Goal: Communication & Community: Answer question/provide support

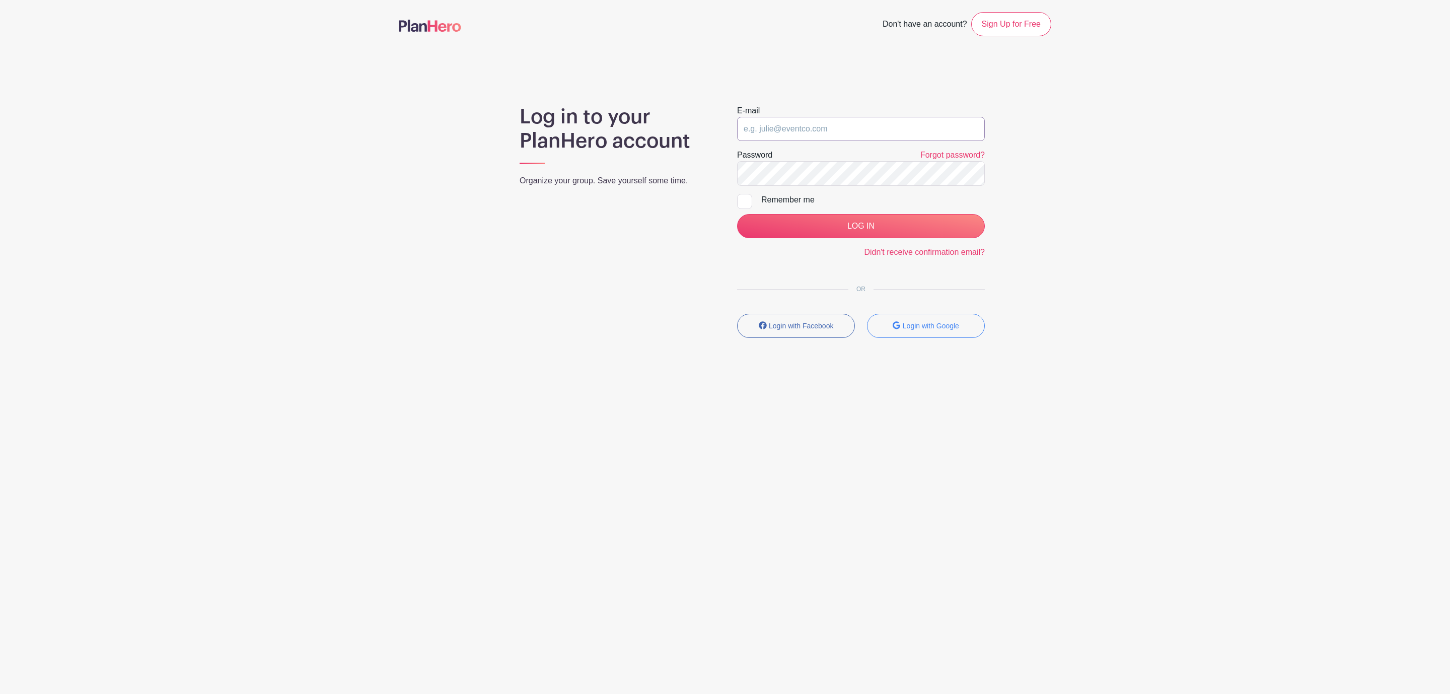
click at [845, 129] on input "email" at bounding box center [861, 129] width 248 height 24
click at [737, 214] on input "LOG IN" at bounding box center [861, 226] width 248 height 24
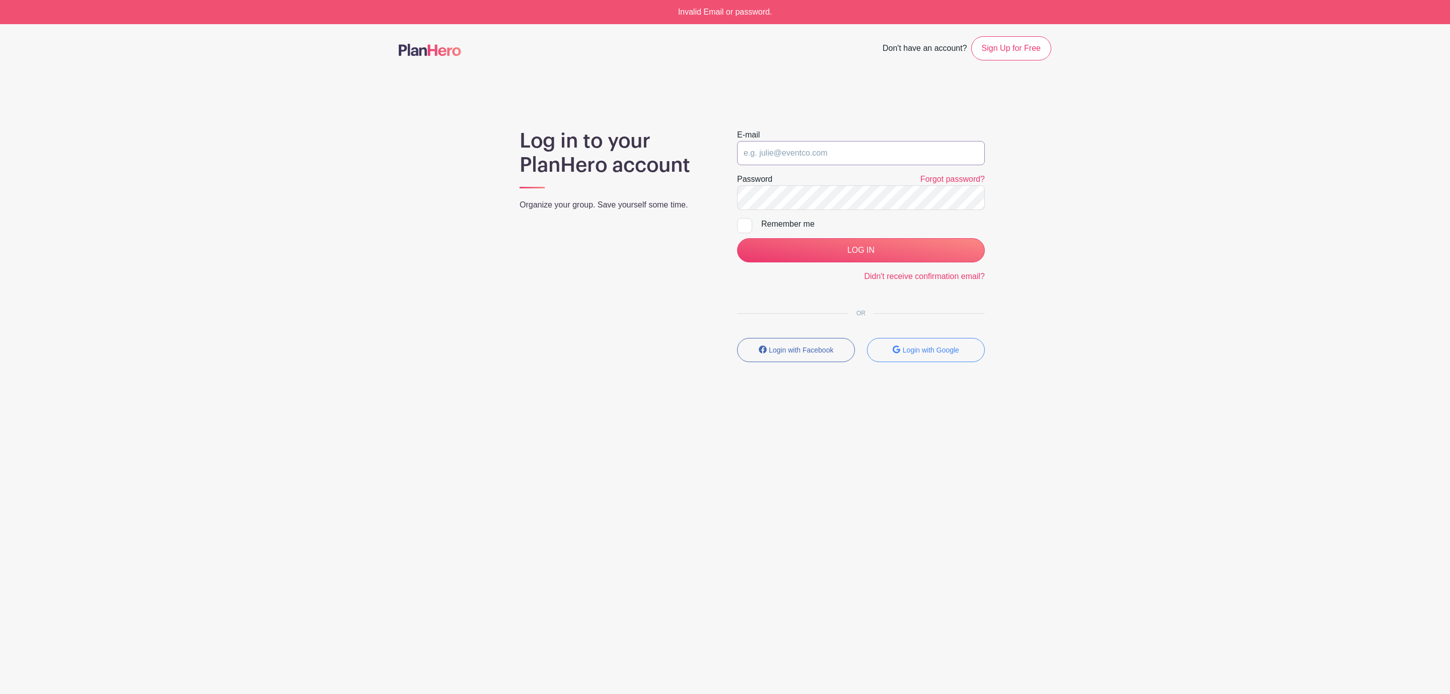
click at [816, 158] on input "email" at bounding box center [861, 153] width 248 height 24
click at [737, 238] on input "LOG IN" at bounding box center [861, 250] width 248 height 24
click at [868, 165] on input "email" at bounding box center [861, 153] width 248 height 24
type input "[EMAIL_ADDRESS][DOMAIN_NAME]"
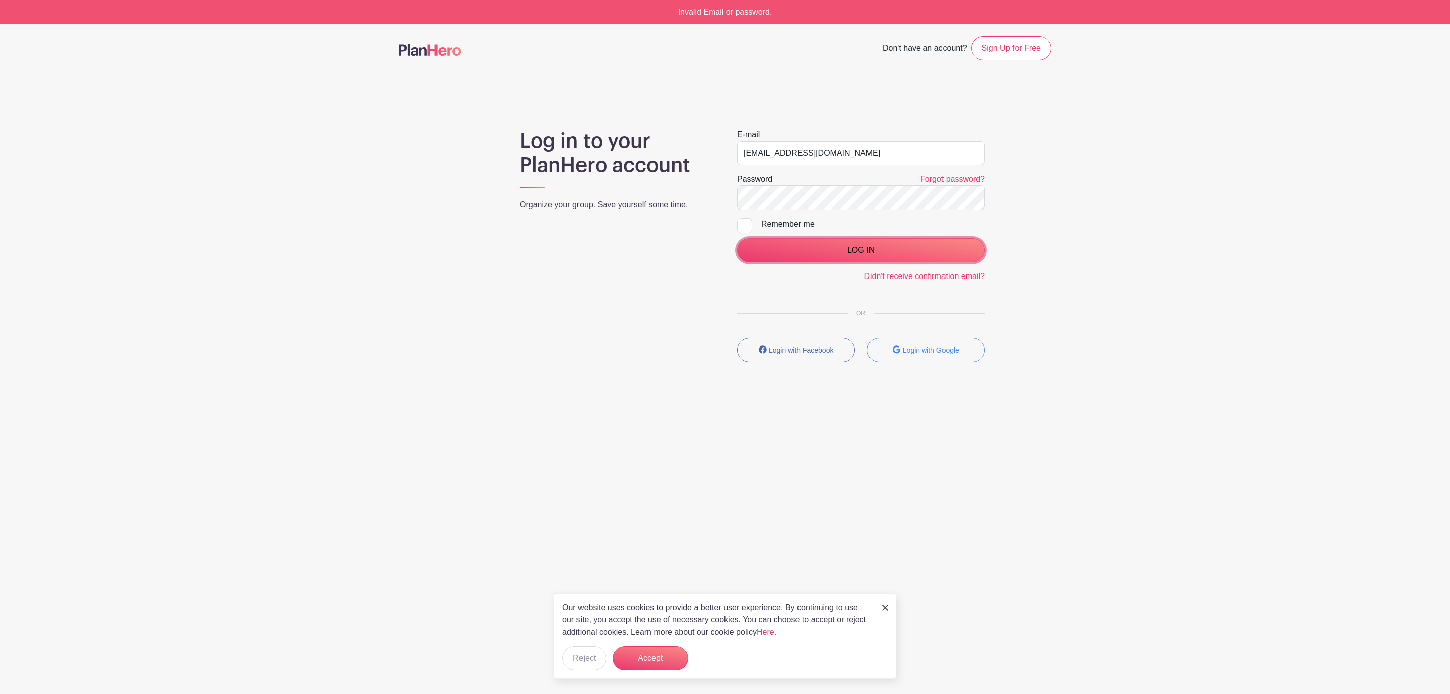
click at [860, 252] on input "LOG IN" at bounding box center [861, 250] width 248 height 24
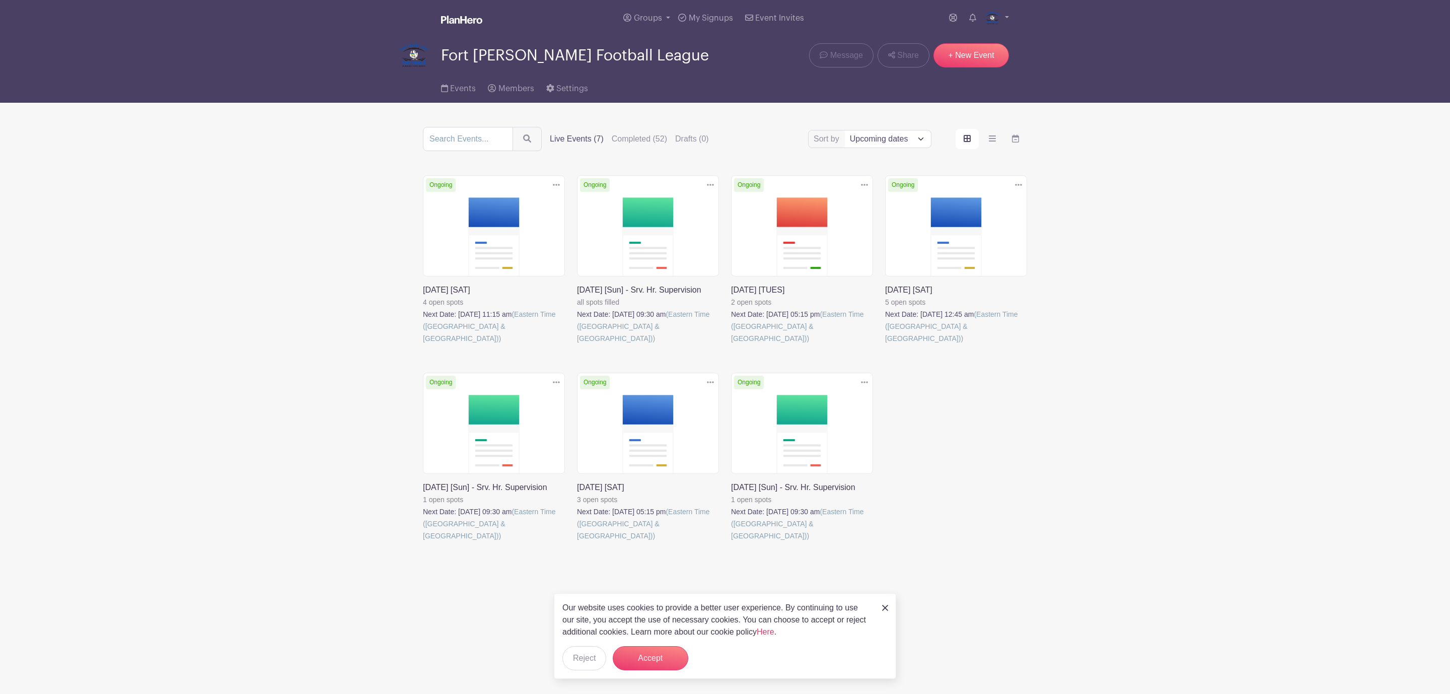
click at [423, 344] on link at bounding box center [423, 344] width 0 height 0
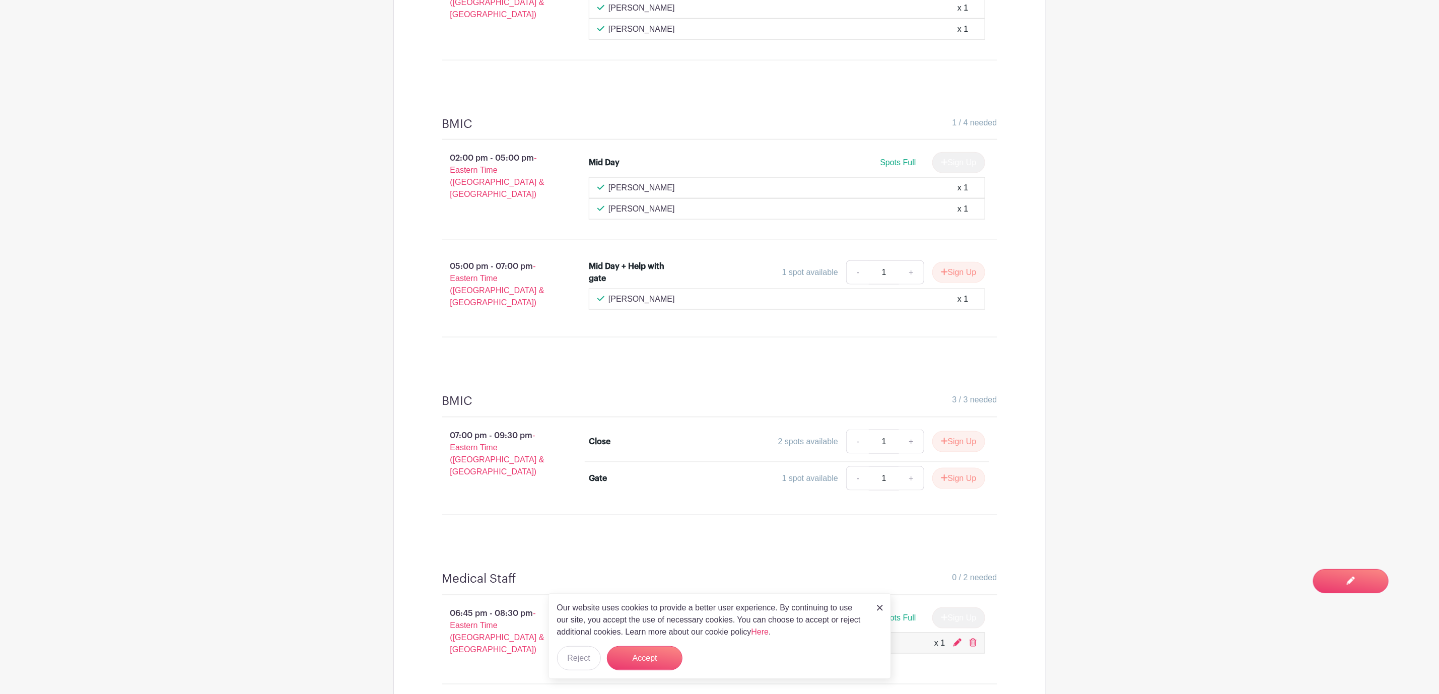
scroll to position [704, 0]
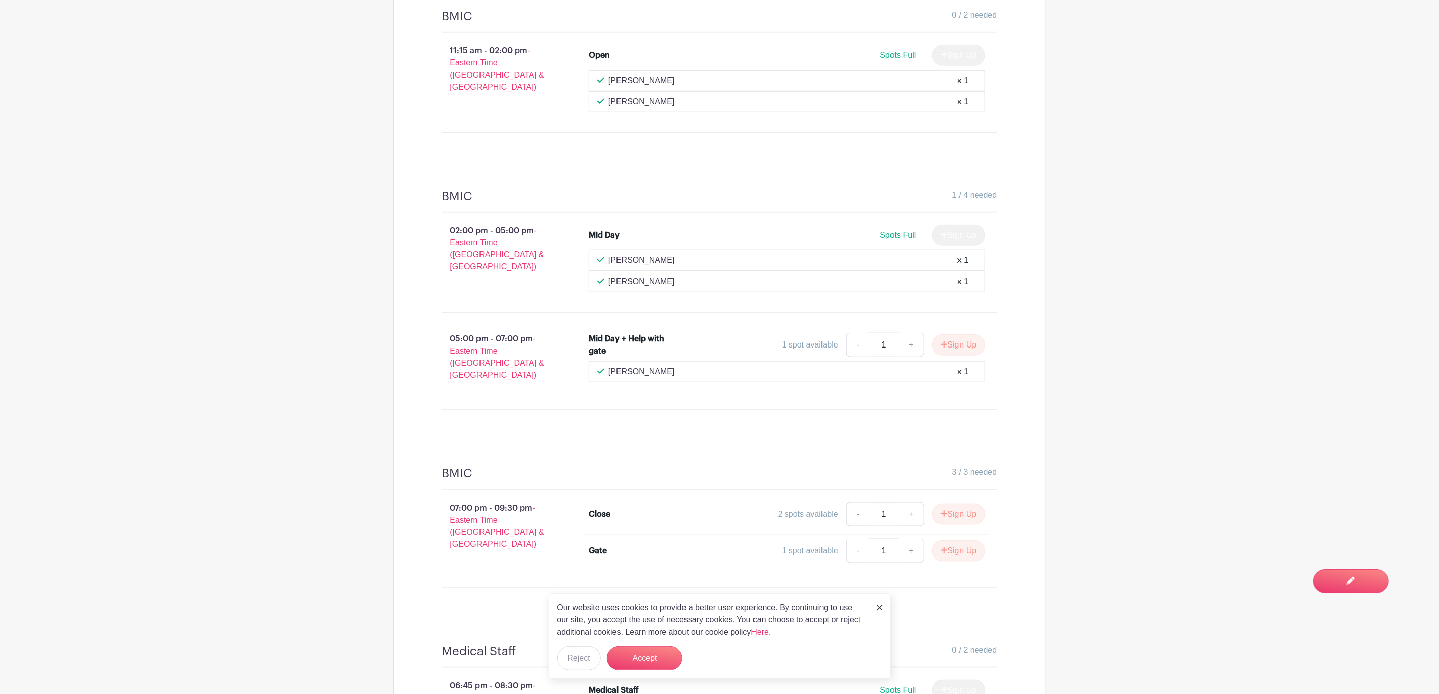
click at [1176, 211] on main "Groups All Groups Announcers & Clock Concessions Fort Thomas Junior Football Le…" at bounding box center [719, 123] width 1439 height 1654
click at [882, 609] on img at bounding box center [880, 608] width 6 height 6
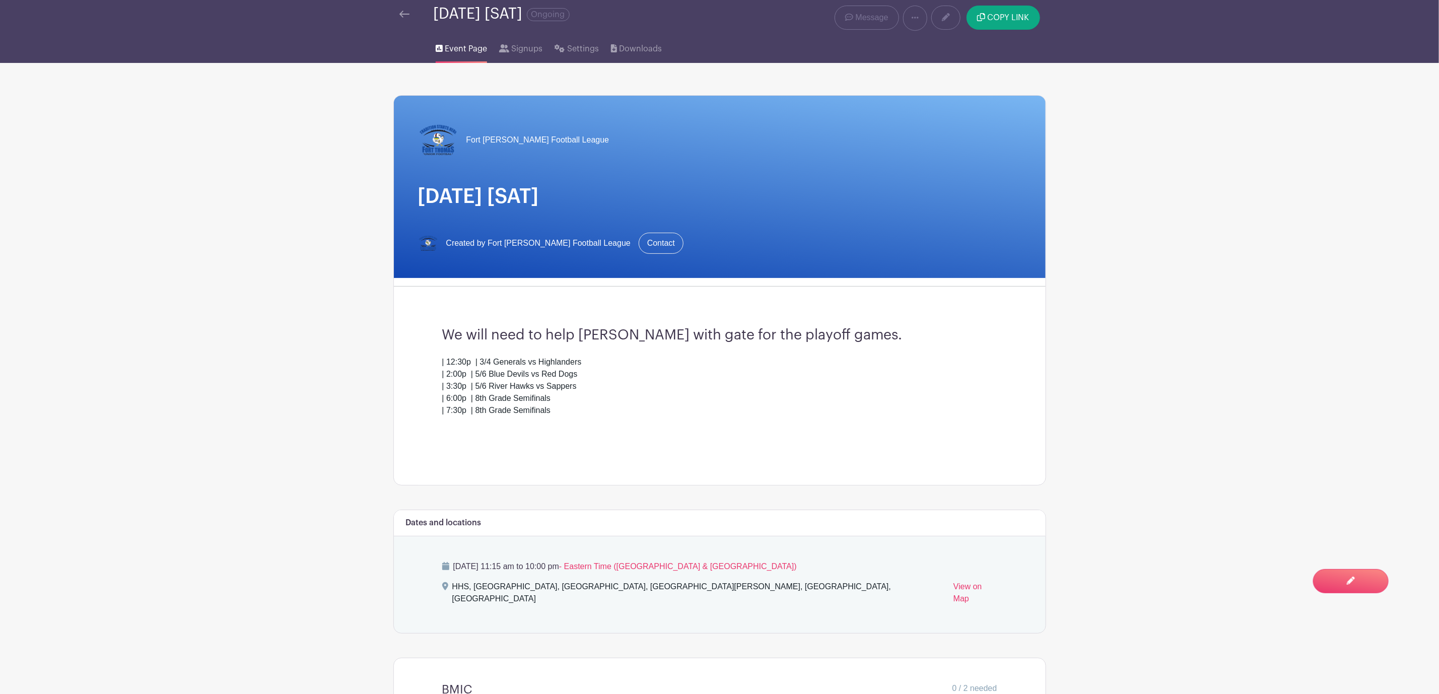
scroll to position [0, 0]
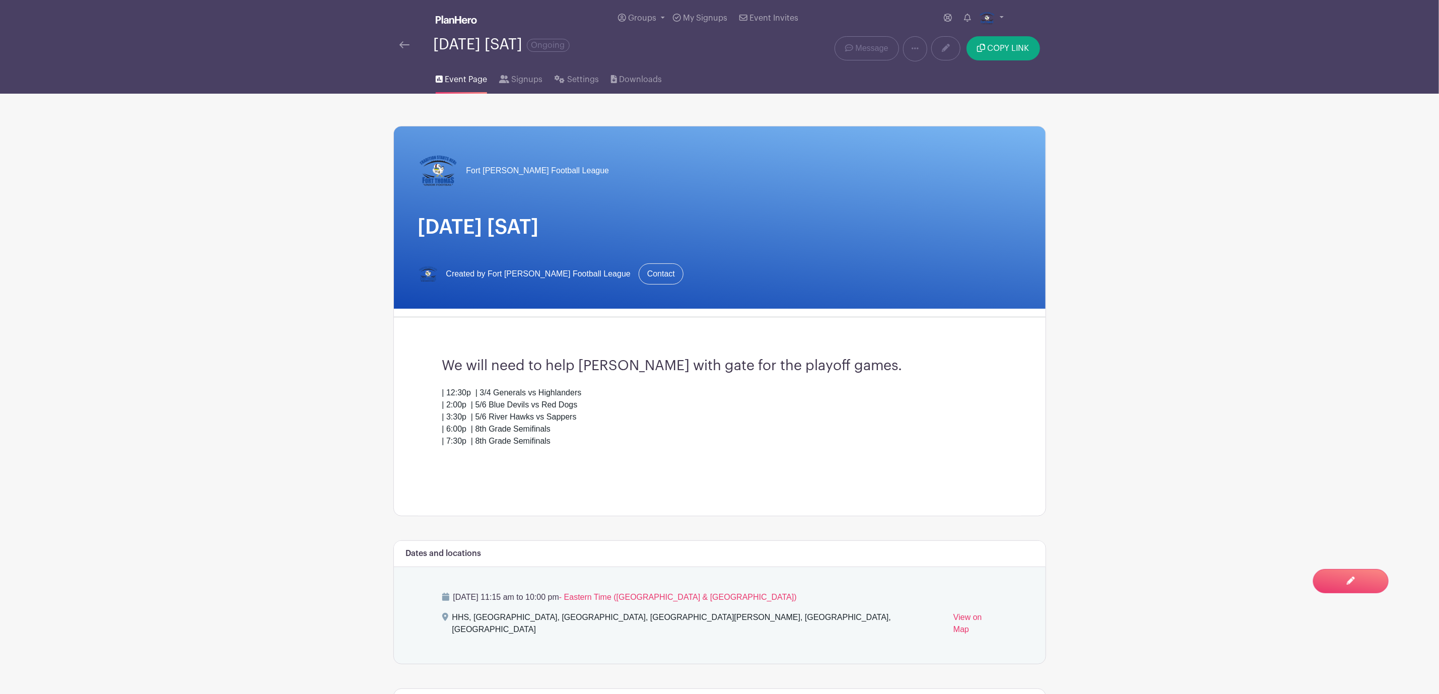
click at [398, 51] on div "October 18, 2025 [SAT] Ongoing" at bounding box center [583, 48] width 381 height 25
click at [405, 42] on img at bounding box center [404, 44] width 10 height 7
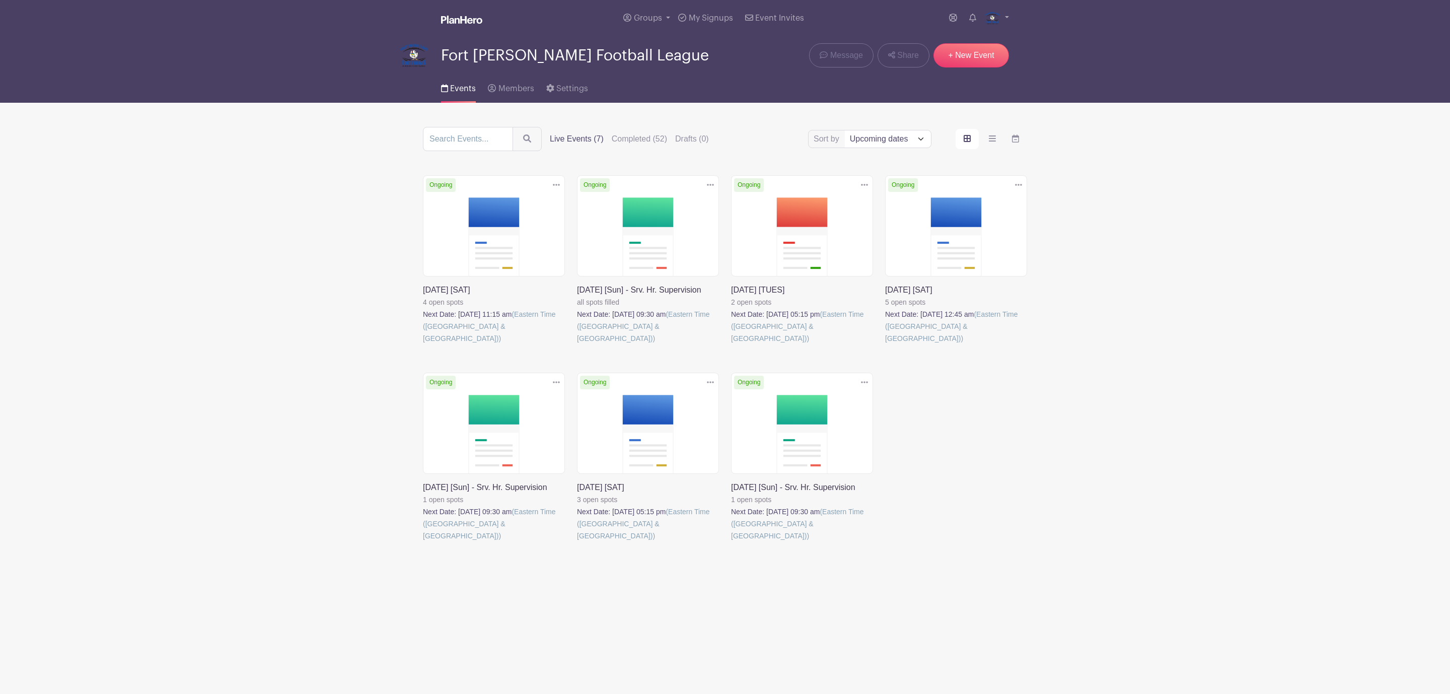
click at [731, 344] on link at bounding box center [731, 344] width 0 height 0
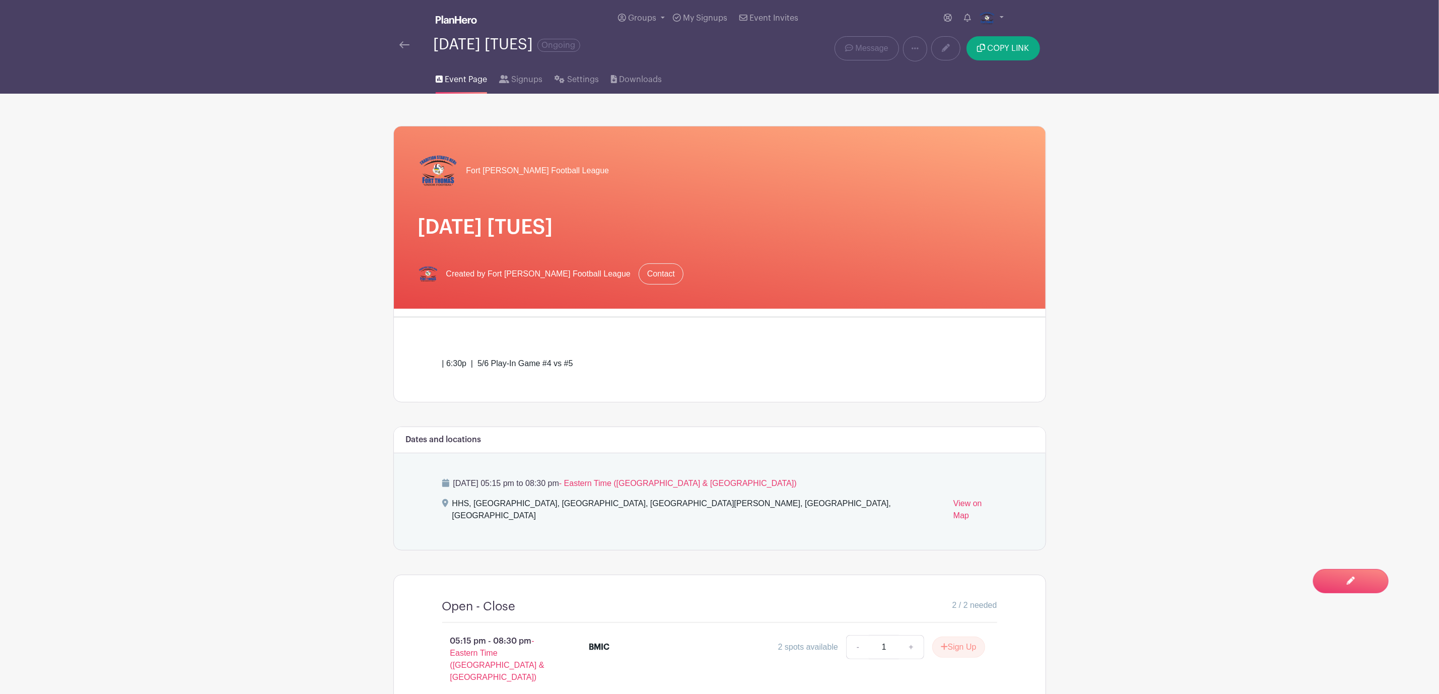
scroll to position [95, 0]
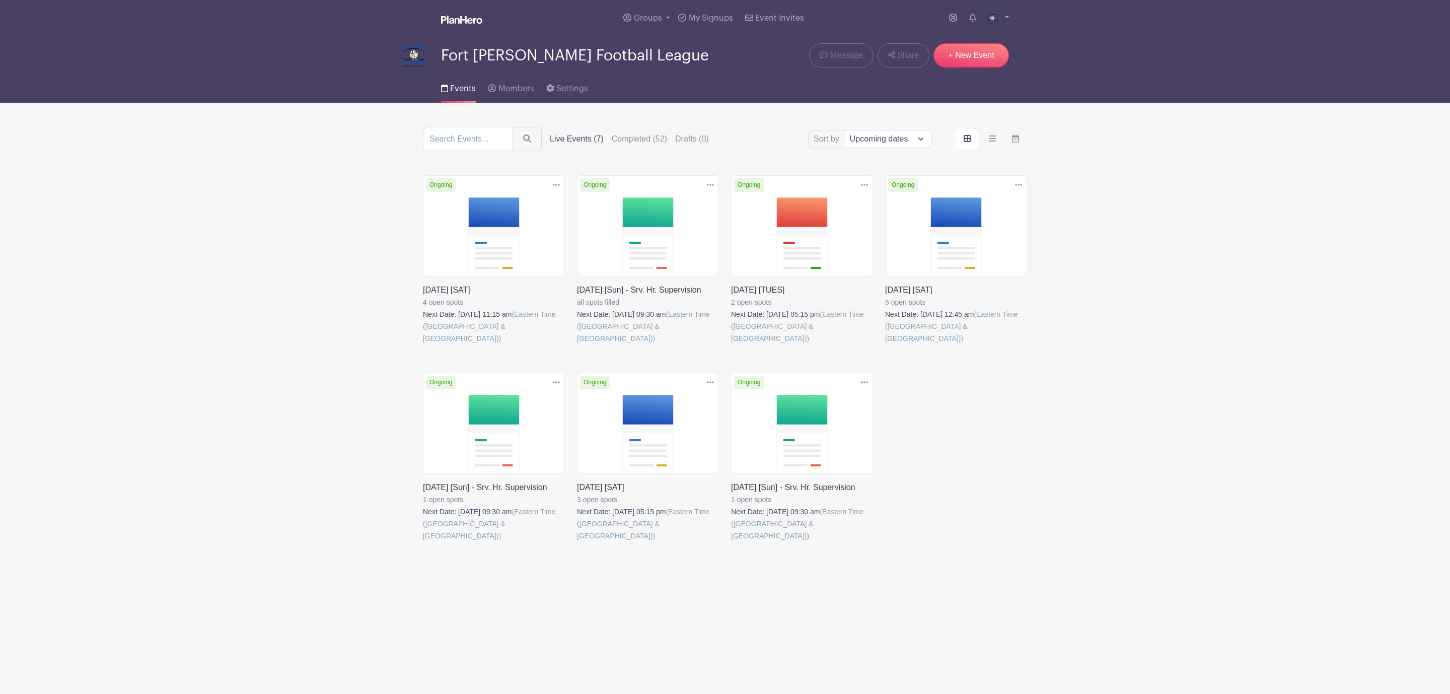
click at [885, 344] on link at bounding box center [885, 344] width 0 height 0
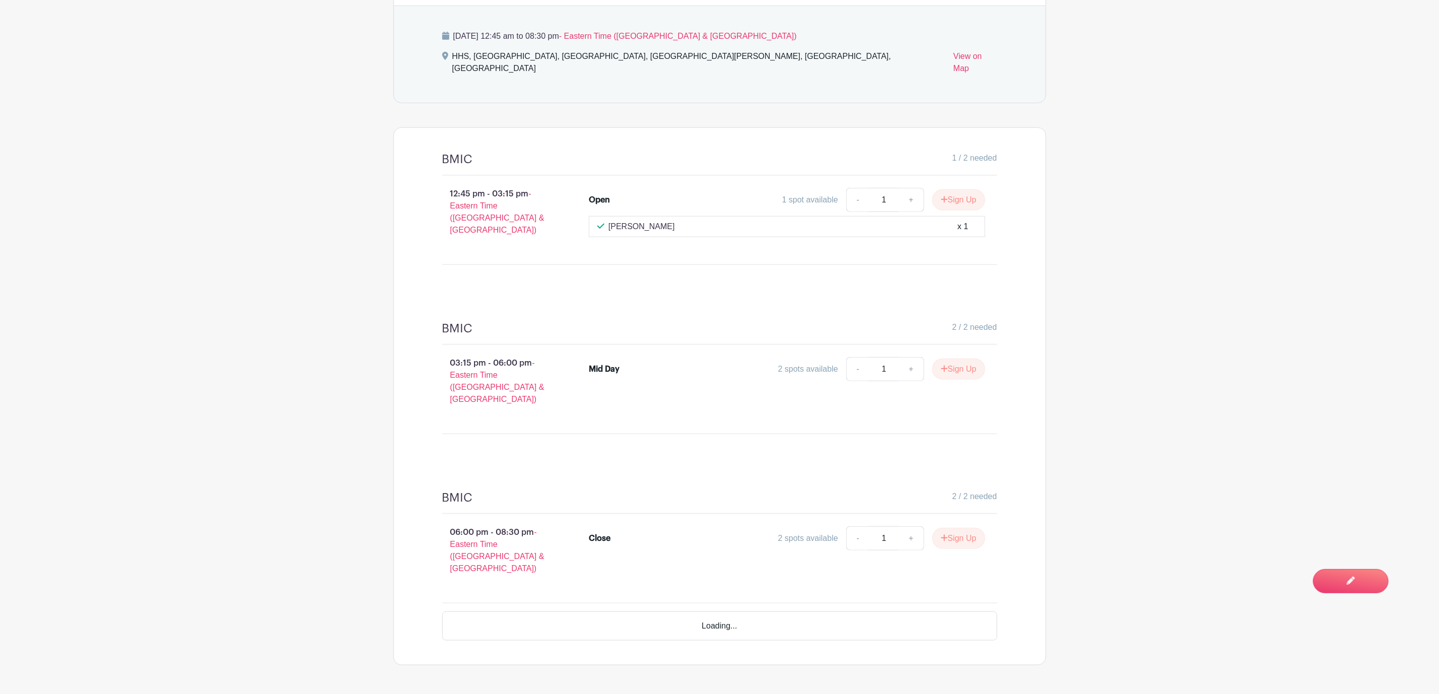
scroll to position [490, 0]
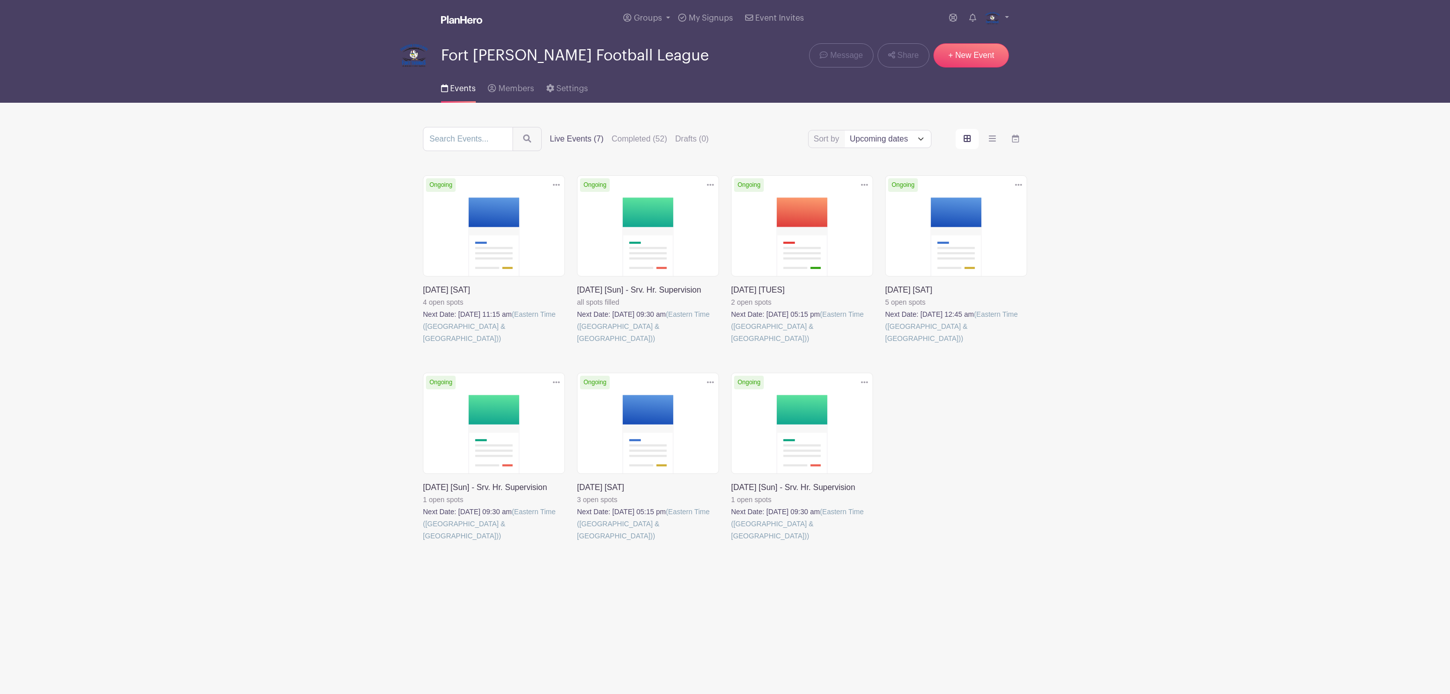
click at [423, 542] on link at bounding box center [423, 542] width 0 height 0
click at [577, 542] on link at bounding box center [577, 542] width 0 height 0
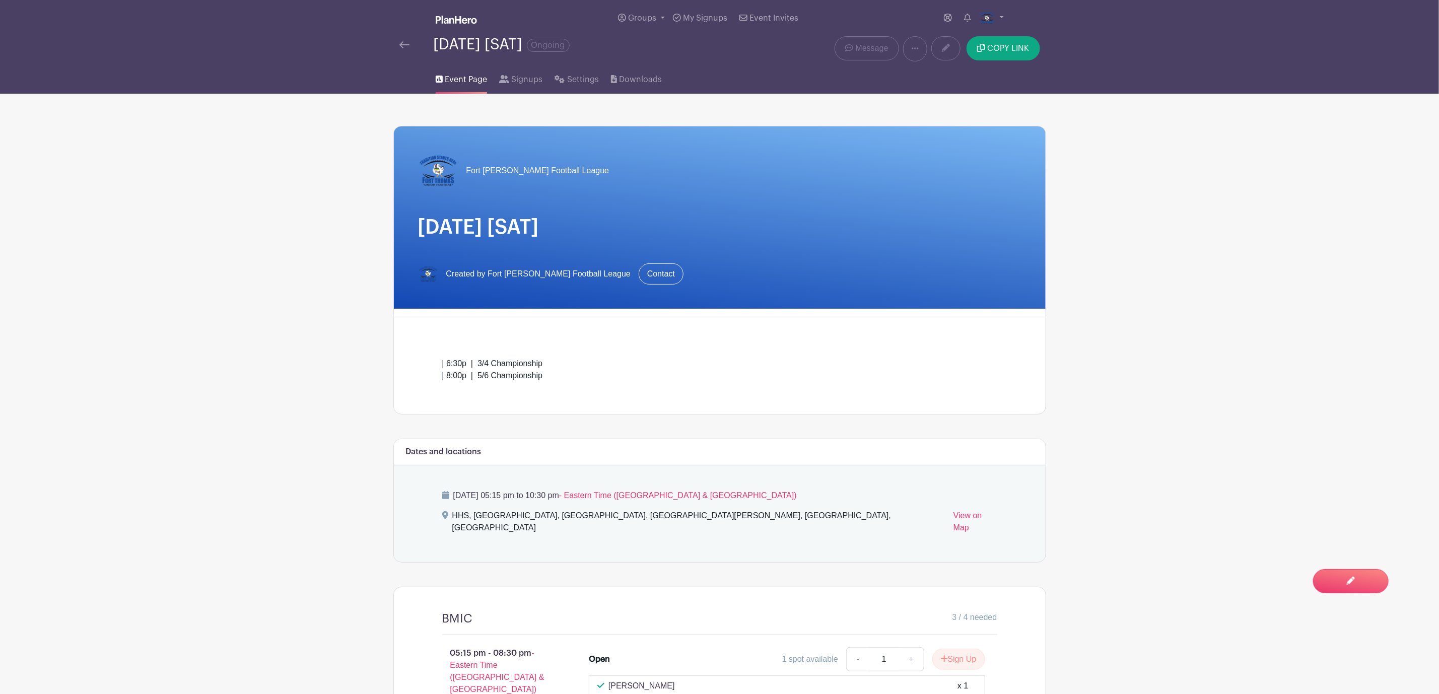
scroll to position [198, 0]
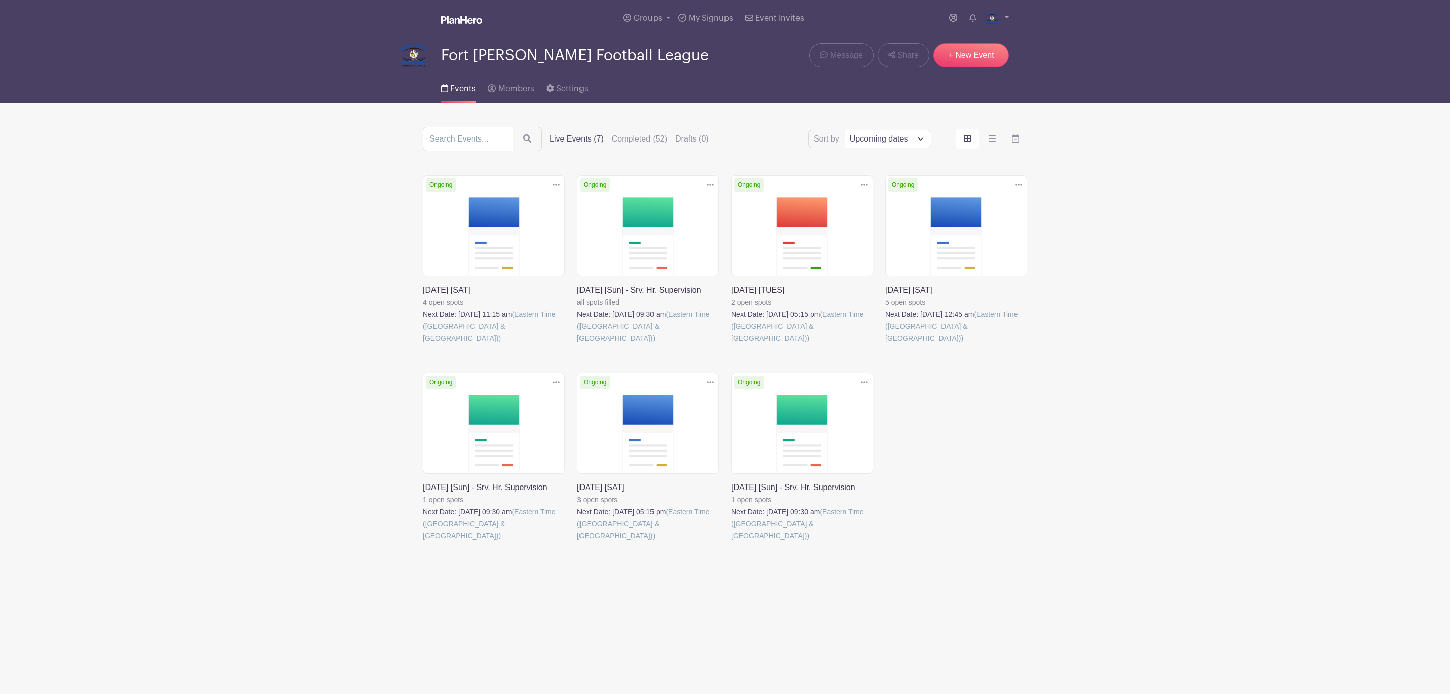
click at [731, 542] on link at bounding box center [731, 542] width 0 height 0
click at [972, 17] on icon at bounding box center [973, 18] width 7 height 8
click at [954, 19] on icon at bounding box center [953, 18] width 8 height 8
click at [1206, 301] on main "Groups All Groups Announcers & Clock Concessions Fort Thomas Junior Football Le…" at bounding box center [725, 316] width 1450 height 633
click at [1008, 13] on link at bounding box center [997, 18] width 25 height 16
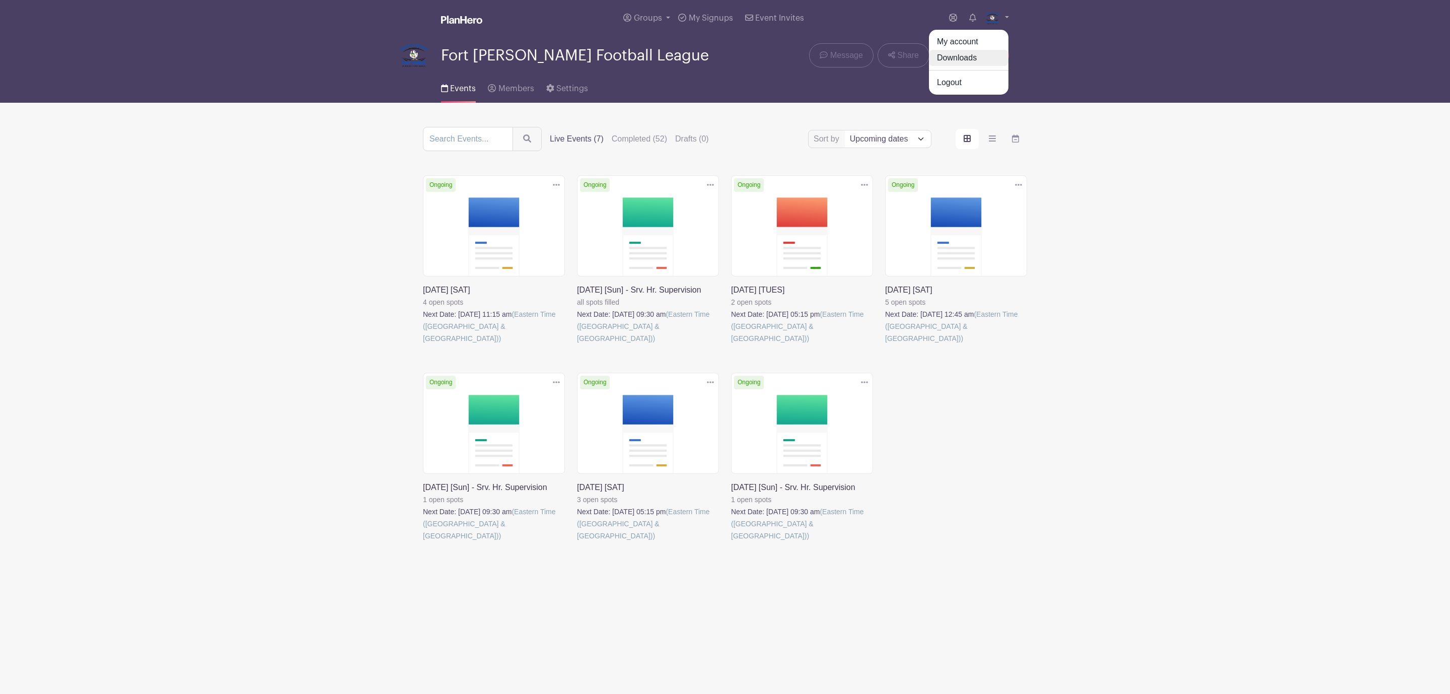
click at [983, 57] on link "Downloads" at bounding box center [969, 58] width 80 height 16
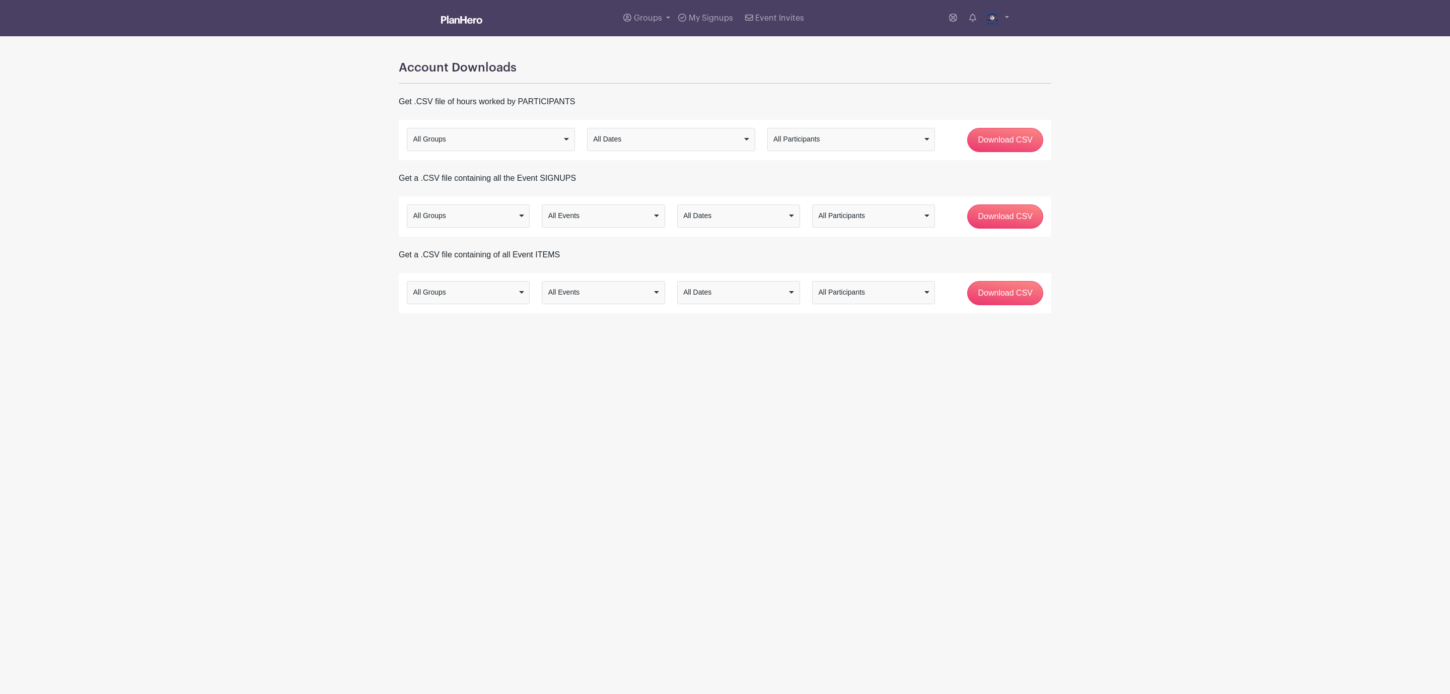
click at [517, 291] on div "All Groups" at bounding box center [468, 292] width 114 height 15
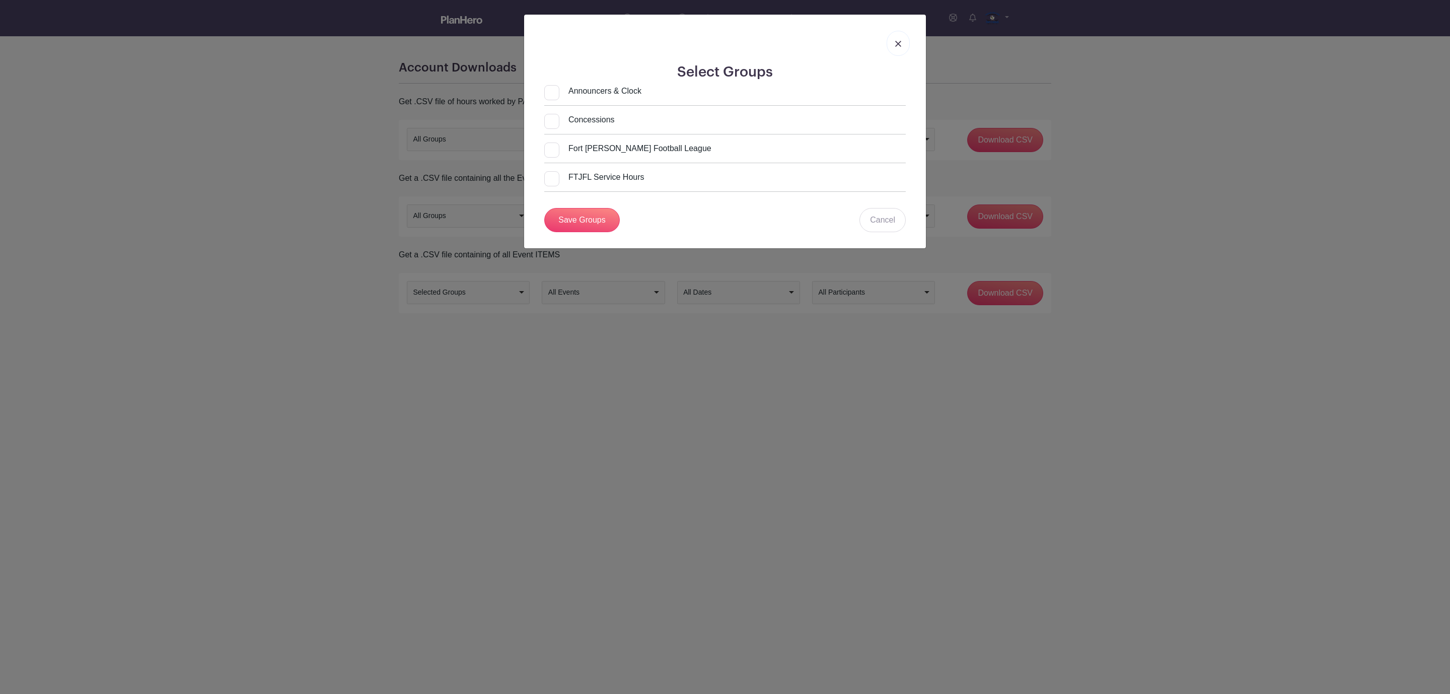
click at [581, 148] on input "Fort Thomas Junior Football League" at bounding box center [627, 149] width 167 height 12
checkbox input "true"
click at [582, 222] on link "Save Groups" at bounding box center [582, 220] width 76 height 24
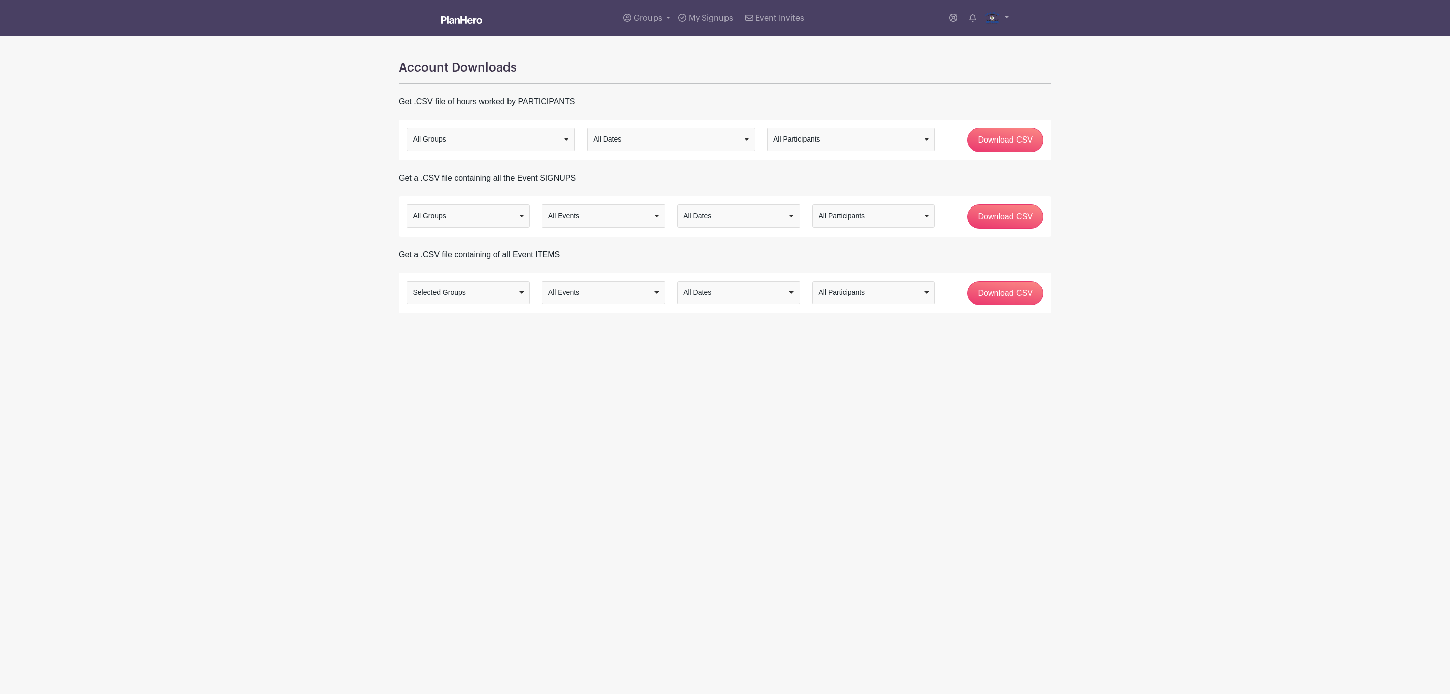
click at [598, 295] on div "All Events" at bounding box center [600, 292] width 104 height 11
click at [703, 300] on div "All Dates" at bounding box center [738, 292] width 114 height 15
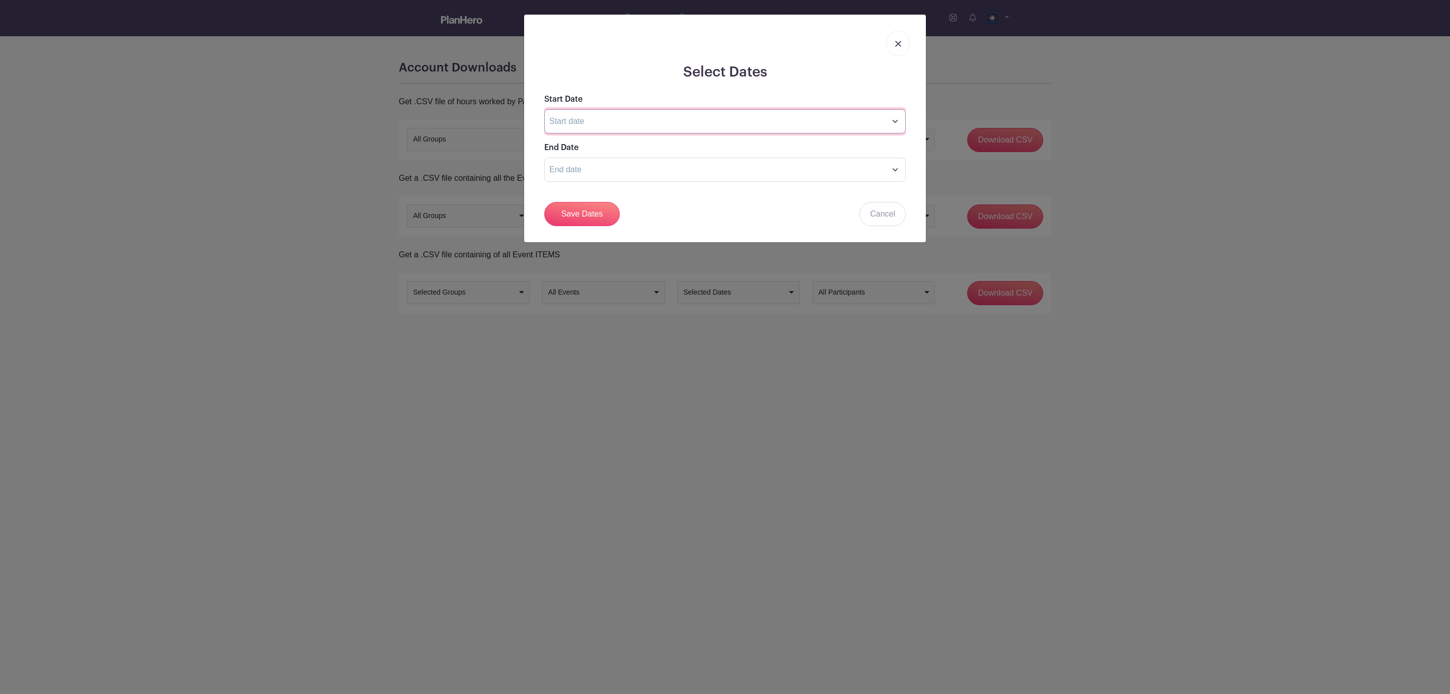
click at [559, 112] on input "text" at bounding box center [725, 121] width 362 height 24
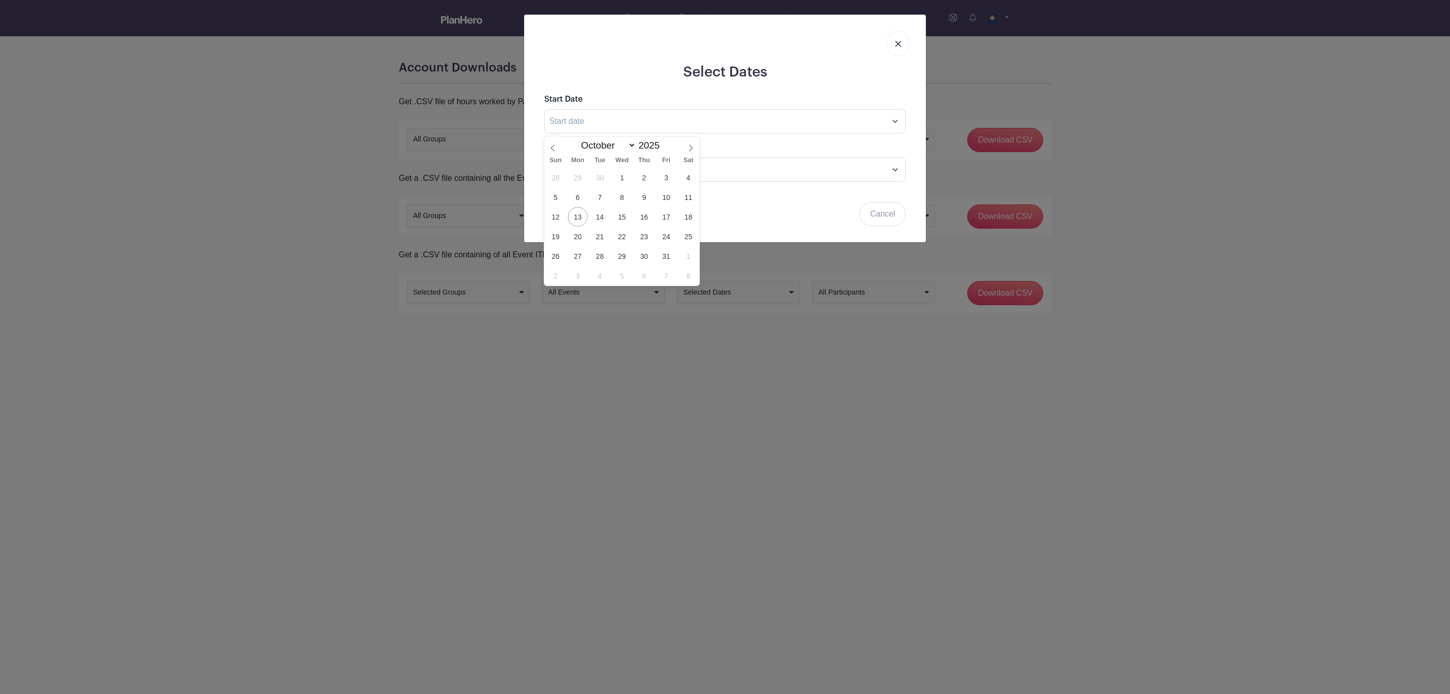
click at [580, 220] on span "13" at bounding box center [578, 217] width 20 height 20
type input "Oct 13 2025"
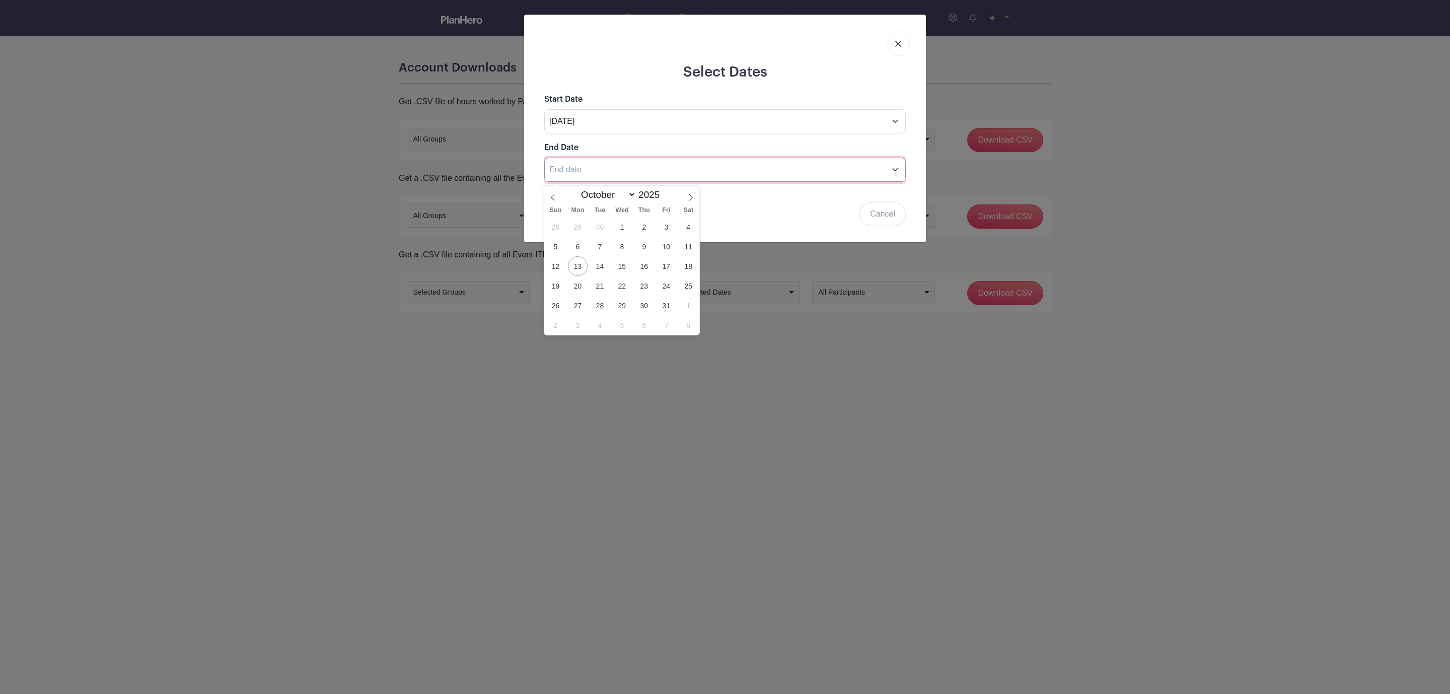
click at [582, 175] on input "text" at bounding box center [725, 170] width 362 height 24
click at [695, 196] on span at bounding box center [690, 194] width 17 height 17
select select "10"
click at [689, 248] on span "8" at bounding box center [689, 247] width 20 height 20
type input "Nov 8 2025"
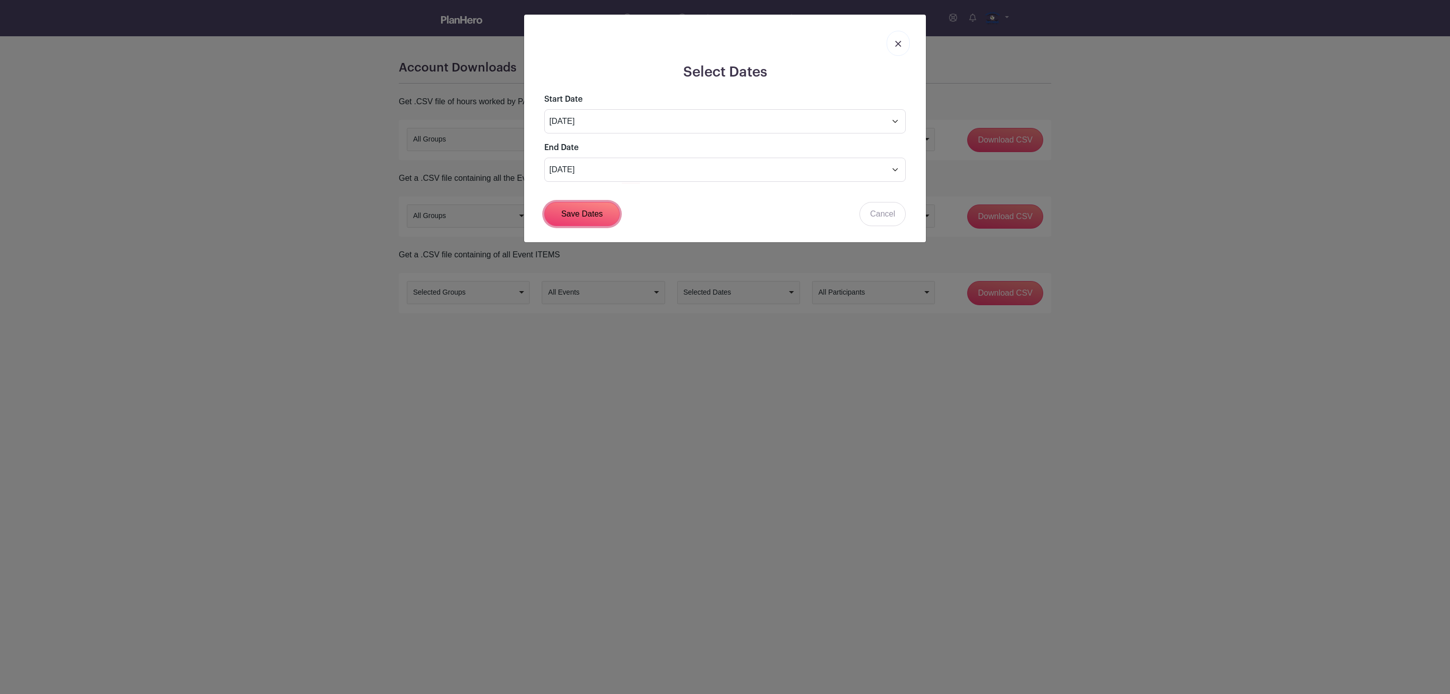
click at [588, 221] on link "Save Dates" at bounding box center [582, 214] width 76 height 24
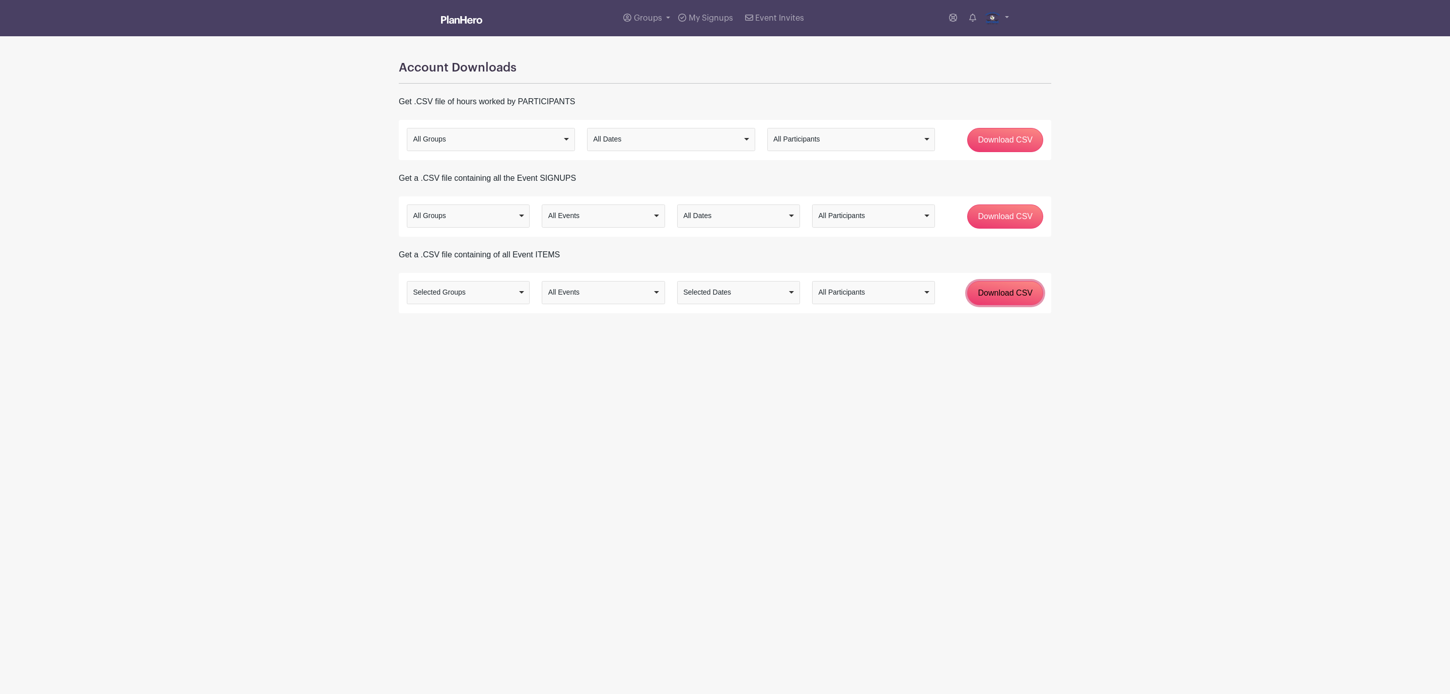
click at [1034, 290] on input "Download CSV" at bounding box center [1005, 293] width 76 height 24
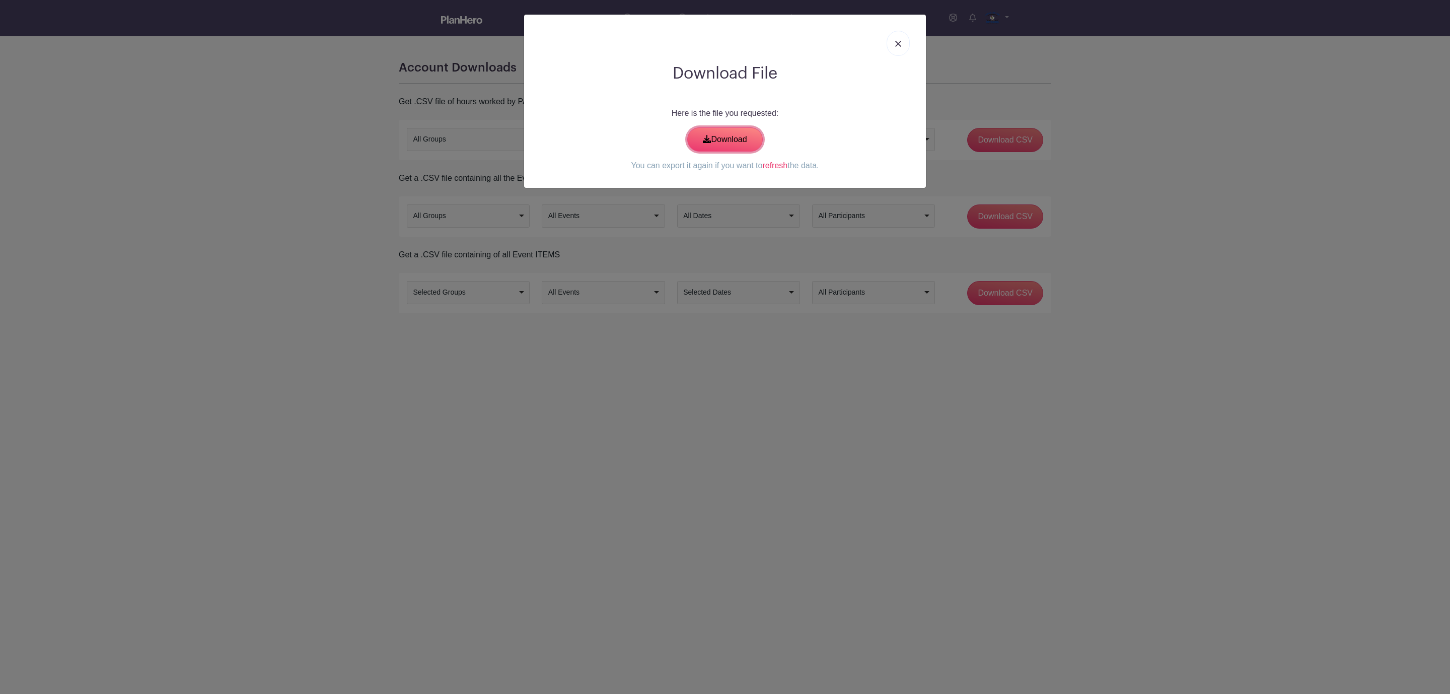
click at [727, 136] on link "Download" at bounding box center [725, 139] width 76 height 24
click at [895, 45] on img at bounding box center [898, 44] width 6 height 6
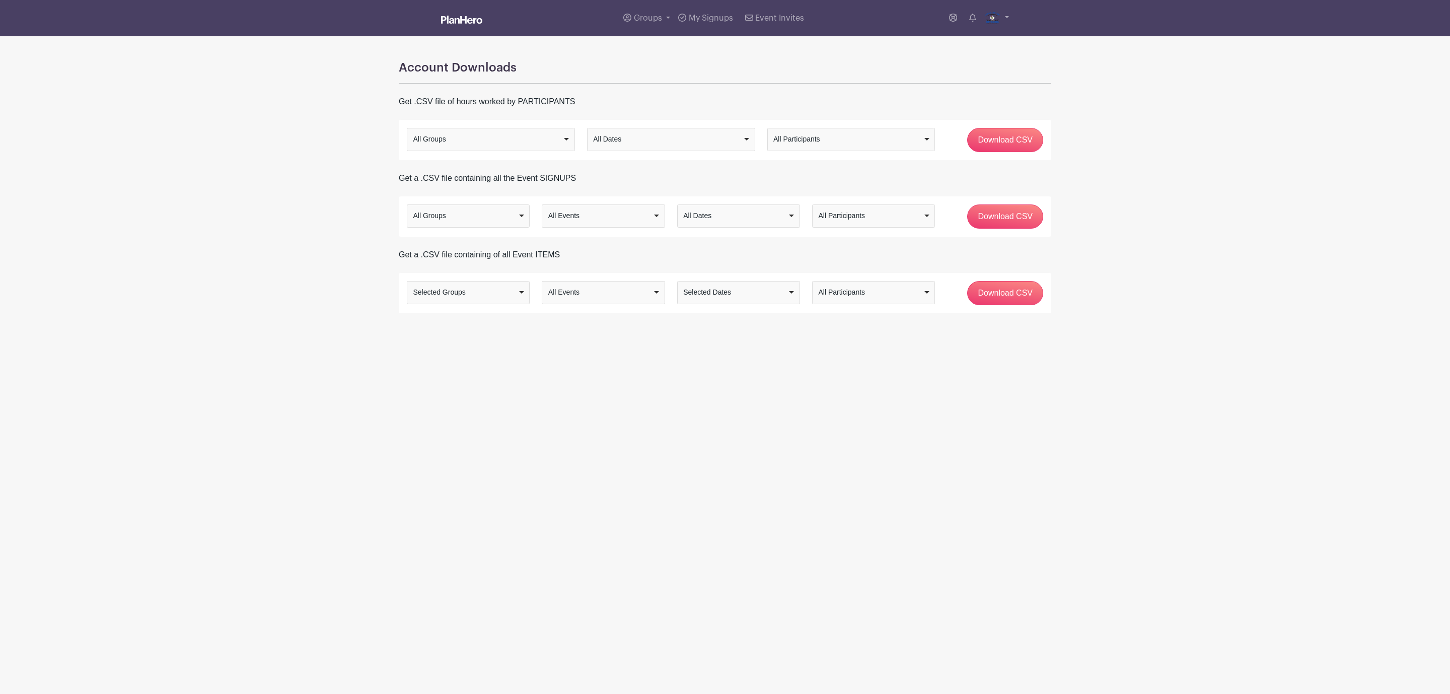
click at [473, 16] on img at bounding box center [461, 20] width 41 height 8
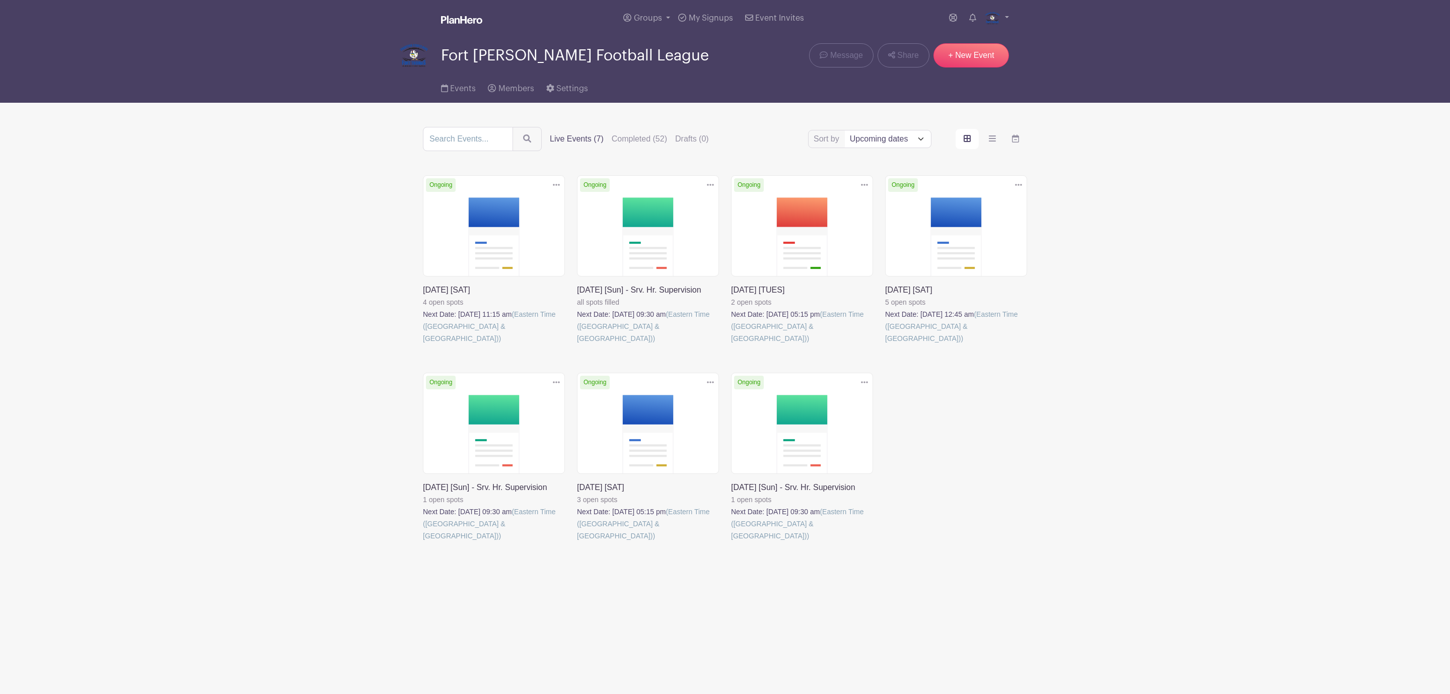
click at [423, 344] on link at bounding box center [423, 344] width 0 height 0
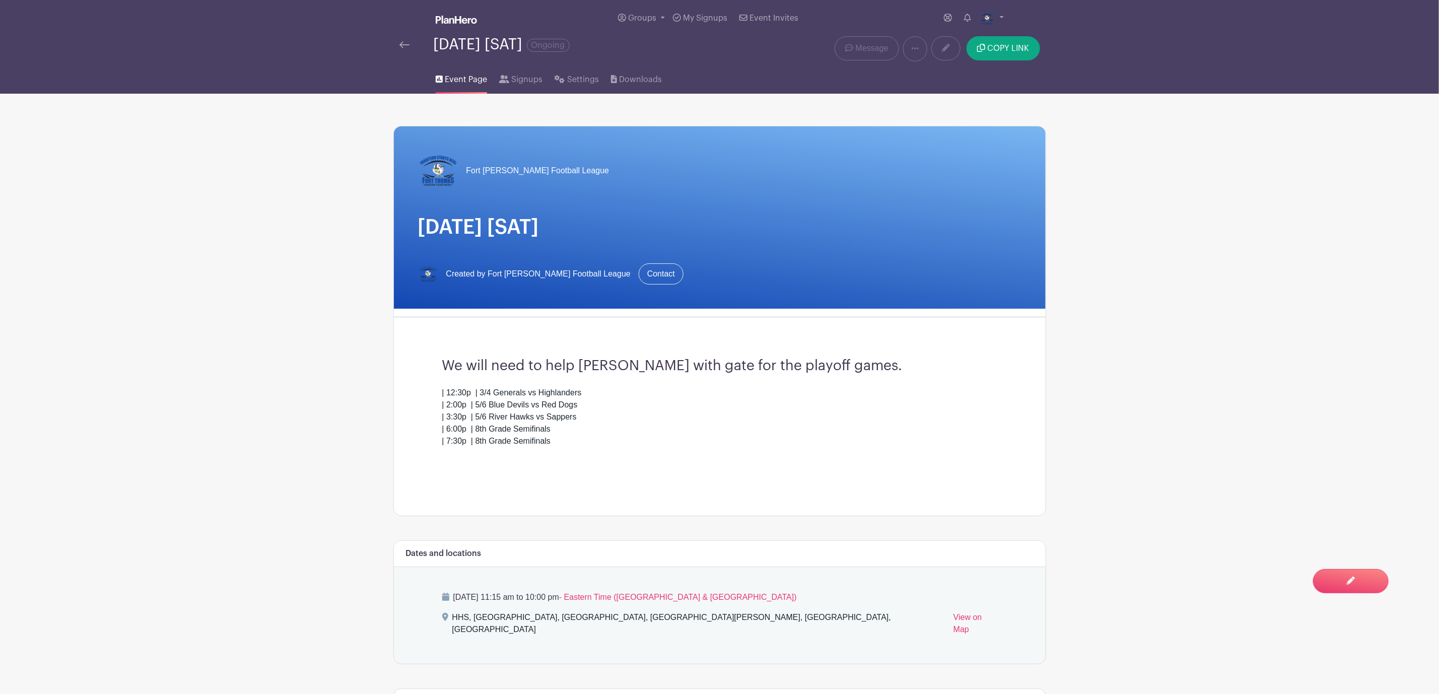
click at [401, 44] on img at bounding box center [404, 44] width 10 height 7
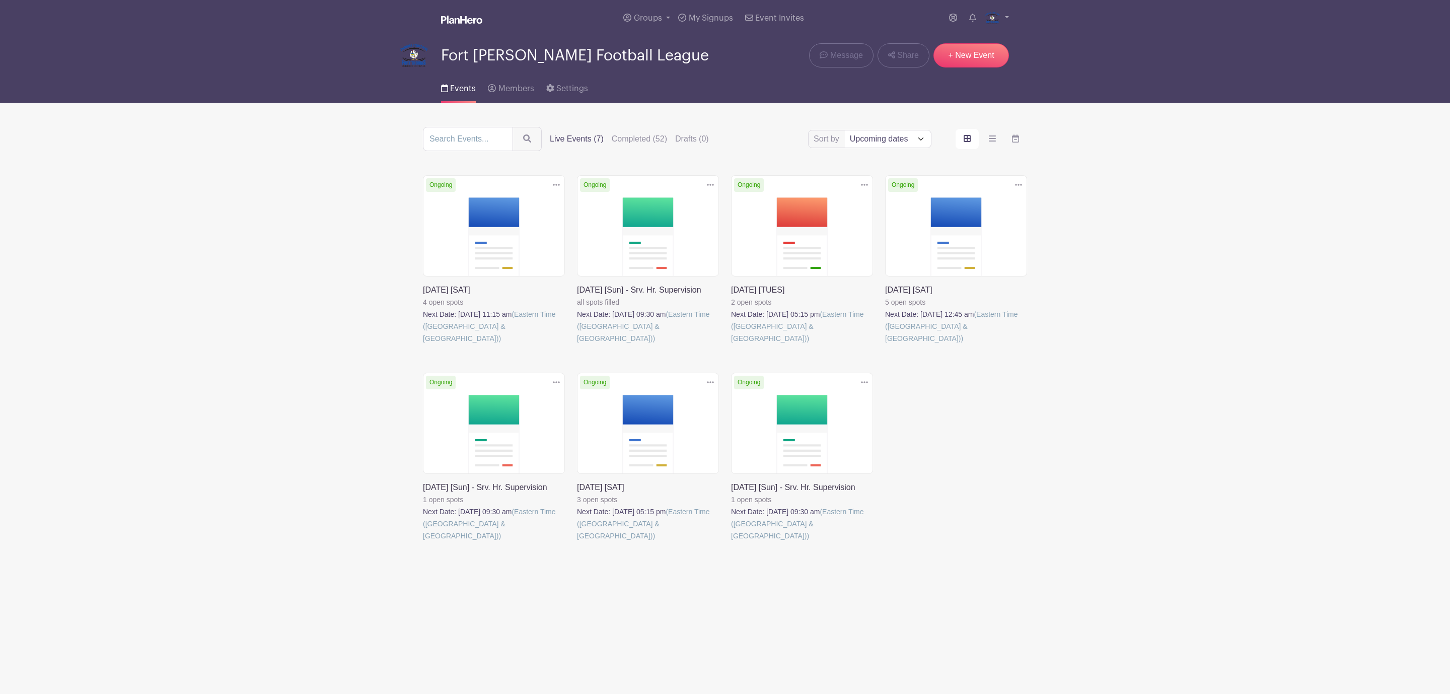
click at [731, 344] on link at bounding box center [731, 344] width 0 height 0
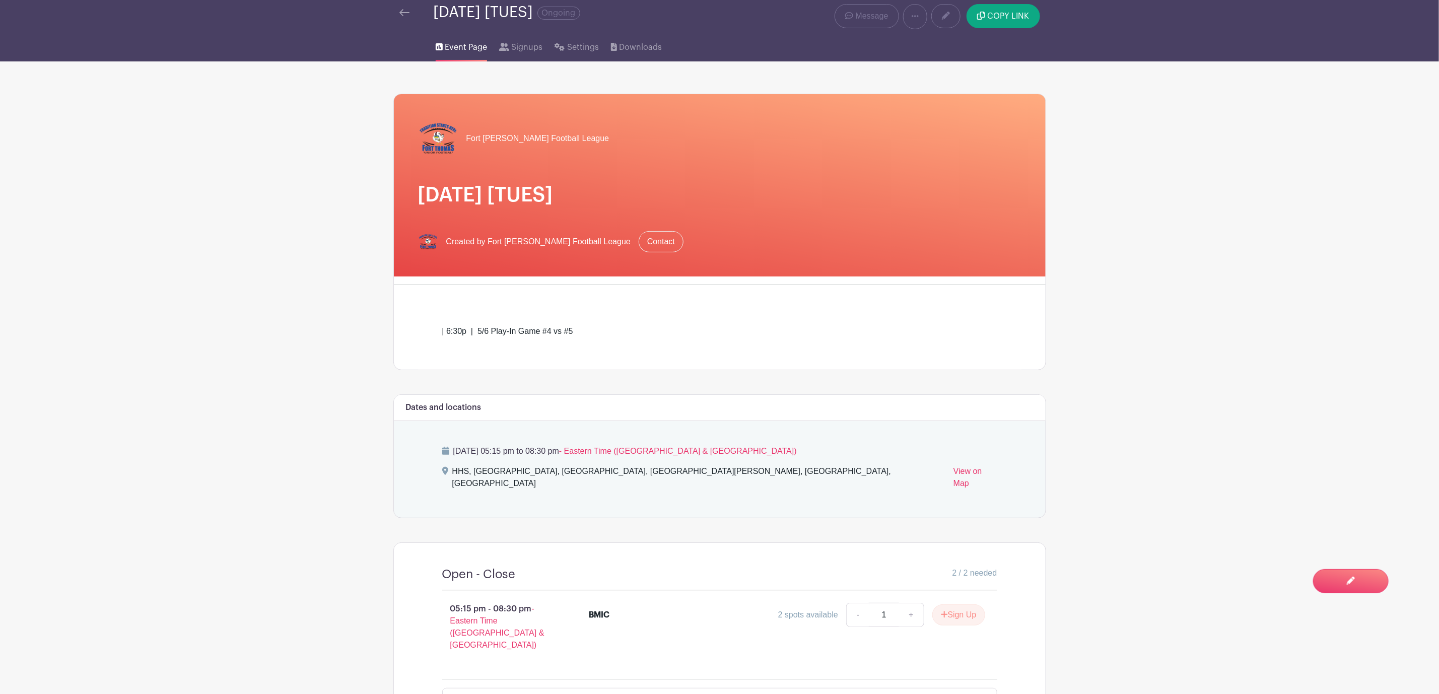
scroll to position [95, 0]
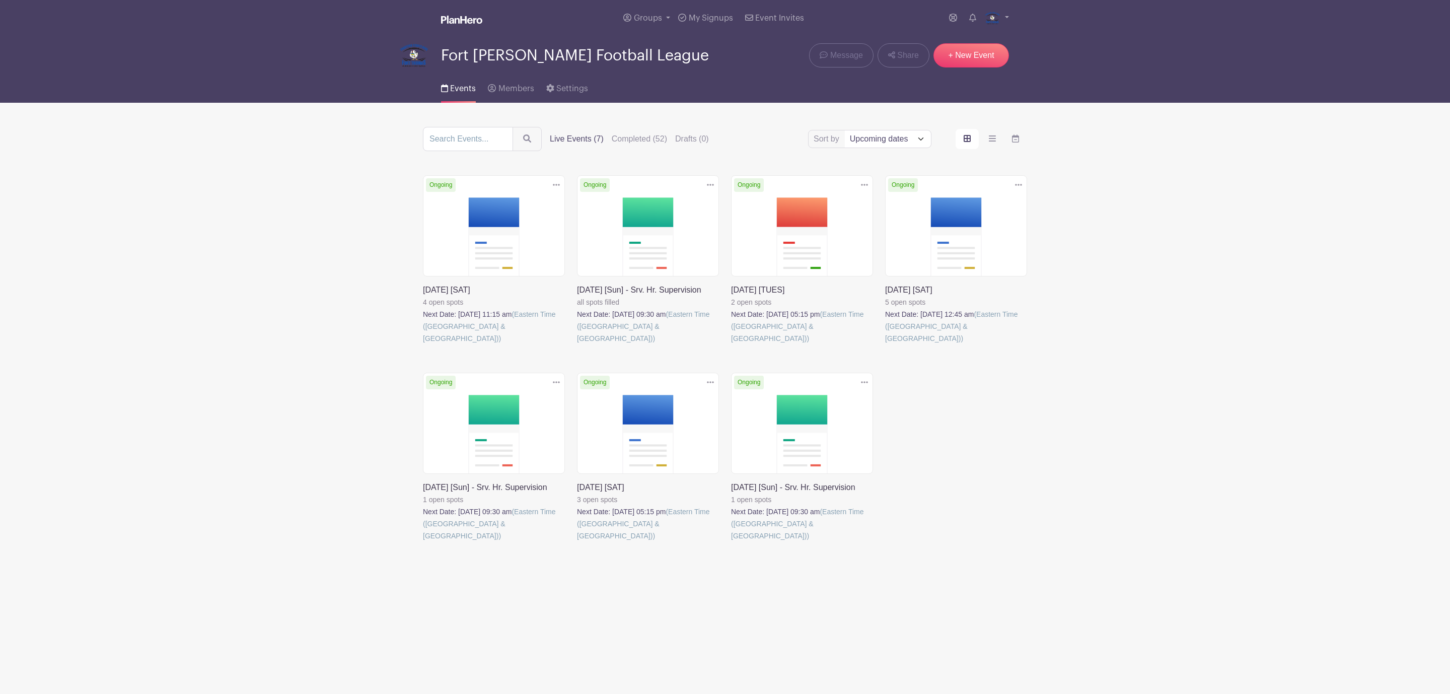
click at [885, 344] on link at bounding box center [885, 344] width 0 height 0
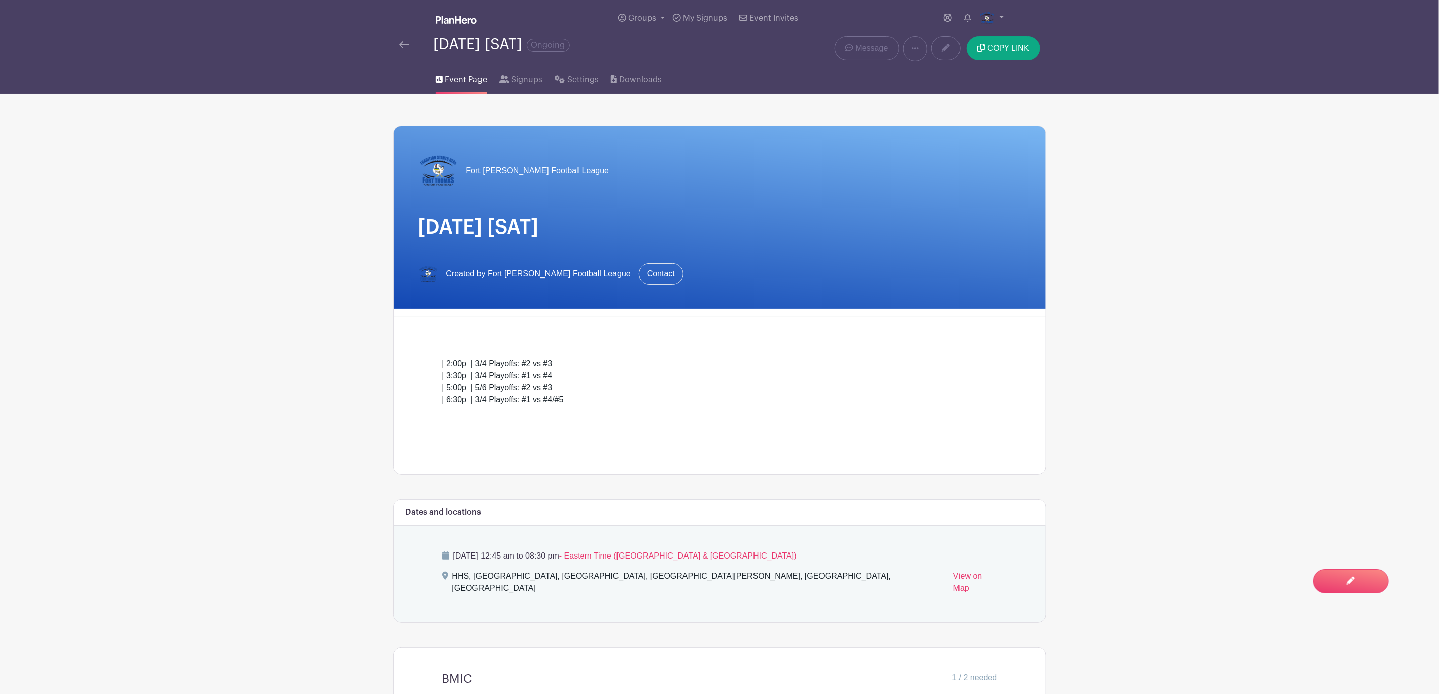
click at [402, 47] on img at bounding box center [404, 44] width 10 height 7
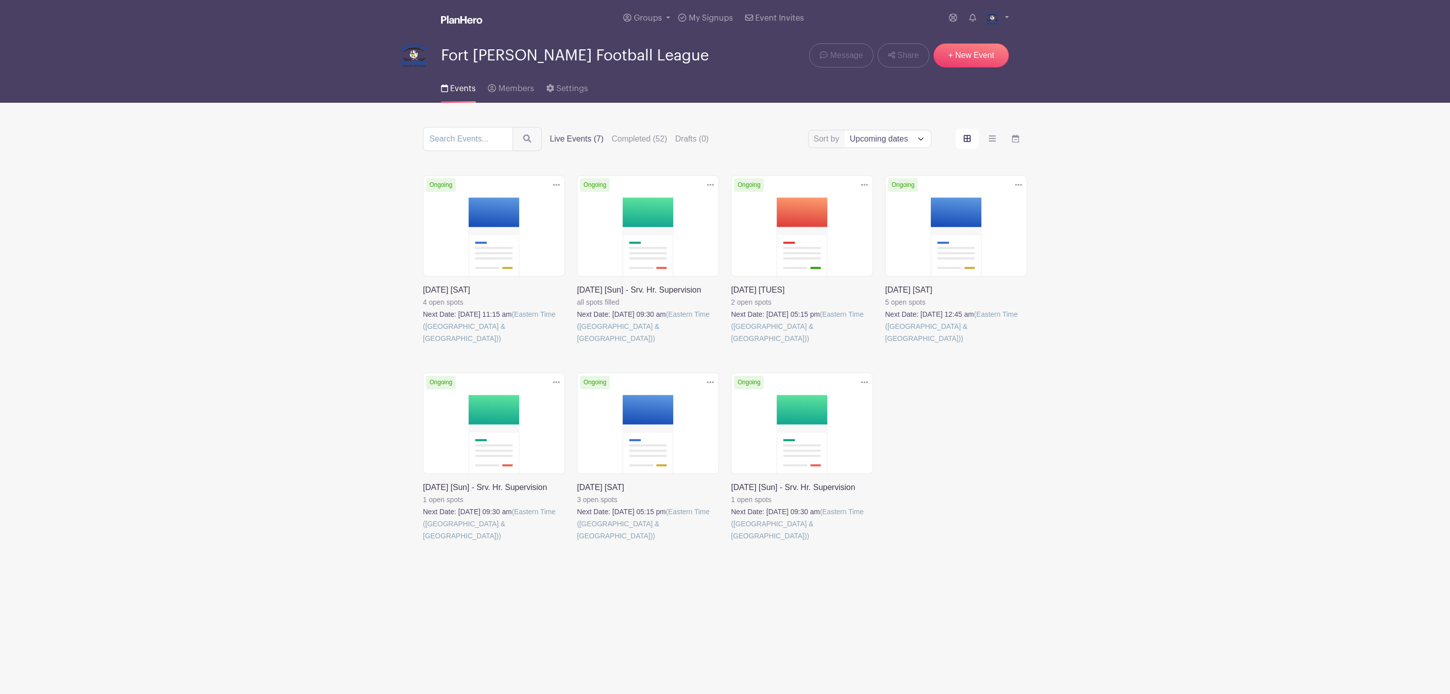
click at [577, 542] on link at bounding box center [577, 542] width 0 height 0
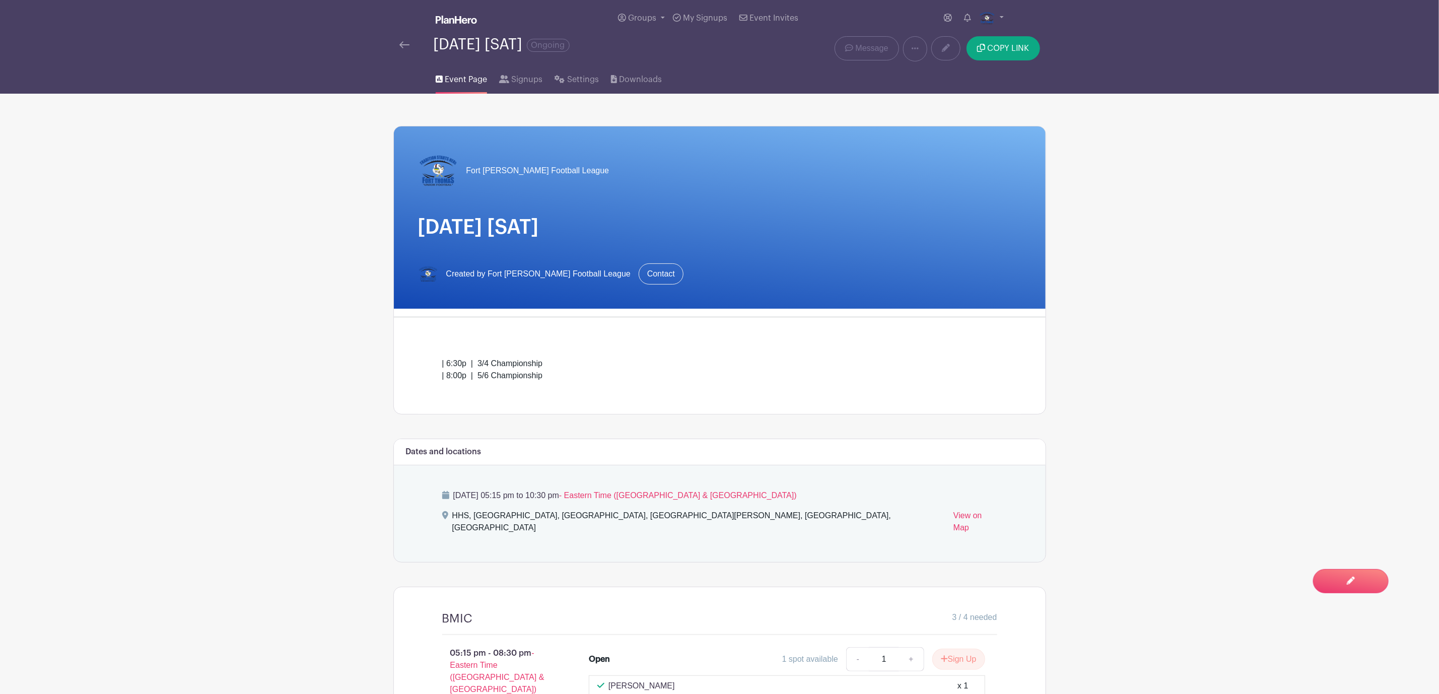
click at [395, 46] on div "November 1, 2025 [SAT] Ongoing" at bounding box center [583, 48] width 381 height 25
click at [401, 40] on link at bounding box center [404, 45] width 10 height 12
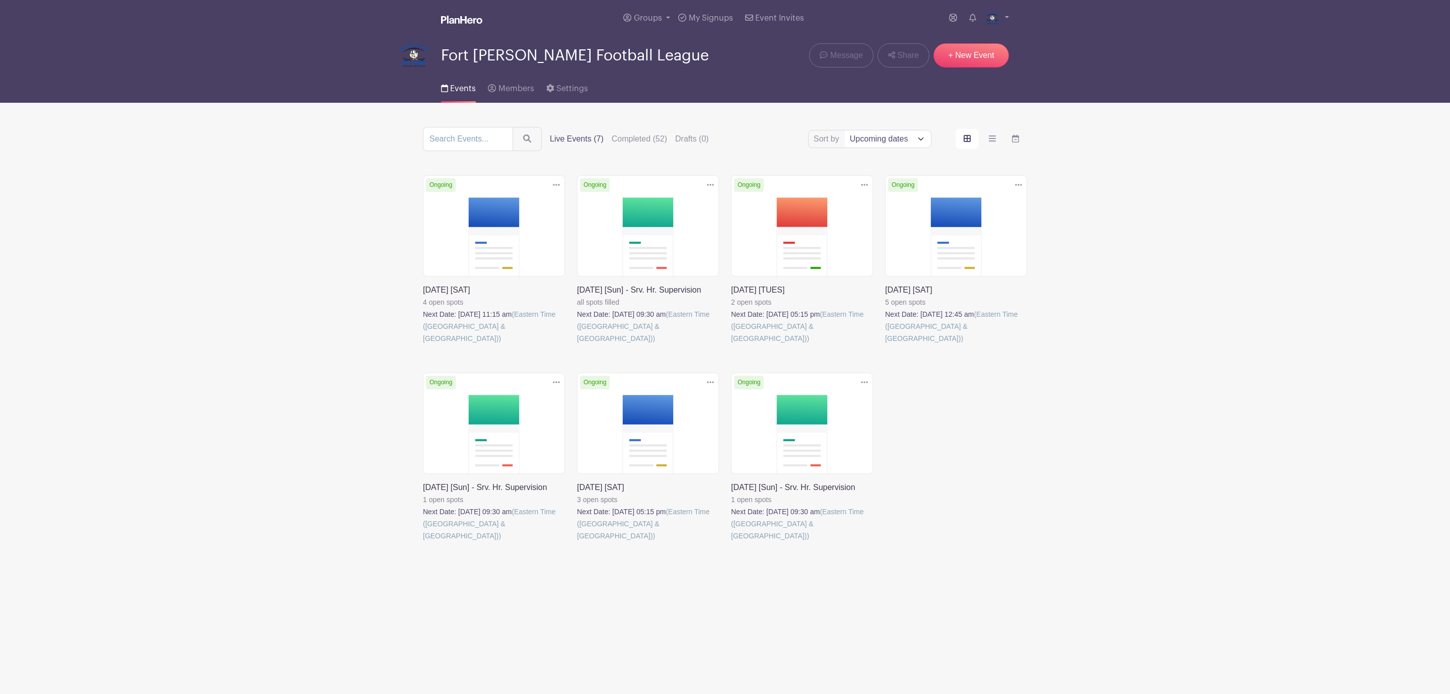
click at [423, 344] on link at bounding box center [423, 344] width 0 height 0
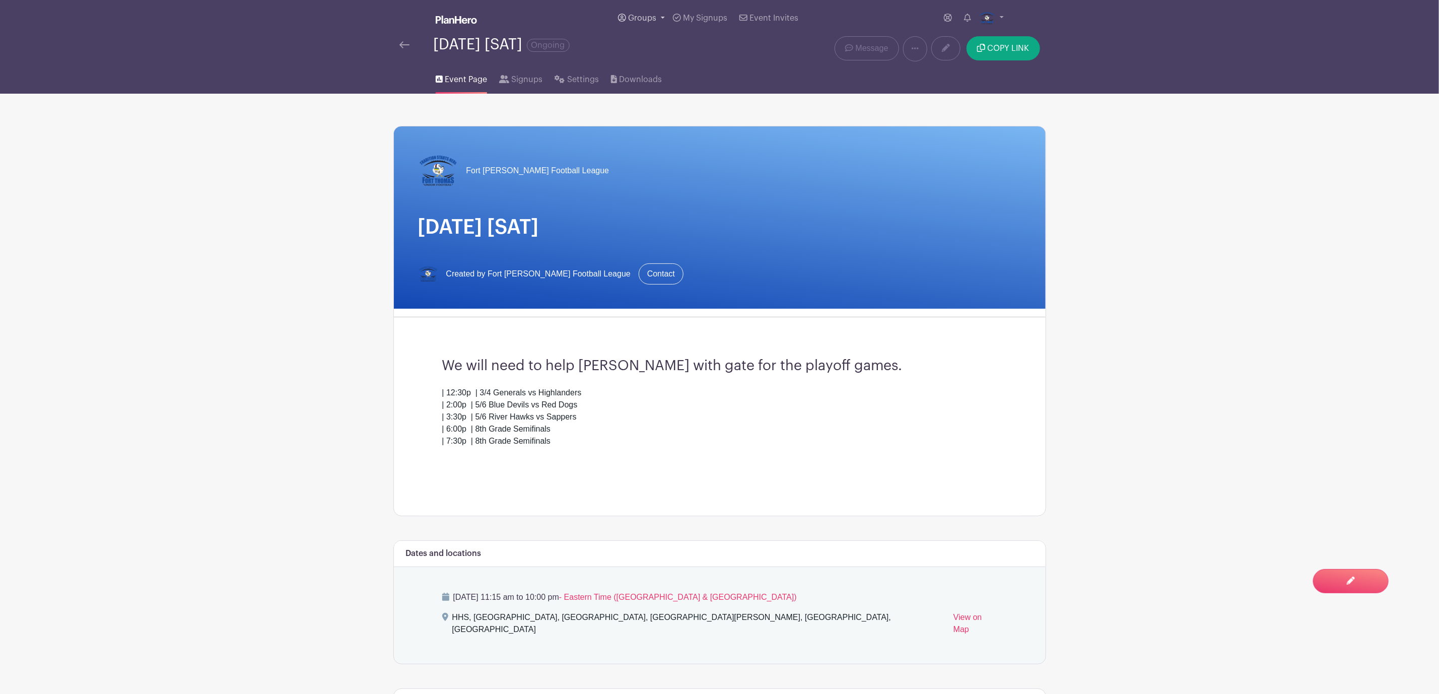
click at [635, 23] on link "Groups" at bounding box center [641, 18] width 55 height 36
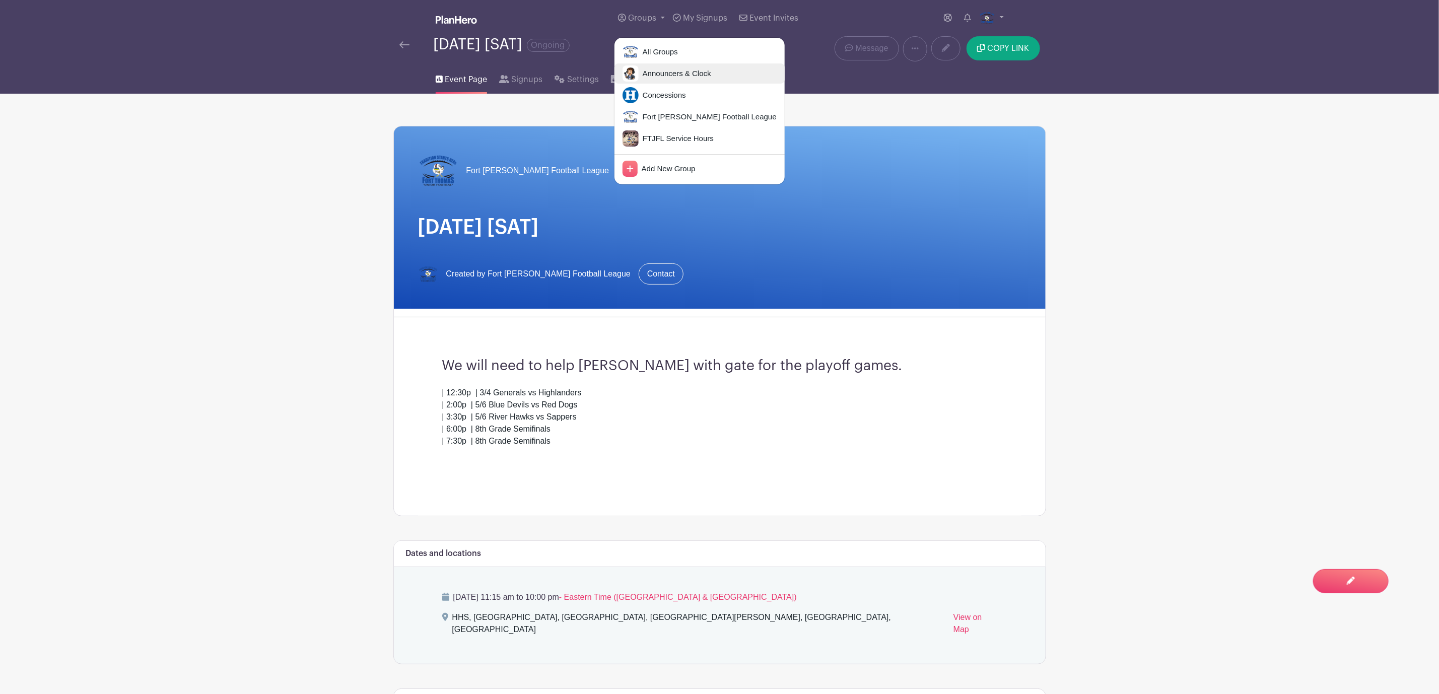
click at [665, 75] on span "Announcers & Clock" at bounding box center [675, 74] width 73 height 12
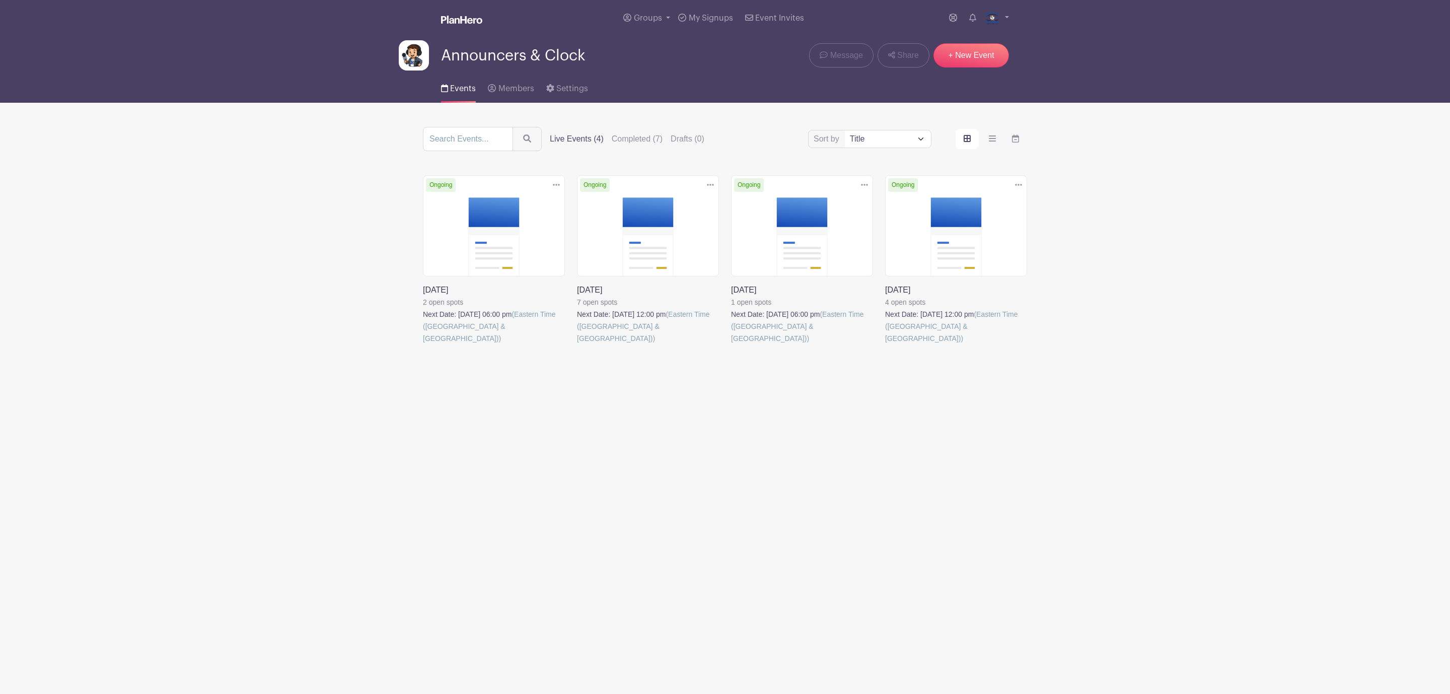
click at [731, 344] on link at bounding box center [731, 344] width 0 height 0
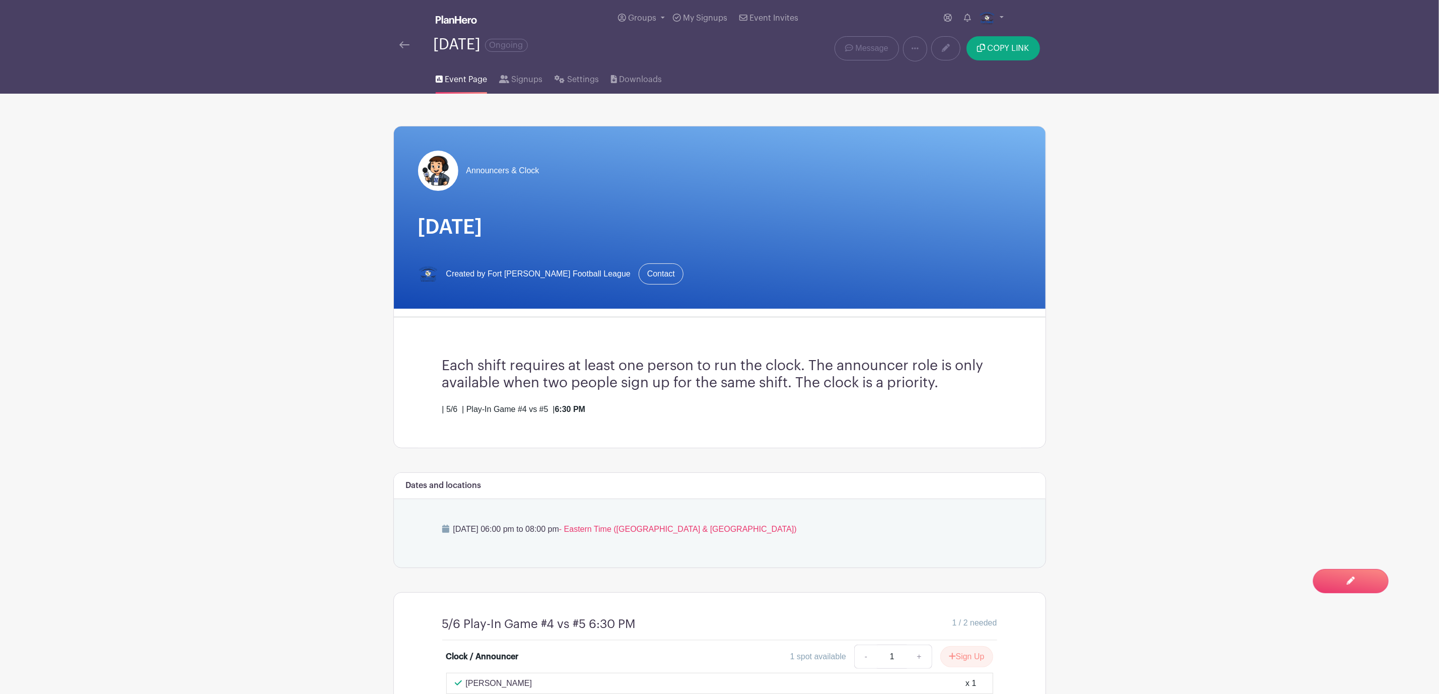
scroll to position [97, 0]
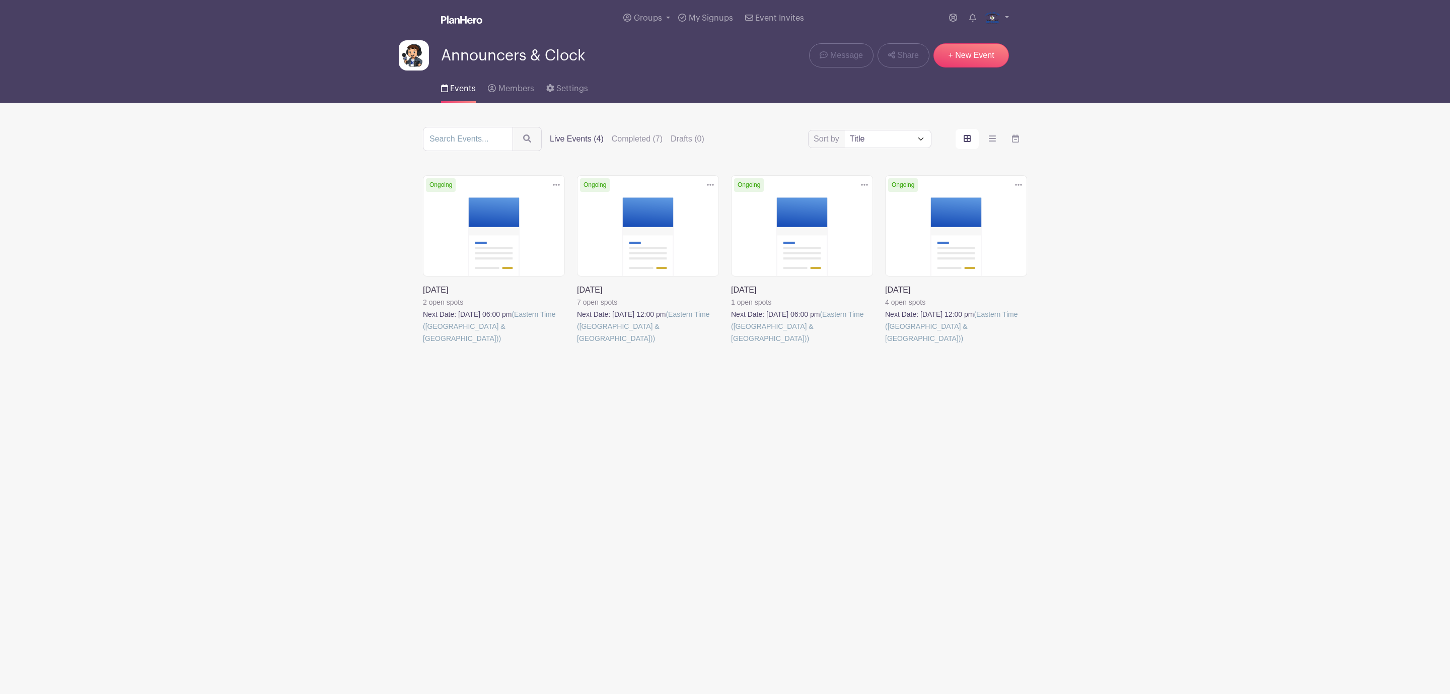
click at [577, 344] on link at bounding box center [577, 344] width 0 height 0
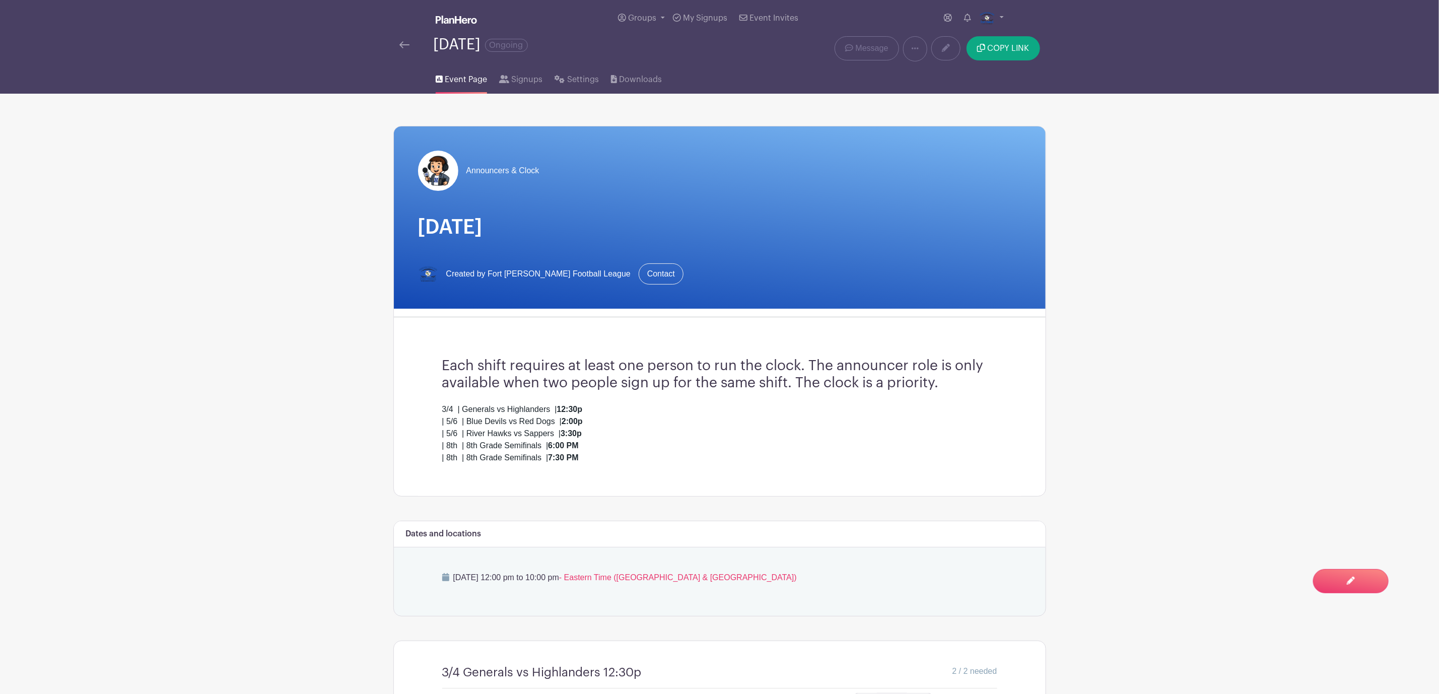
click at [402, 47] on img at bounding box center [404, 44] width 10 height 7
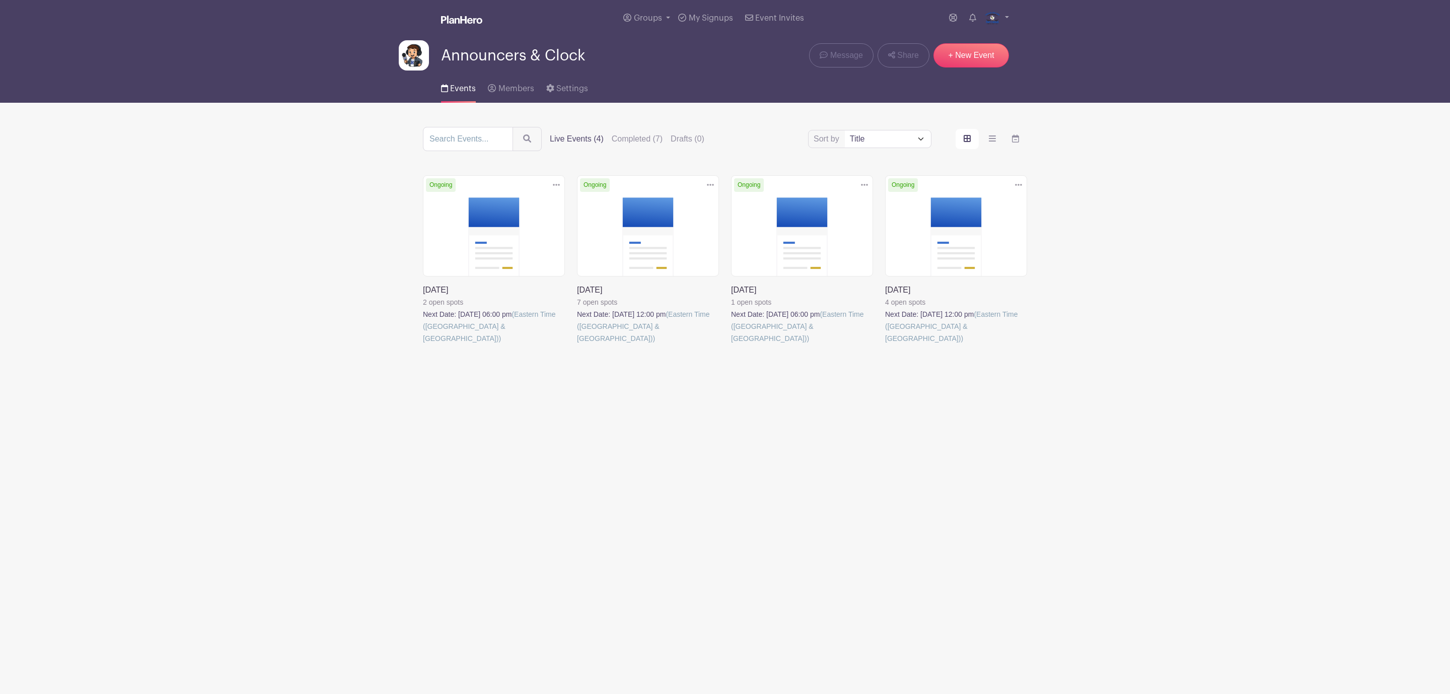
click at [423, 344] on link at bounding box center [423, 344] width 0 height 0
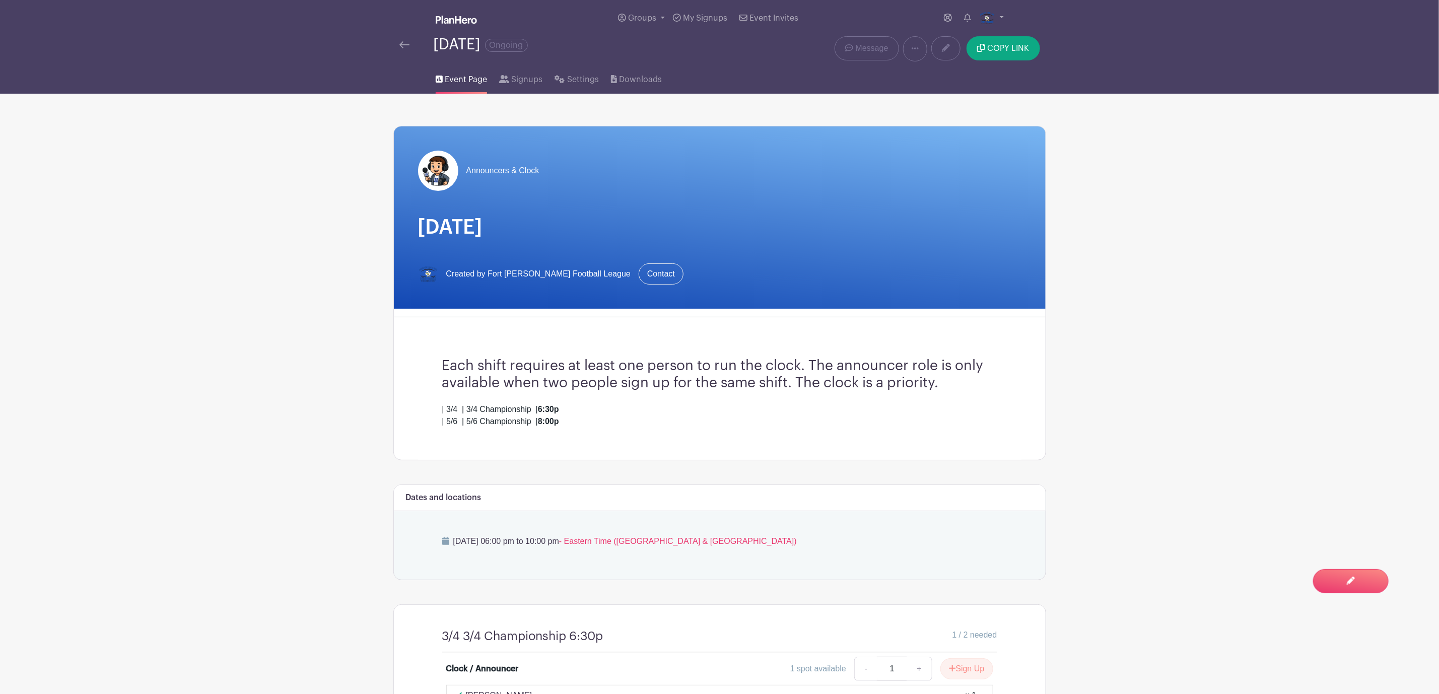
click at [399, 47] on img at bounding box center [404, 44] width 10 height 7
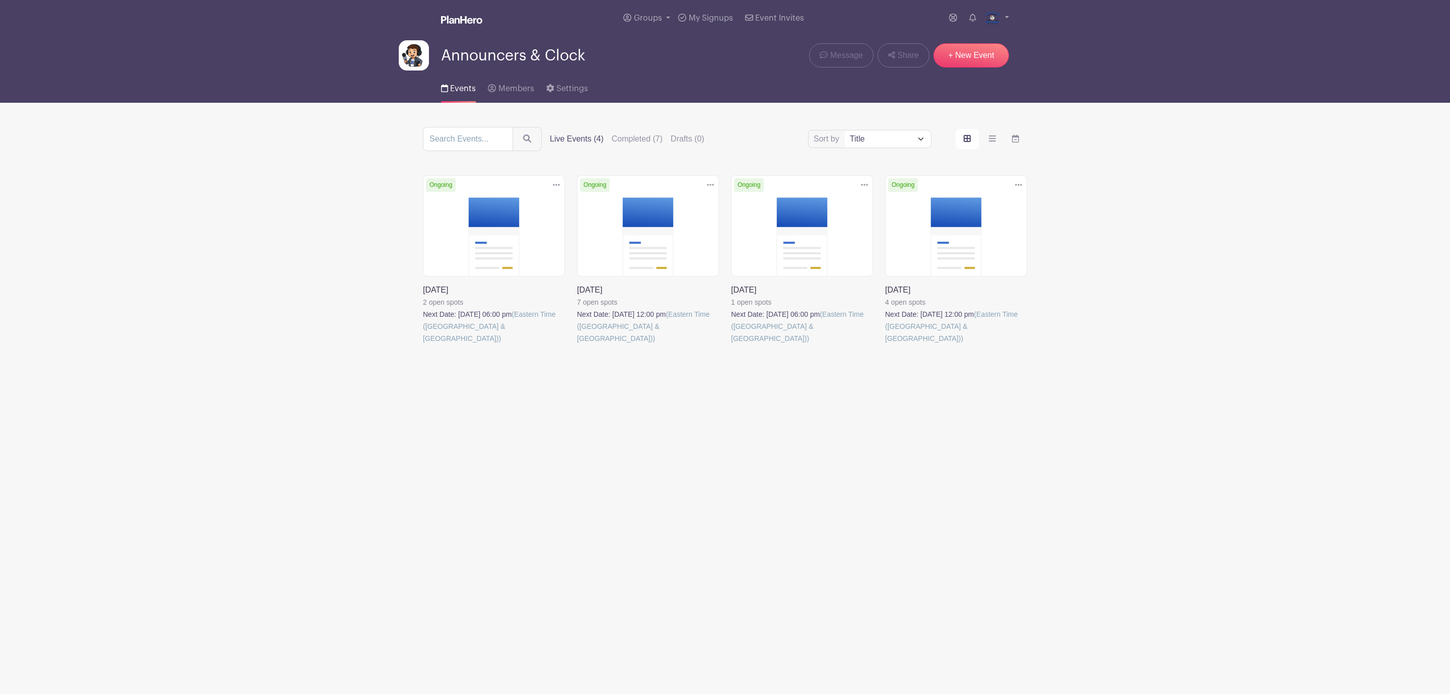
click at [731, 344] on link at bounding box center [731, 344] width 0 height 0
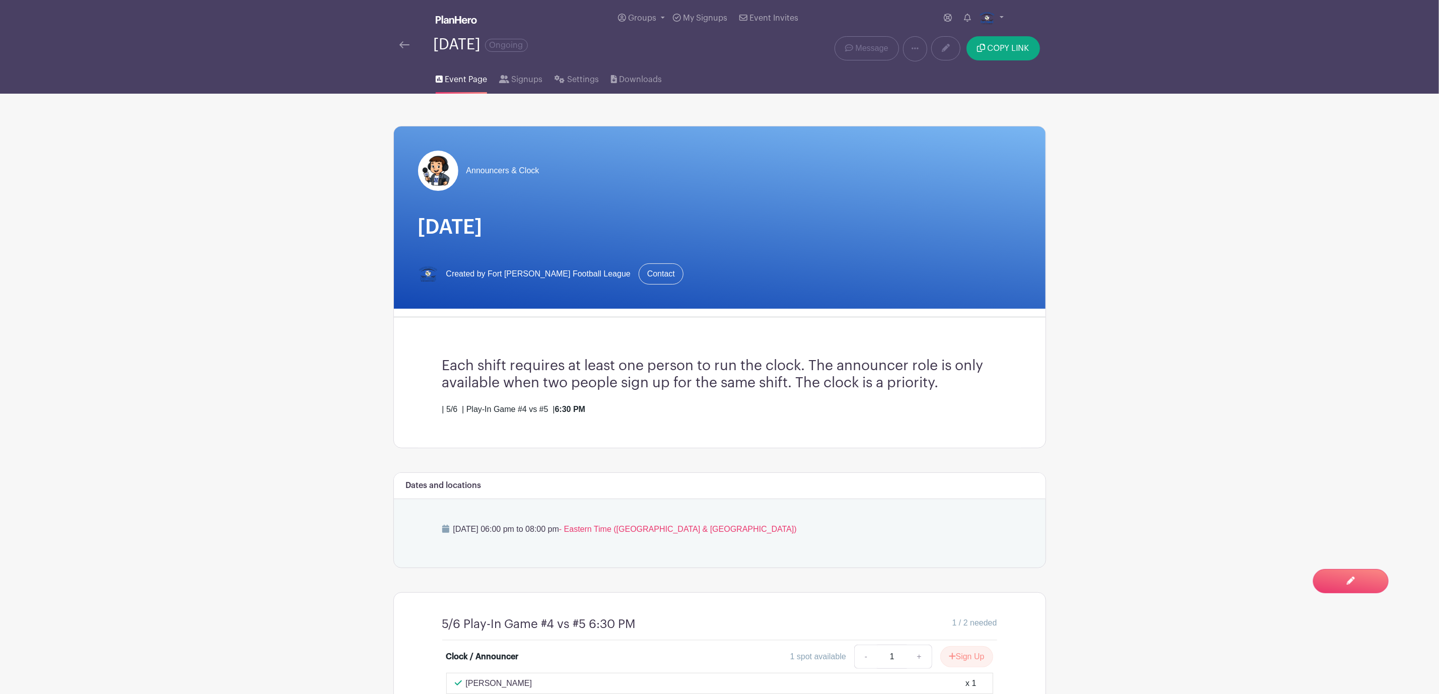
click at [404, 51] on div "October 21, 2025 Ongoing" at bounding box center [583, 44] width 369 height 17
click at [408, 47] on img at bounding box center [404, 44] width 10 height 7
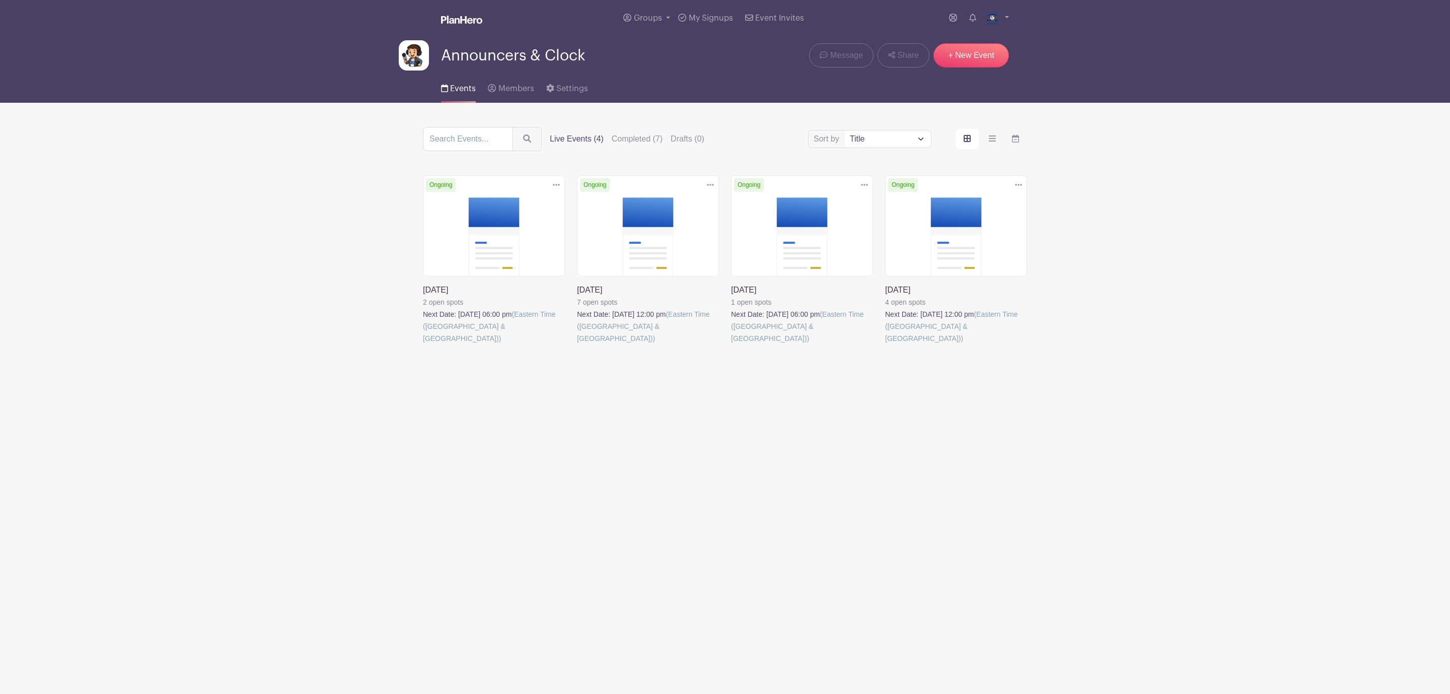
click at [885, 344] on link at bounding box center [885, 344] width 0 height 0
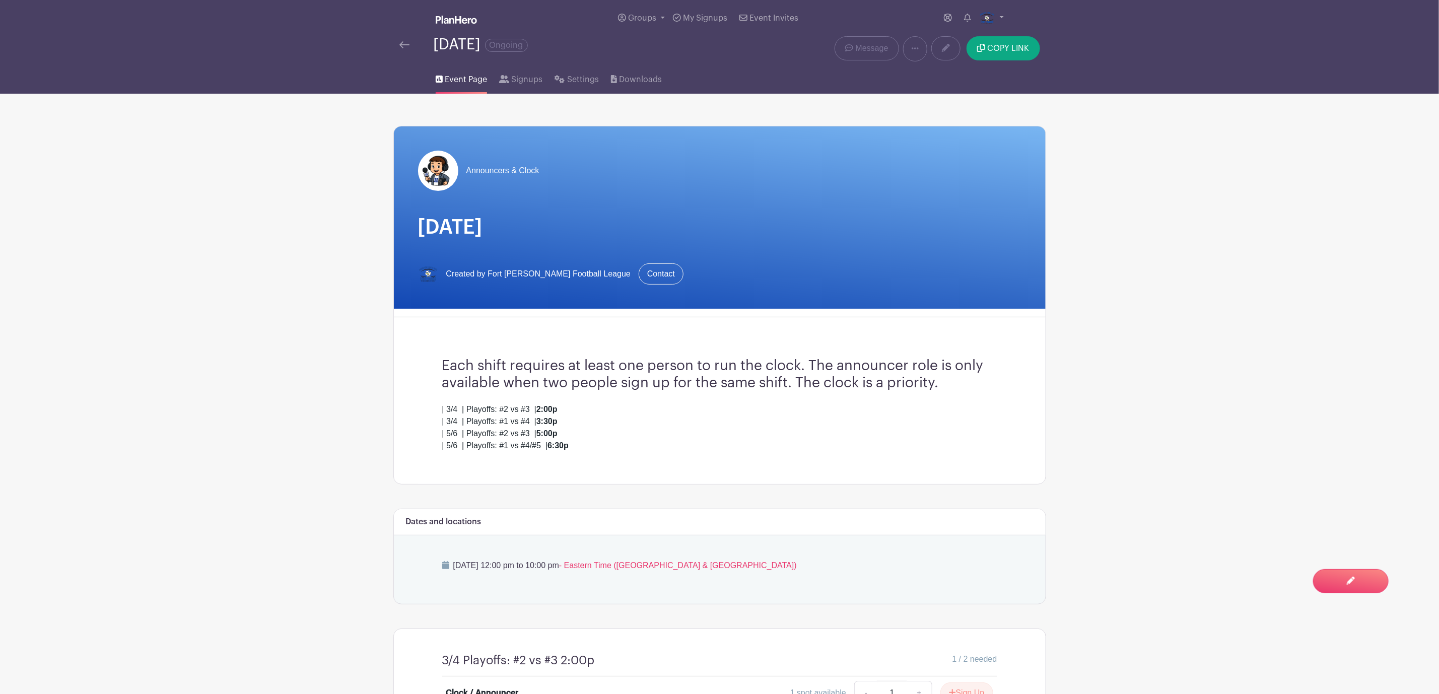
click at [402, 48] on img at bounding box center [404, 44] width 10 height 7
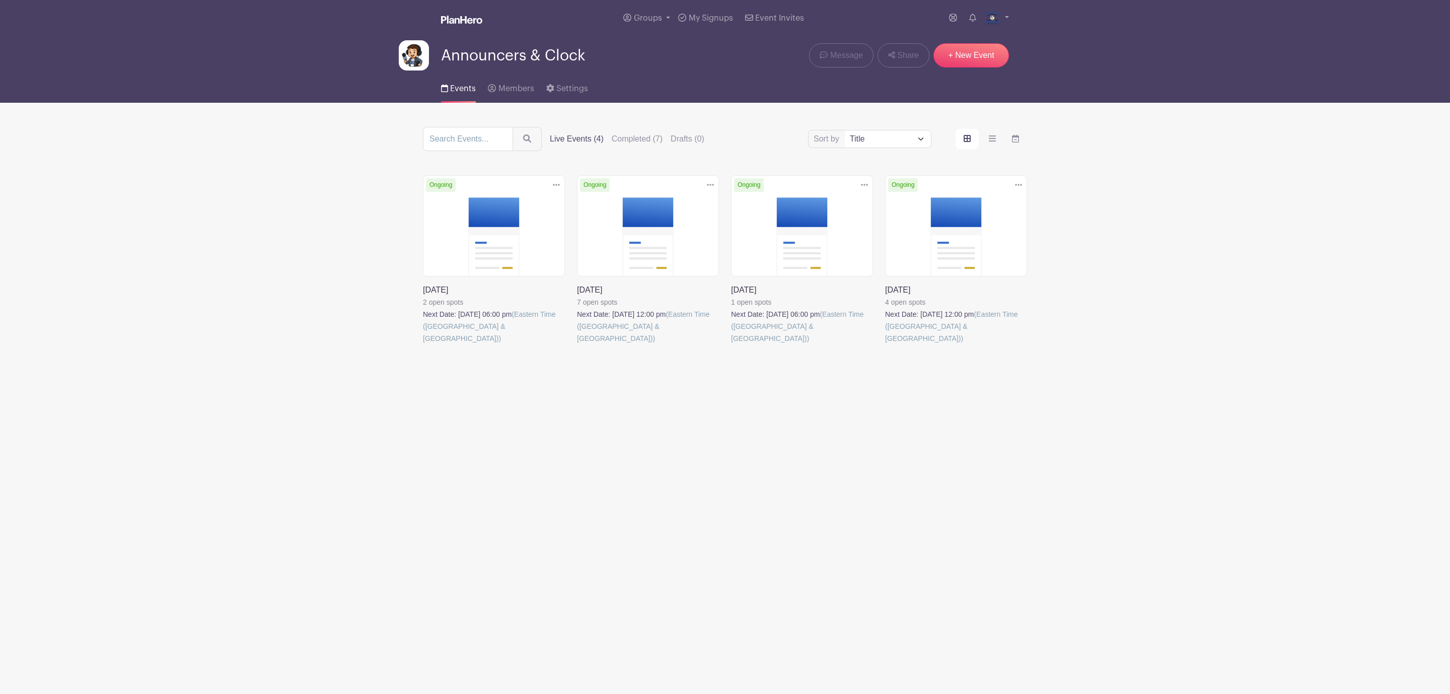
click at [577, 344] on link at bounding box center [577, 344] width 0 height 0
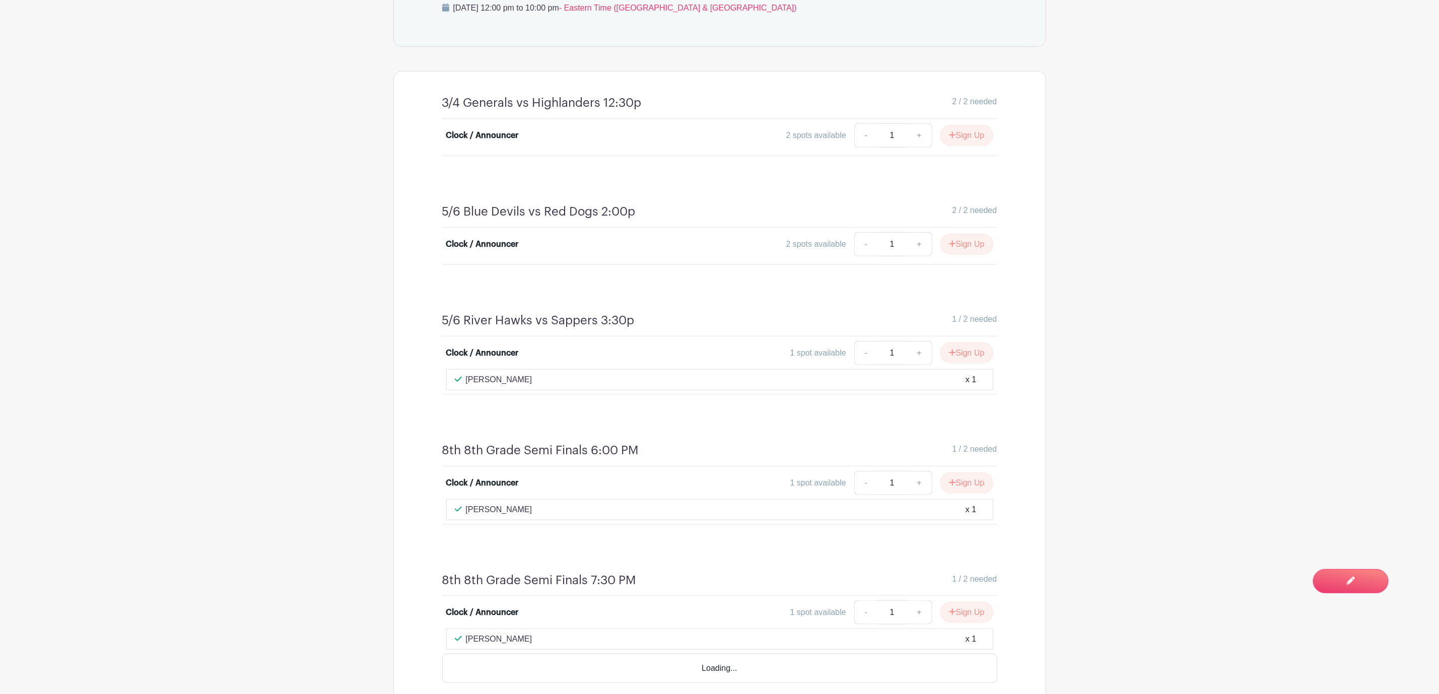
scroll to position [604, 0]
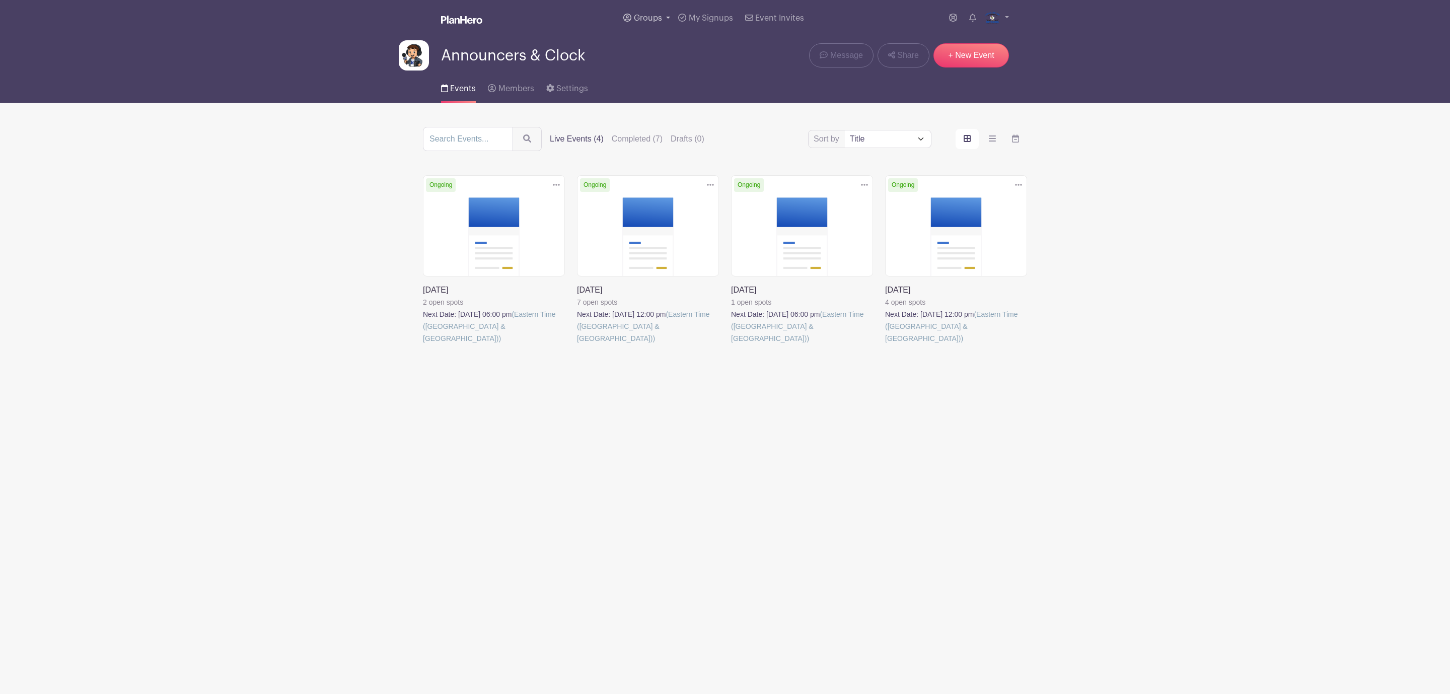
click at [647, 18] on span "Groups" at bounding box center [648, 18] width 28 height 8
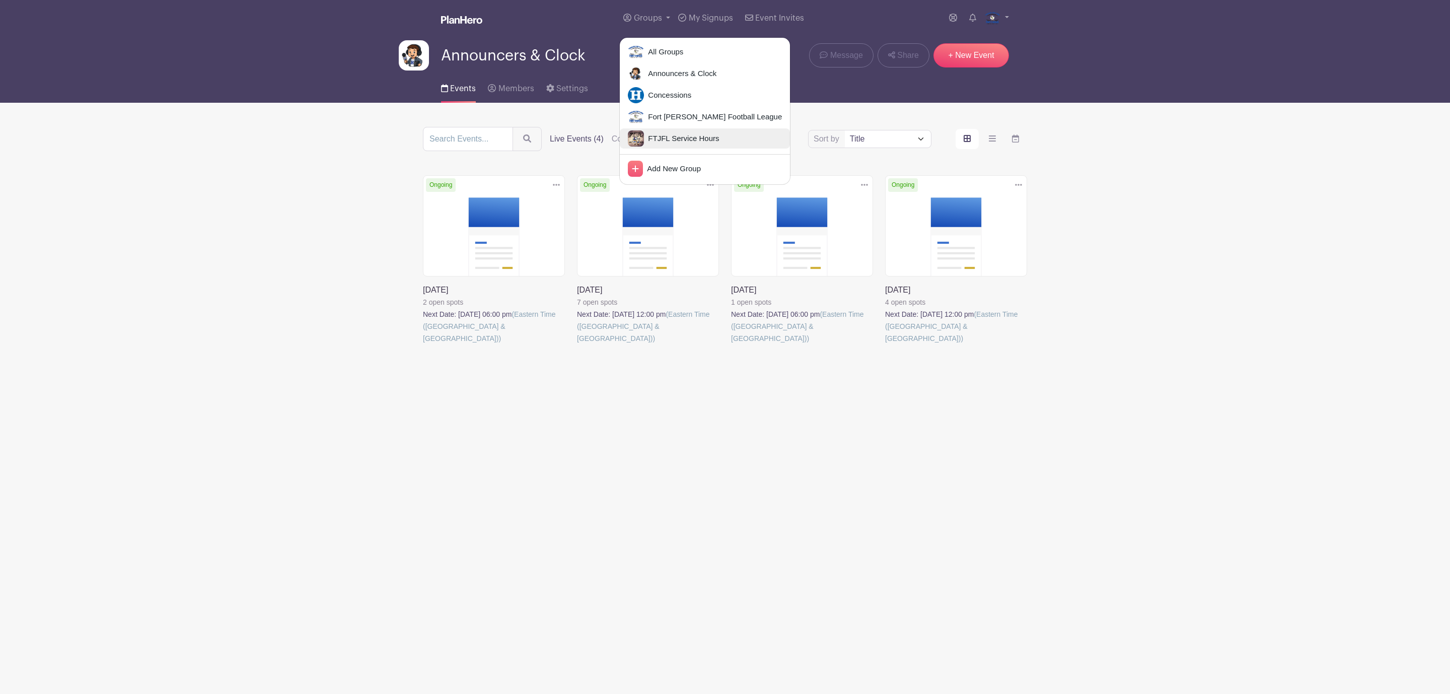
click at [667, 137] on span "FTJFL Service Hours" at bounding box center [681, 139] width 75 height 12
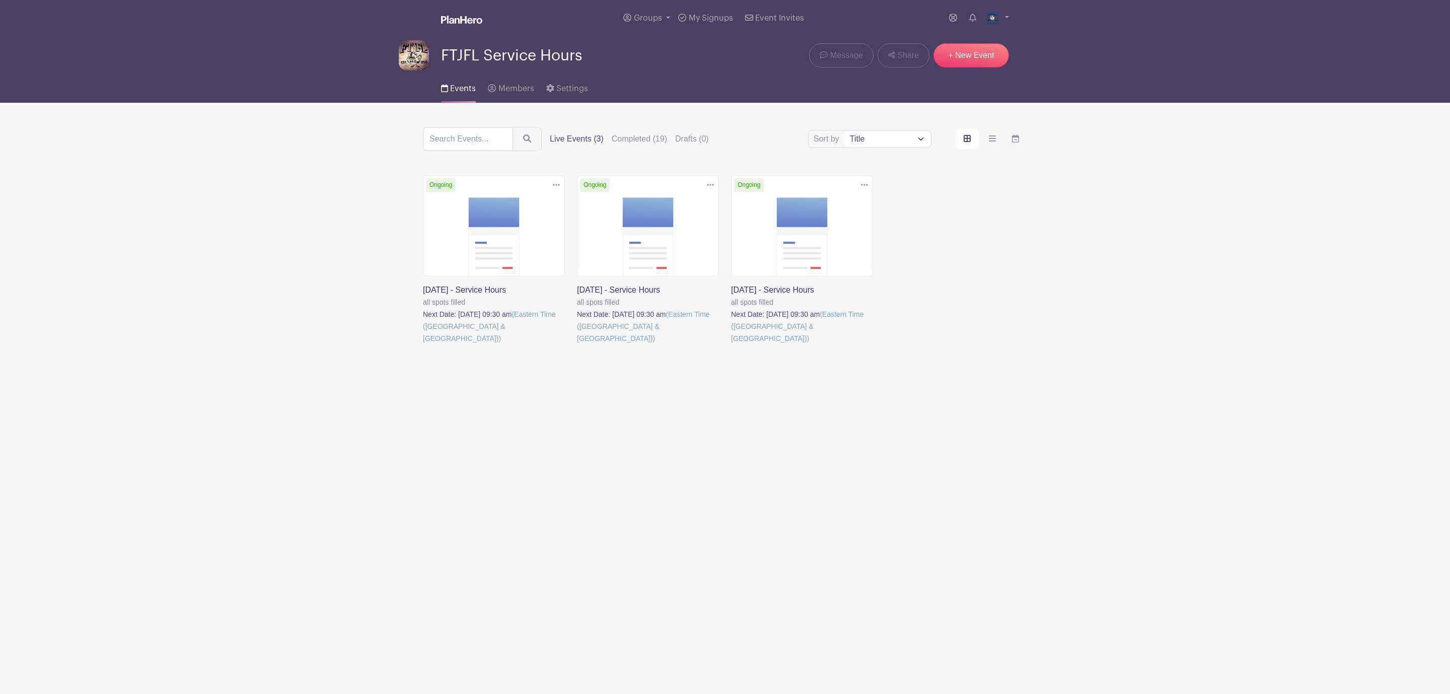
click at [577, 344] on link at bounding box center [577, 344] width 0 height 0
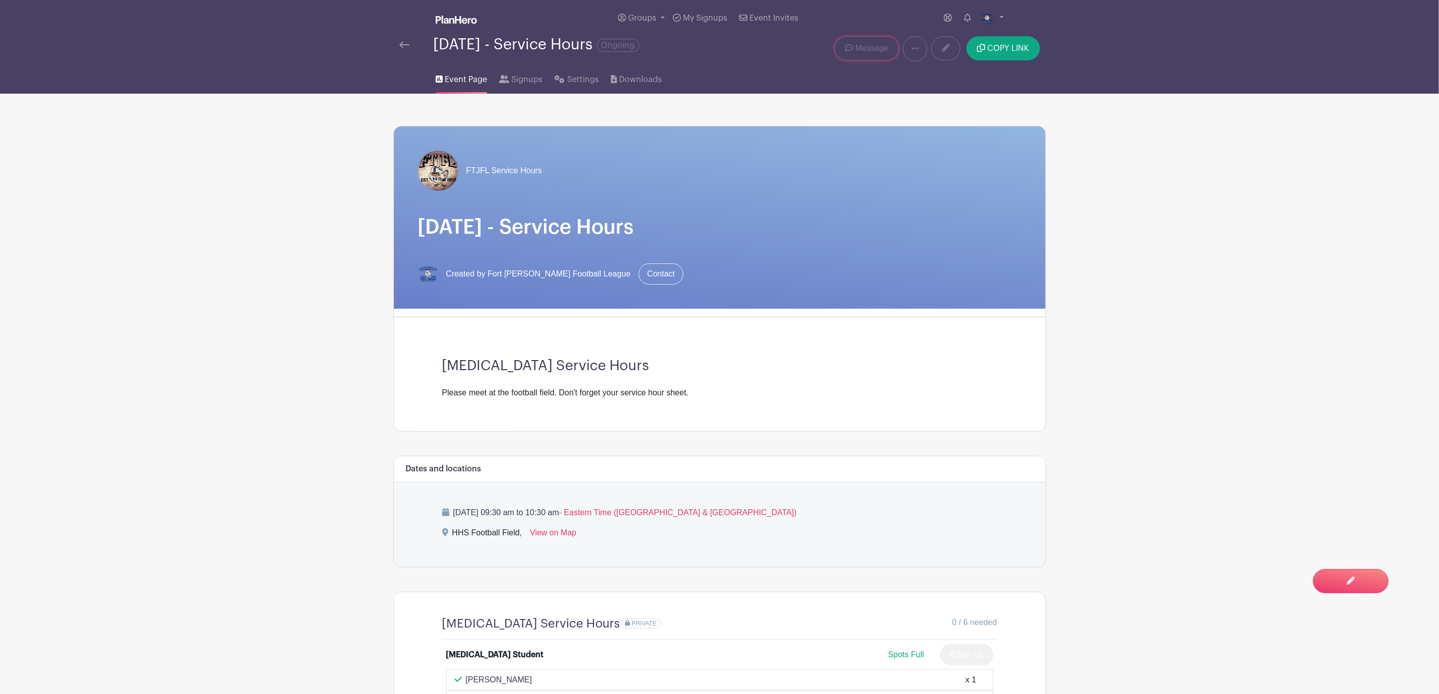
click at [876, 45] on span "Message" at bounding box center [872, 48] width 33 height 12
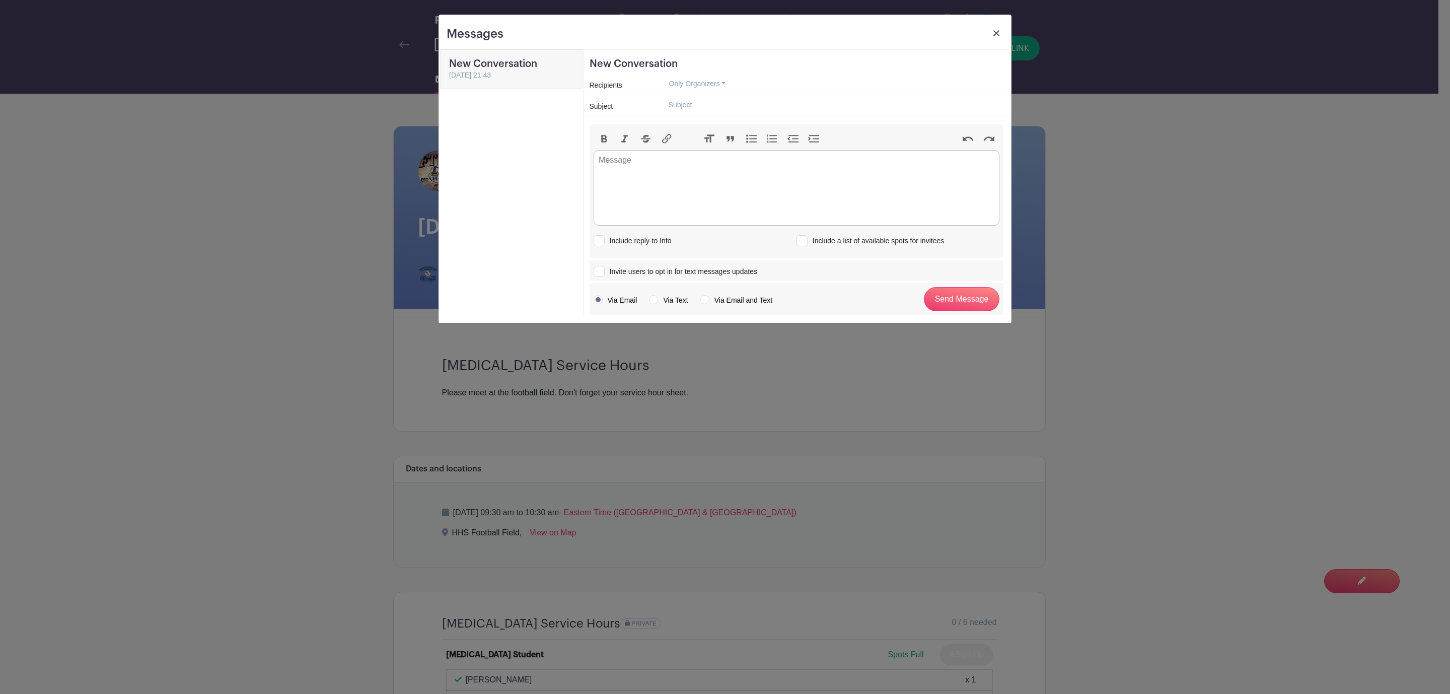
click at [995, 34] on img at bounding box center [997, 33] width 6 height 6
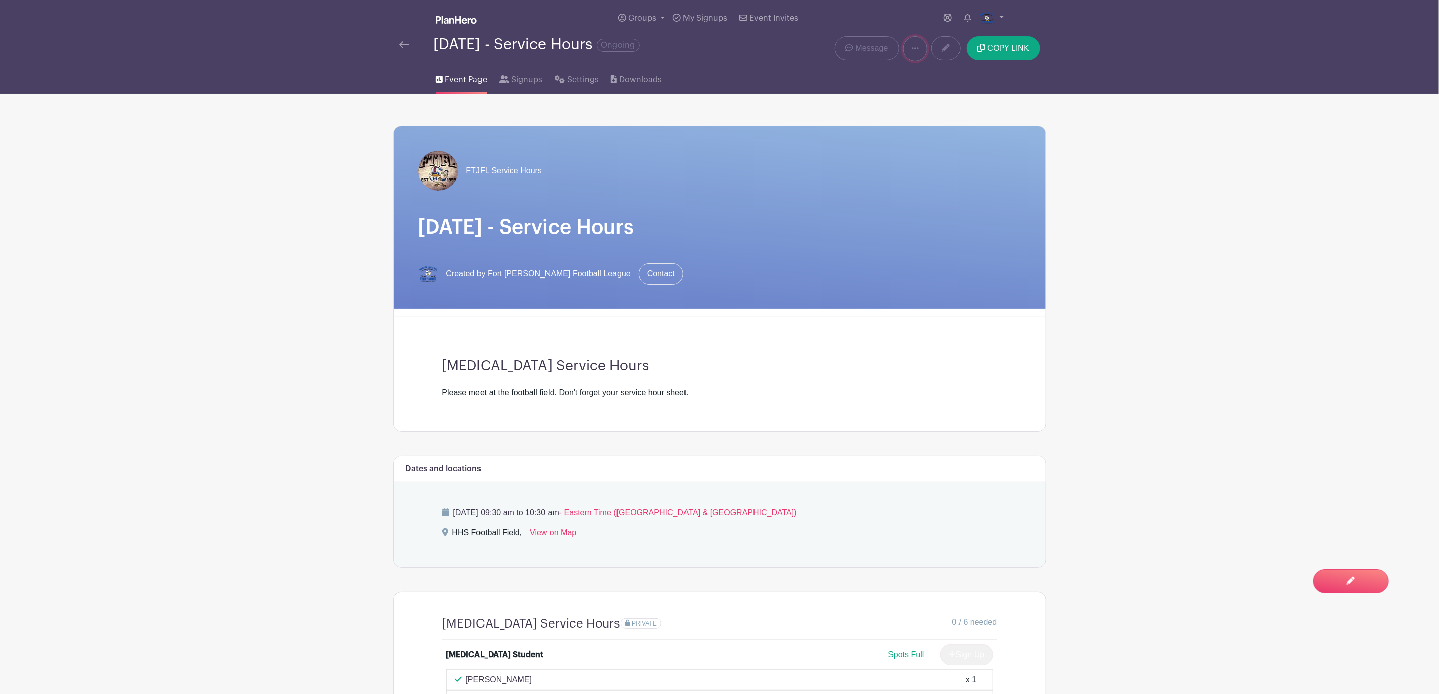
click at [921, 53] on link at bounding box center [915, 48] width 24 height 25
click at [1139, 192] on main "Groups All Groups Announcers & Clock Concessions Fort Thomas Junior Football Le…" at bounding box center [719, 470] width 1439 height 941
click at [863, 53] on span "Message" at bounding box center [872, 48] width 33 height 12
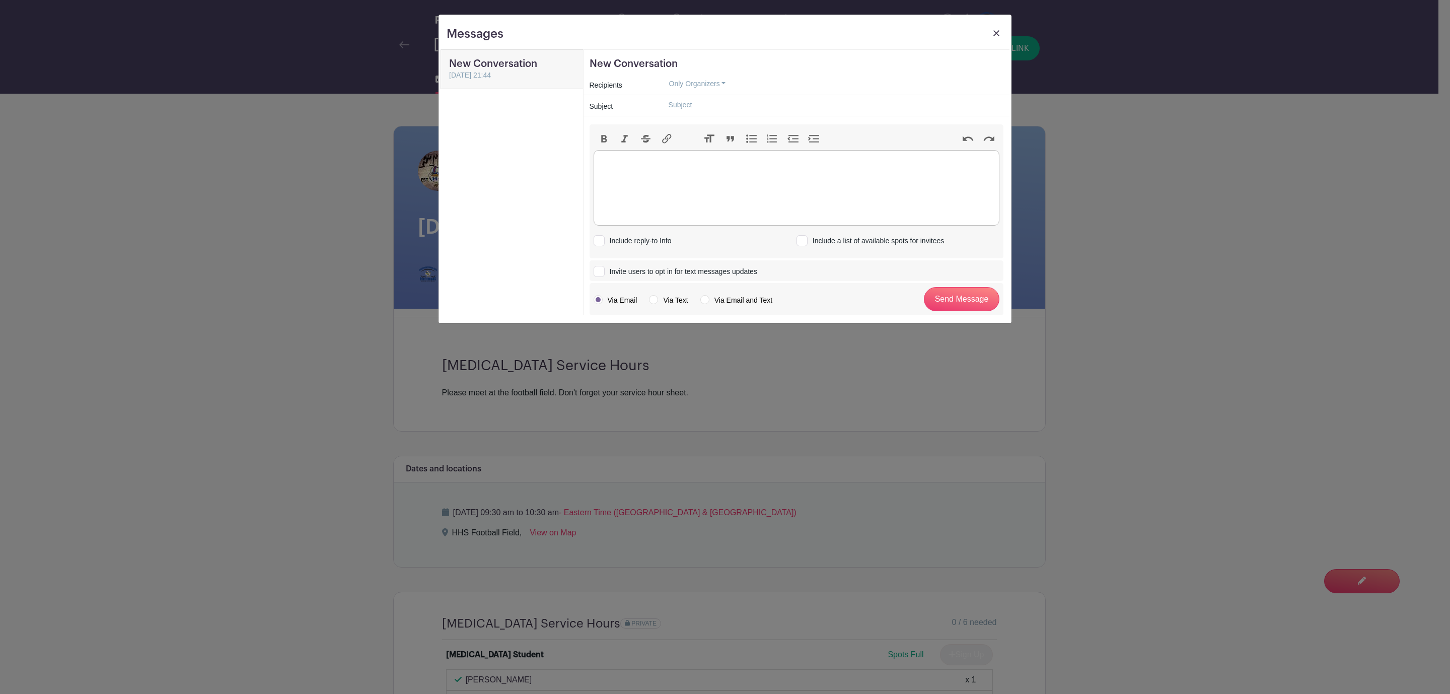
click at [670, 177] on trix-editor at bounding box center [797, 188] width 406 height 76
paste trix-editor "<div>&nbsp;This is a reminder that you (or your child) are scheduled for servic…"
click at [931, 159] on strong "Sunday, October 12th at 9:30 AM" at bounding box center [900, 160] width 59 height 9
type trix-editor "<div>&nbsp;This is a reminder that you (or your child) are scheduled for servic…"
click at [727, 83] on button "Only Organizers" at bounding box center [698, 84] width 74 height 16
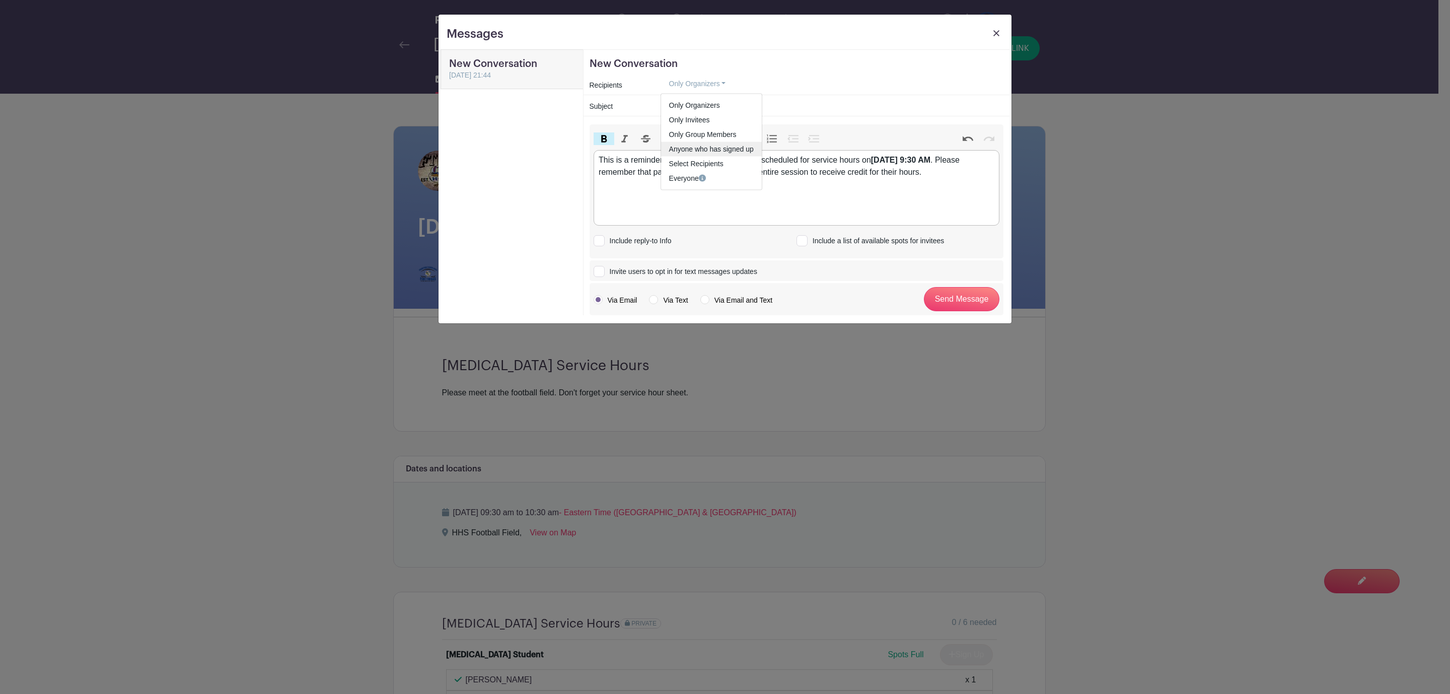
click at [709, 150] on link "Anyone who has signed up" at bounding box center [711, 149] width 101 height 15
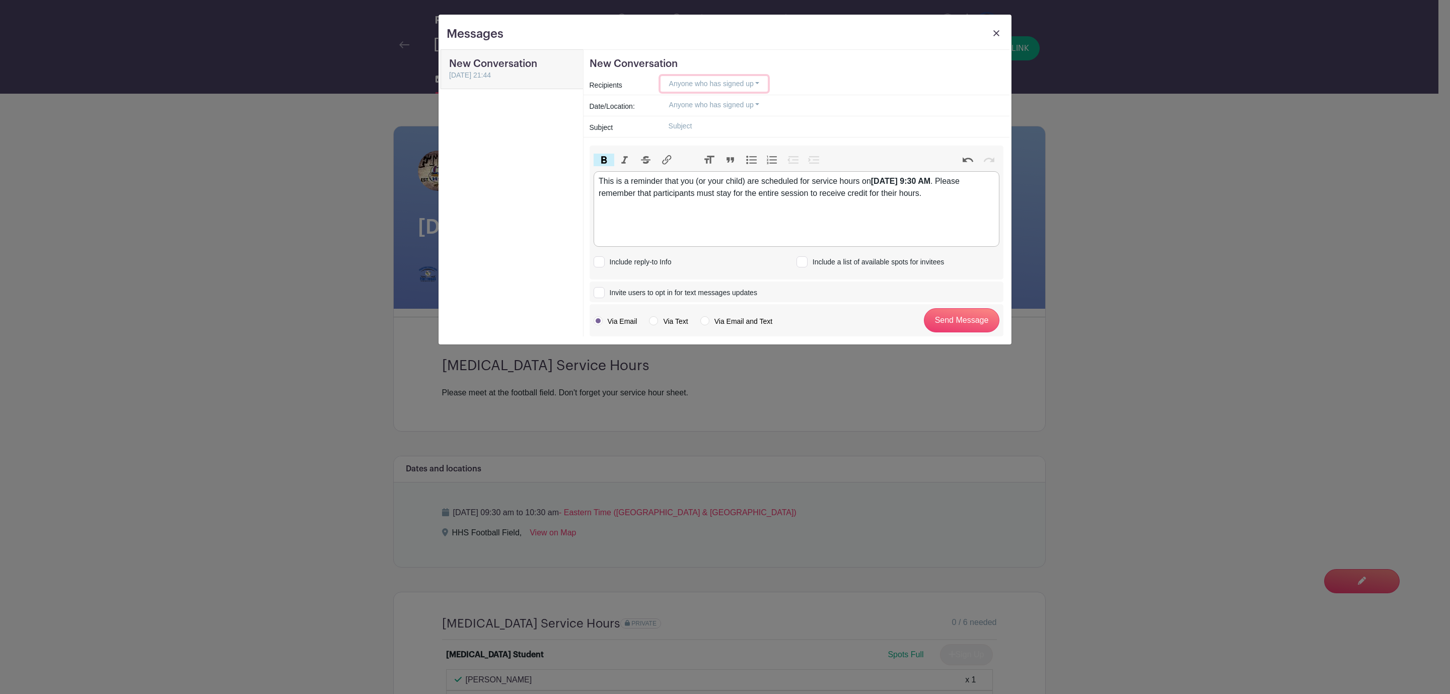
click at [758, 85] on button "Anyone who has signed up" at bounding box center [715, 84] width 108 height 16
click at [995, 33] on img at bounding box center [997, 33] width 6 height 6
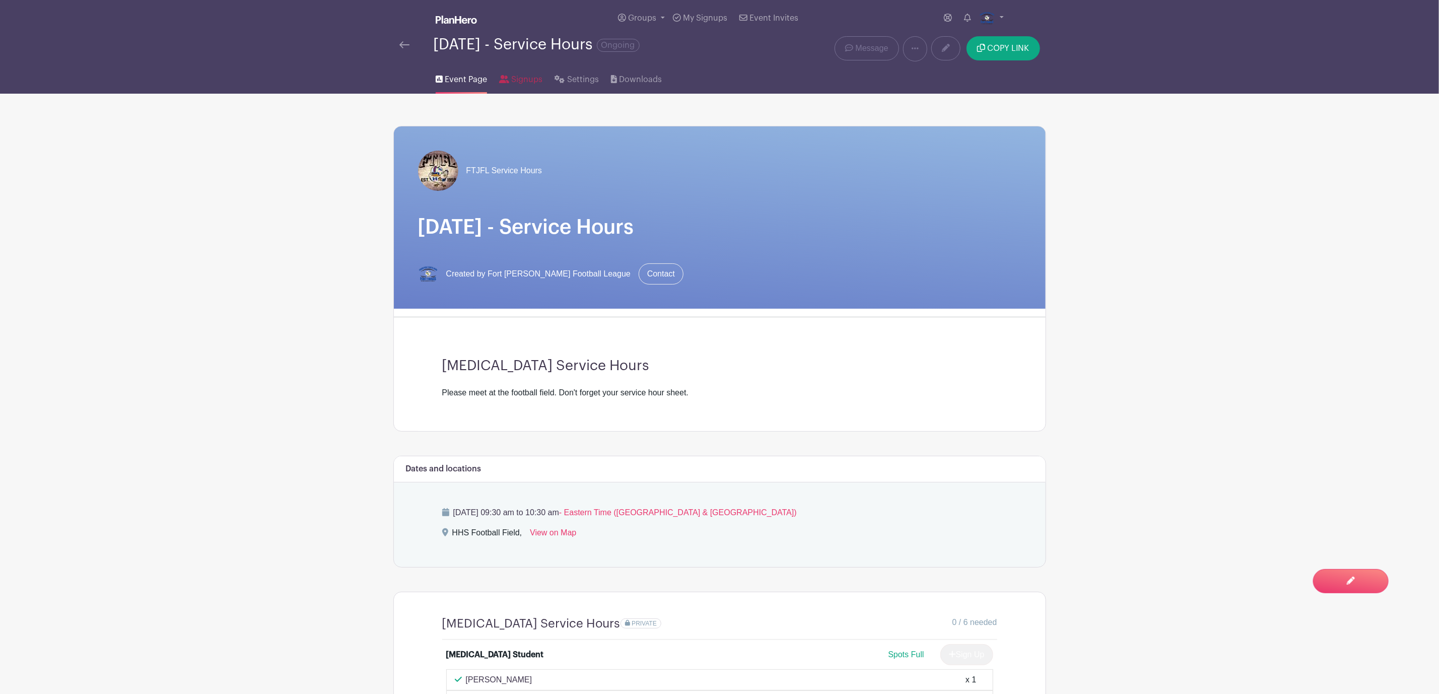
click at [527, 82] on span "Signups" at bounding box center [526, 80] width 31 height 12
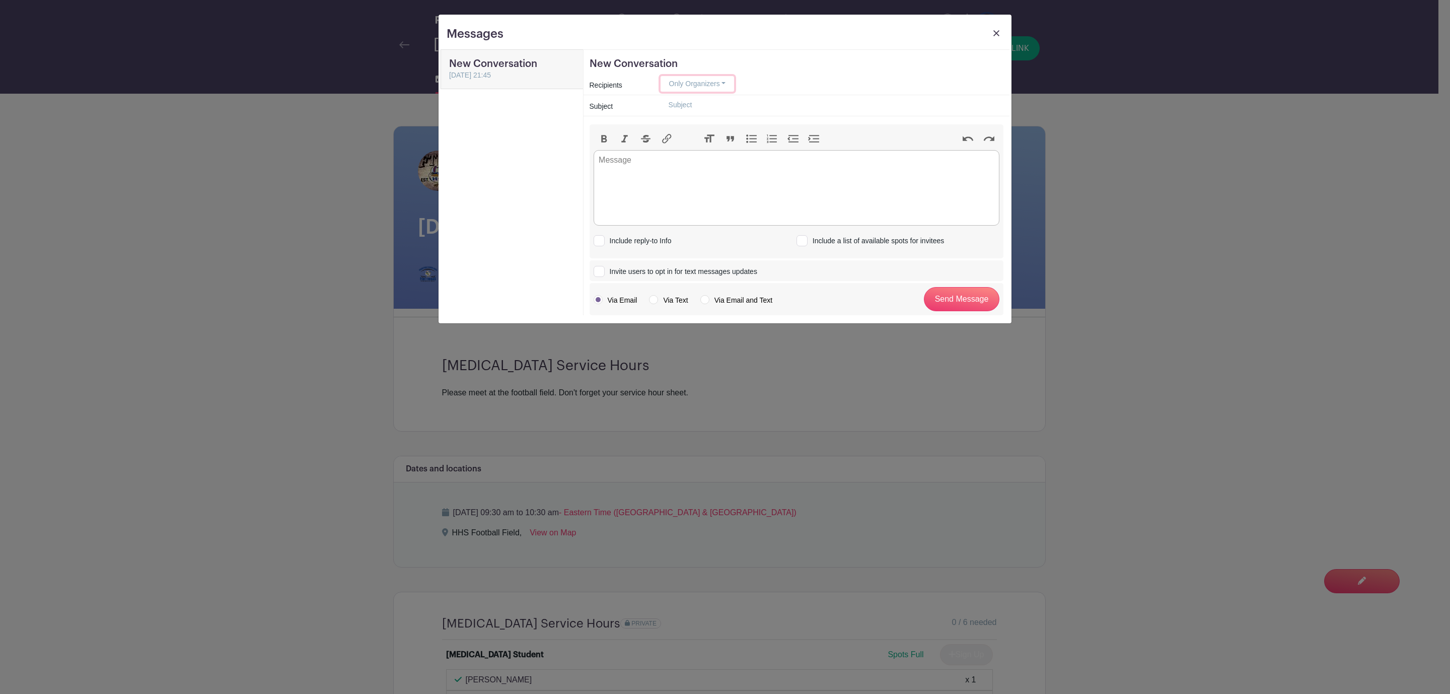
click at [727, 80] on button "Only Organizers" at bounding box center [698, 84] width 74 height 16
click at [725, 147] on link "Anyone who has signed up" at bounding box center [711, 149] width 101 height 15
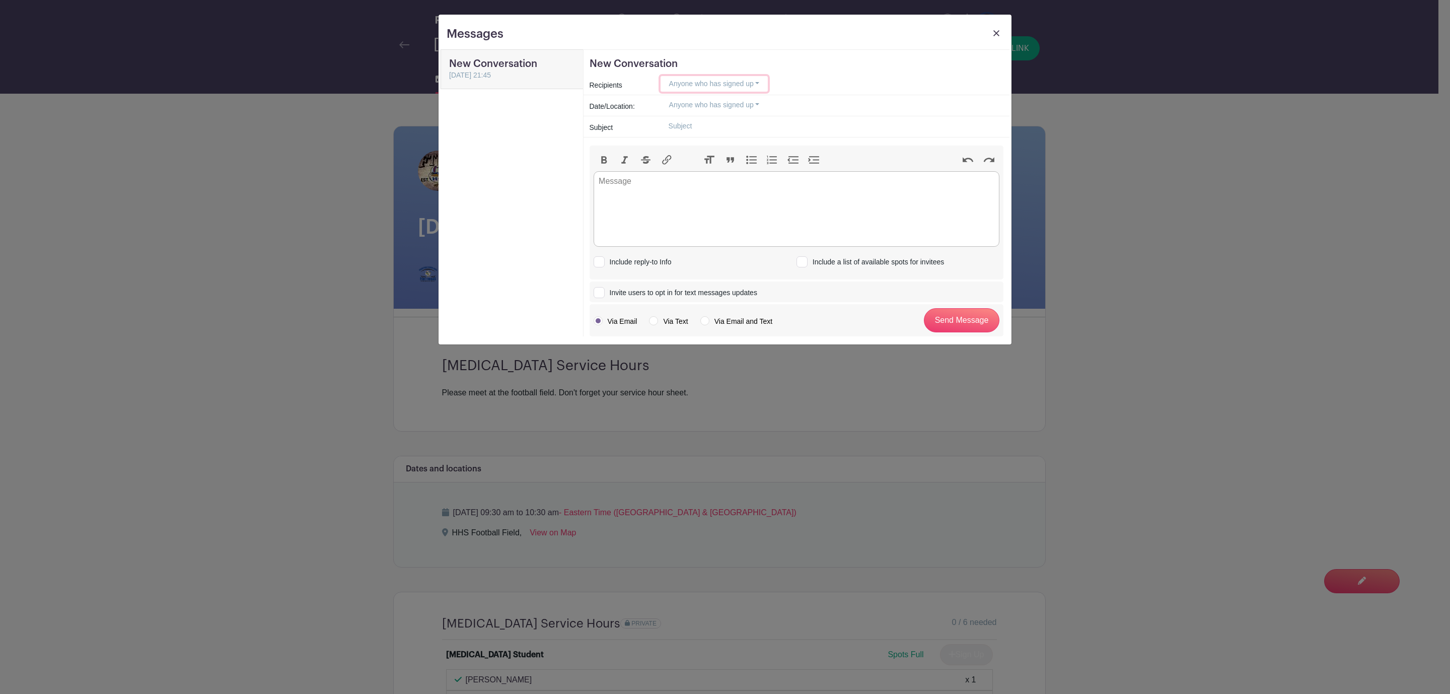
click at [730, 82] on button "Anyone who has signed up" at bounding box center [715, 84] width 108 height 16
click at [701, 134] on link "Only Group Members" at bounding box center [711, 134] width 101 height 15
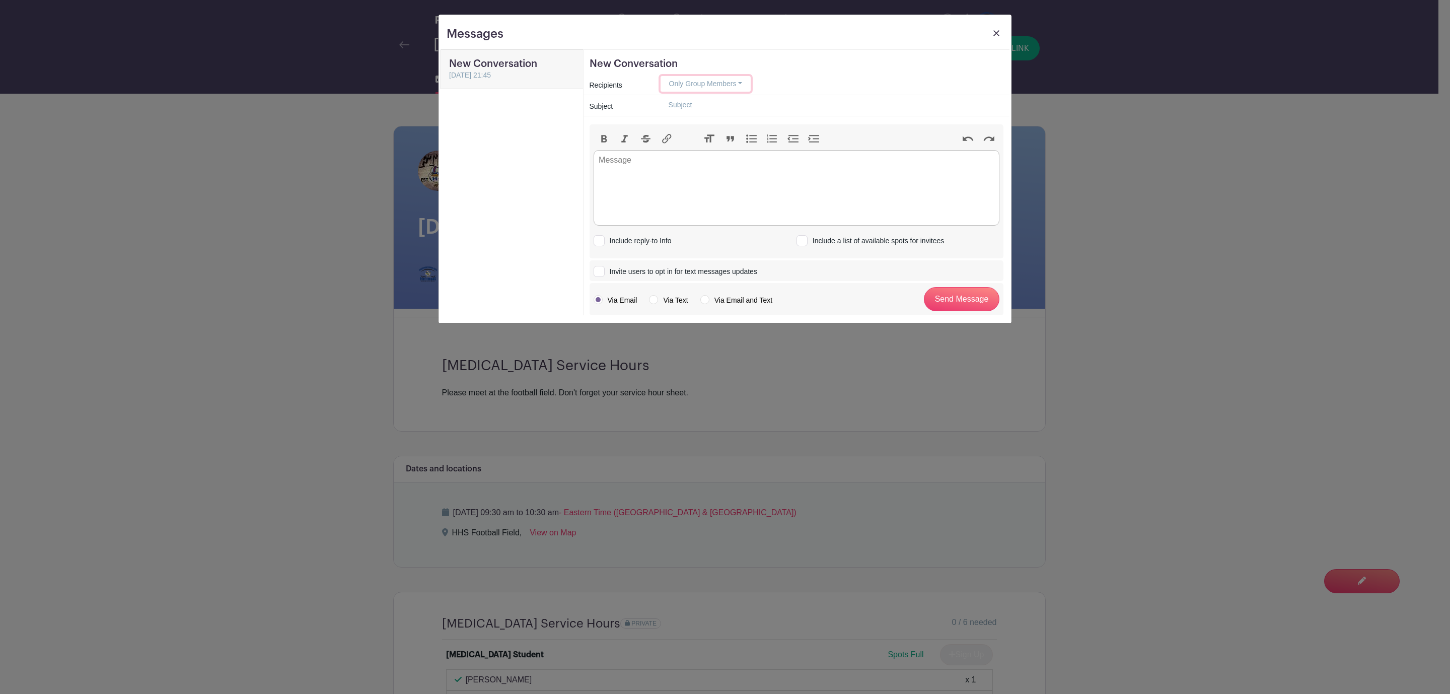
click at [743, 85] on button "Only Group Members" at bounding box center [706, 84] width 90 height 16
click at [716, 157] on link "Select Recipients" at bounding box center [711, 163] width 101 height 15
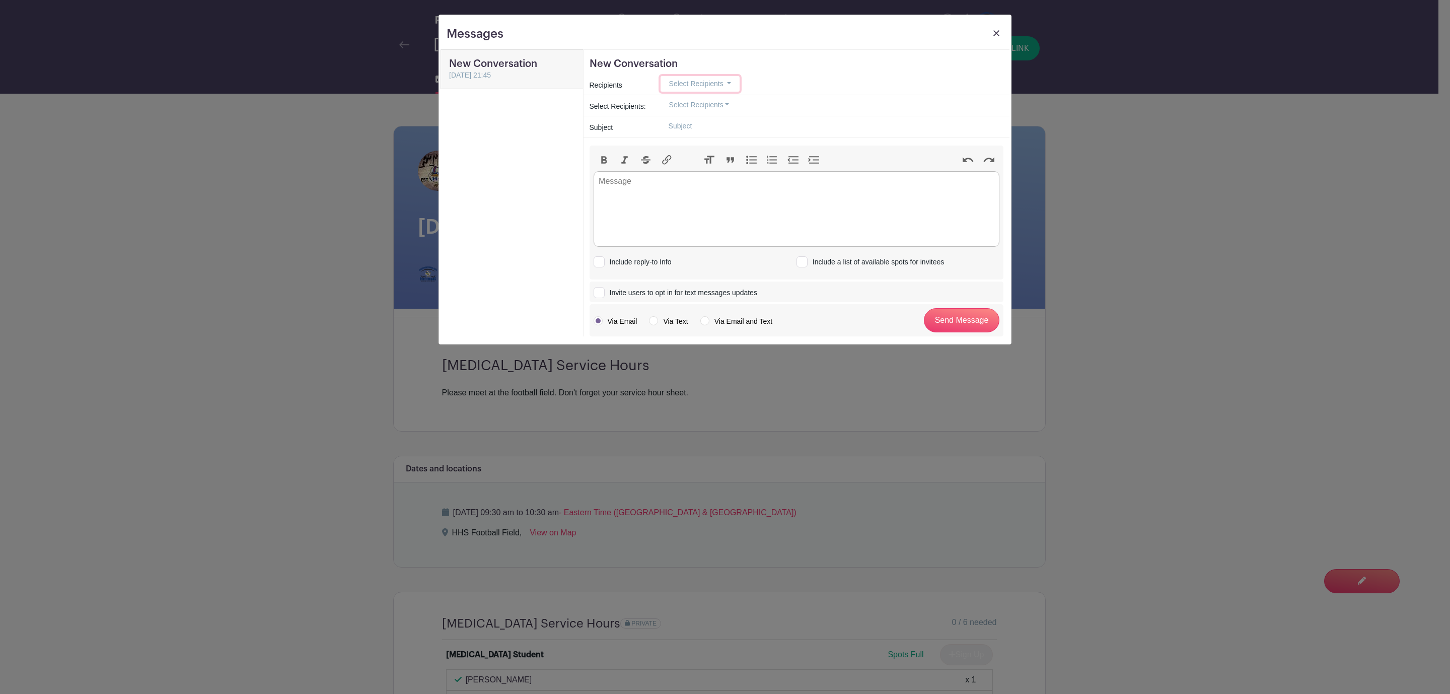
click at [719, 82] on span "Select Recipients" at bounding box center [696, 84] width 54 height 8
click at [628, 112] on div "Select Recipients:" at bounding box center [619, 106] width 71 height 15
click at [728, 104] on button "Select Recipients" at bounding box center [700, 105] width 78 height 16
click at [671, 181] on input "Cullen Boots (boots.amber@gmail.com)" at bounding box center [819, 183] width 317 height 22
checkbox input "true"
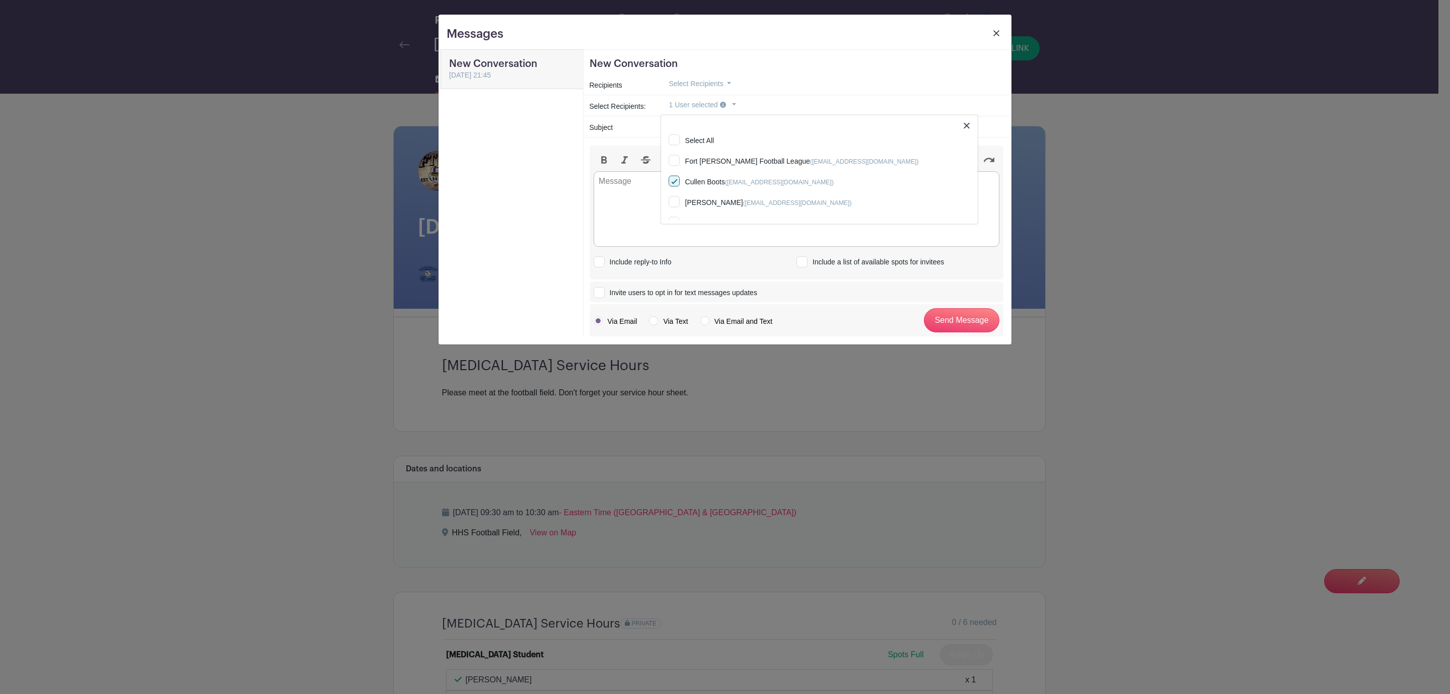
click at [671, 203] on input "Micah Shan (catspecht@aol.com)" at bounding box center [819, 204] width 317 height 22
checkbox input "true"
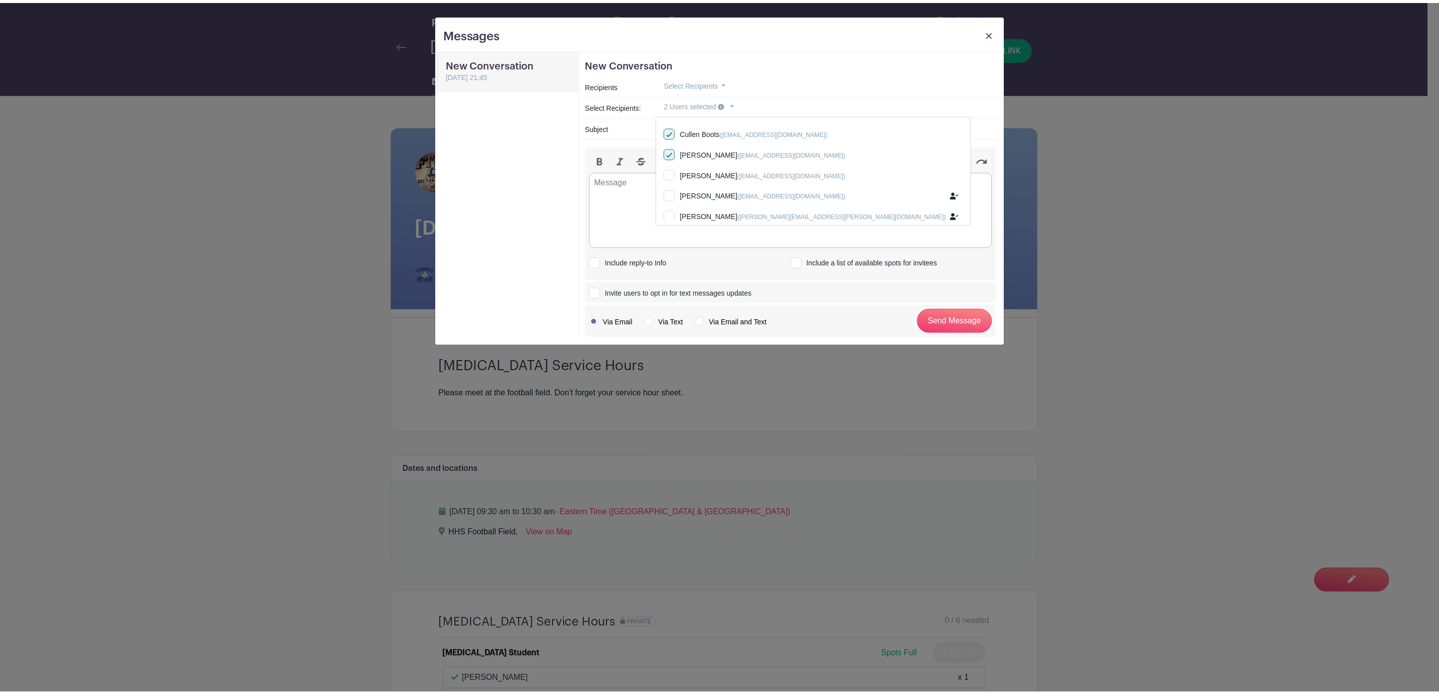
scroll to position [76, 0]
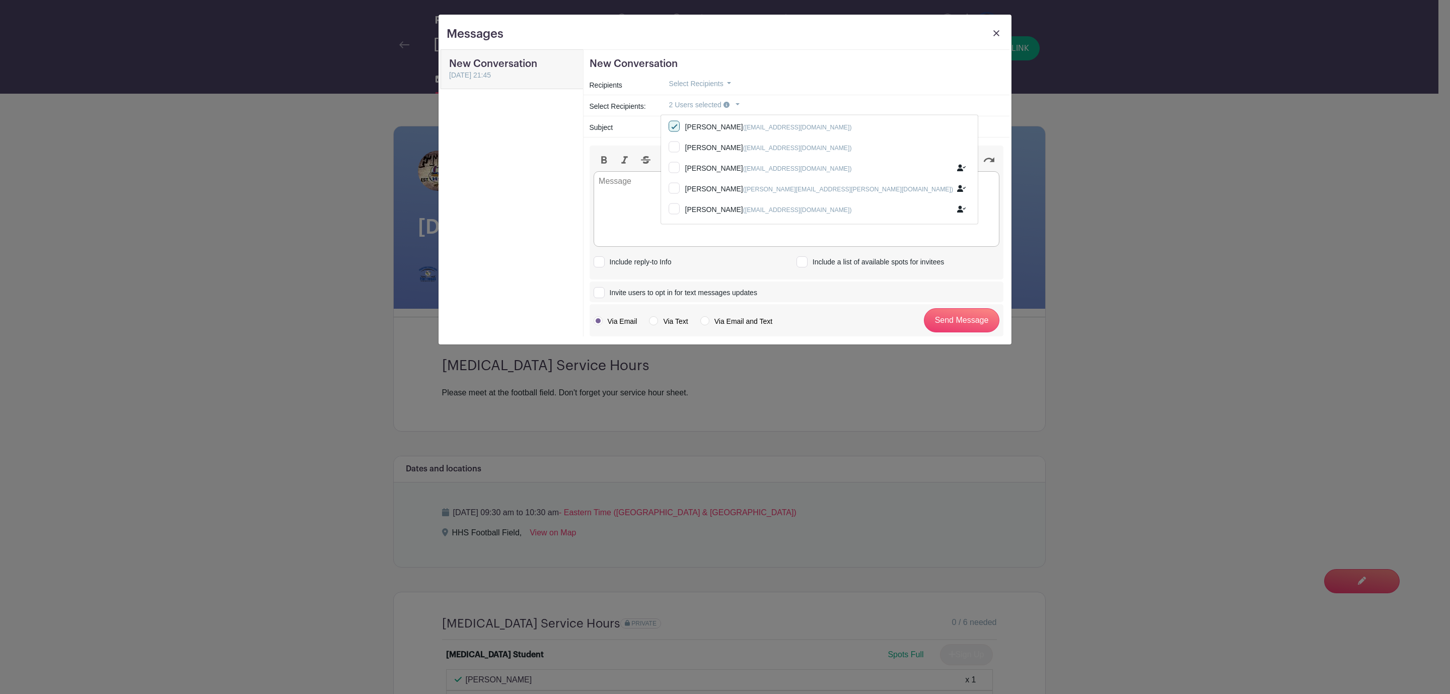
click at [676, 153] on input "Gabe Hampton (kjhampton4@gmail.com)" at bounding box center [819, 149] width 317 height 22
checkbox input "true"
click at [675, 165] on input "Tegan Jent (gmariet2641@gmail.com)" at bounding box center [819, 170] width 317 height 22
checkbox input "true"
click at [676, 189] on input "Phillip Gouge (gery.encheva@gmail.com)" at bounding box center [819, 190] width 317 height 22
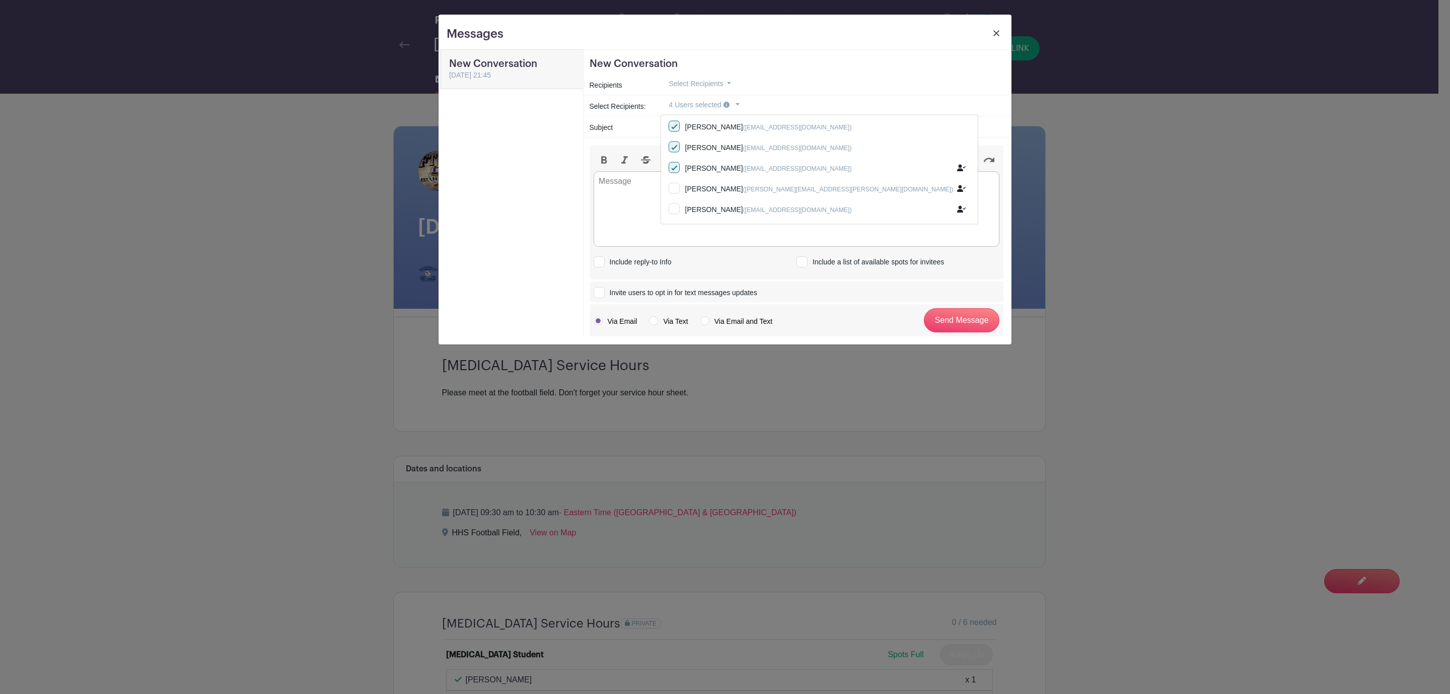
checkbox input "true"
click at [675, 208] on input "Christi Sarge (christisarge@gmail.com)" at bounding box center [819, 211] width 317 height 22
checkbox input "true"
click at [928, 111] on div "6 Users selected Select All Fort Thomas Junior Football League (clerk.ftjfl@gma…" at bounding box center [832, 105] width 343 height 16
click at [729, 191] on trix-editor at bounding box center [797, 209] width 406 height 76
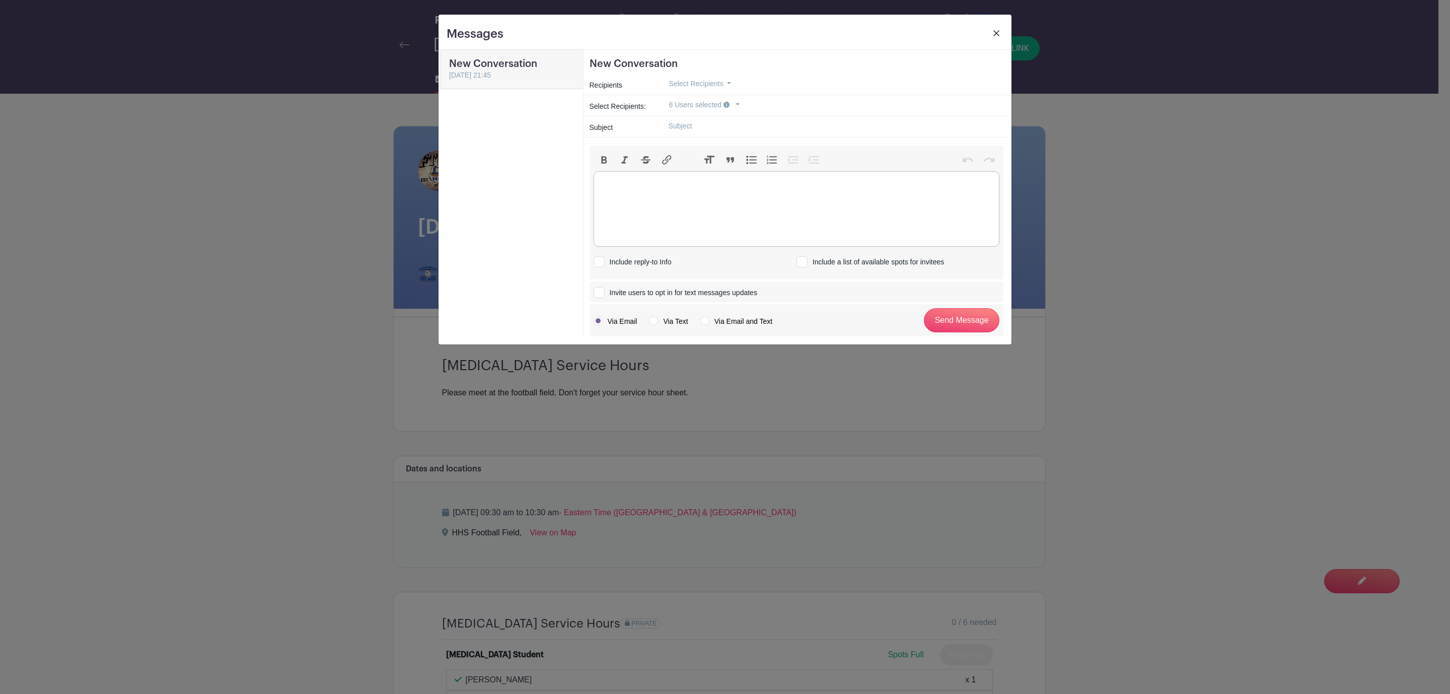
paste trix-editor "<div>&nbsp;This is a reminder that you (or your child) are scheduled for servic…"
type trix-editor "<div>&nbsp;This is a reminder that you (or your child) are scheduled for servic…"
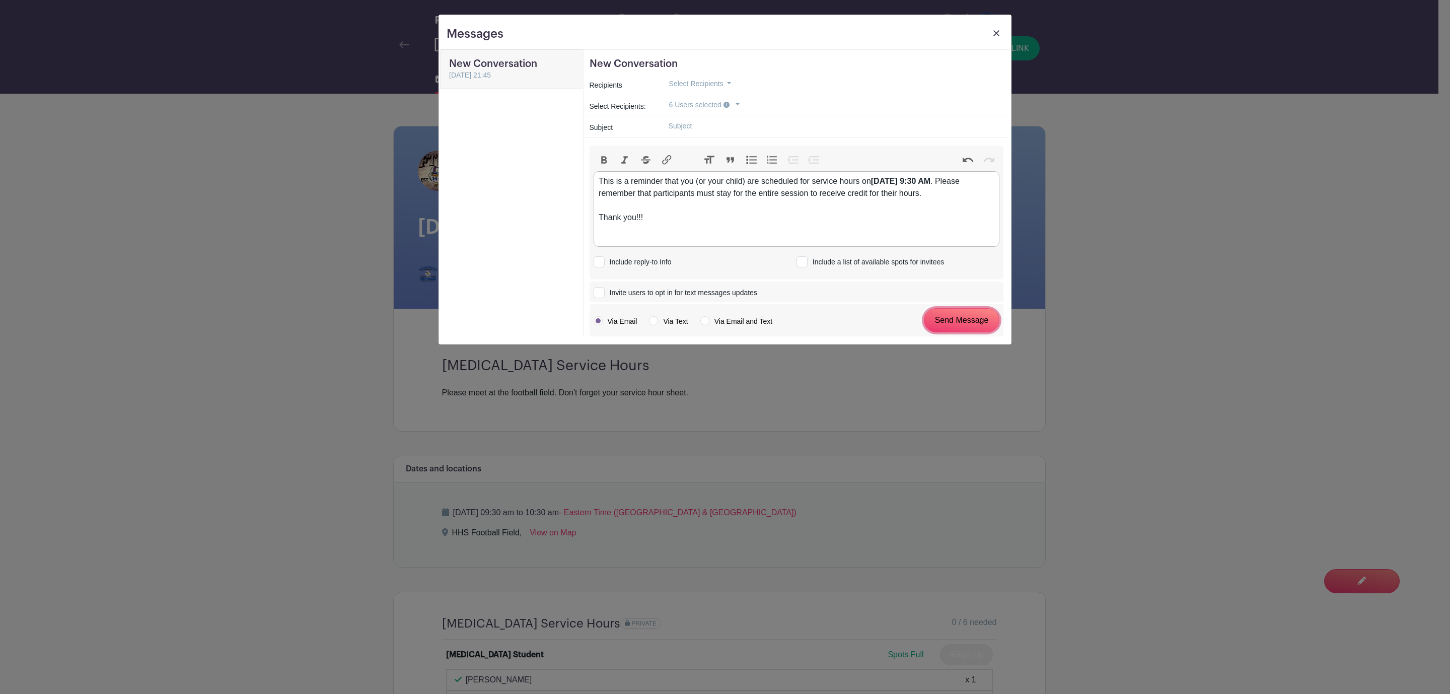
click at [965, 322] on input "Send Message" at bounding box center [962, 320] width 76 height 24
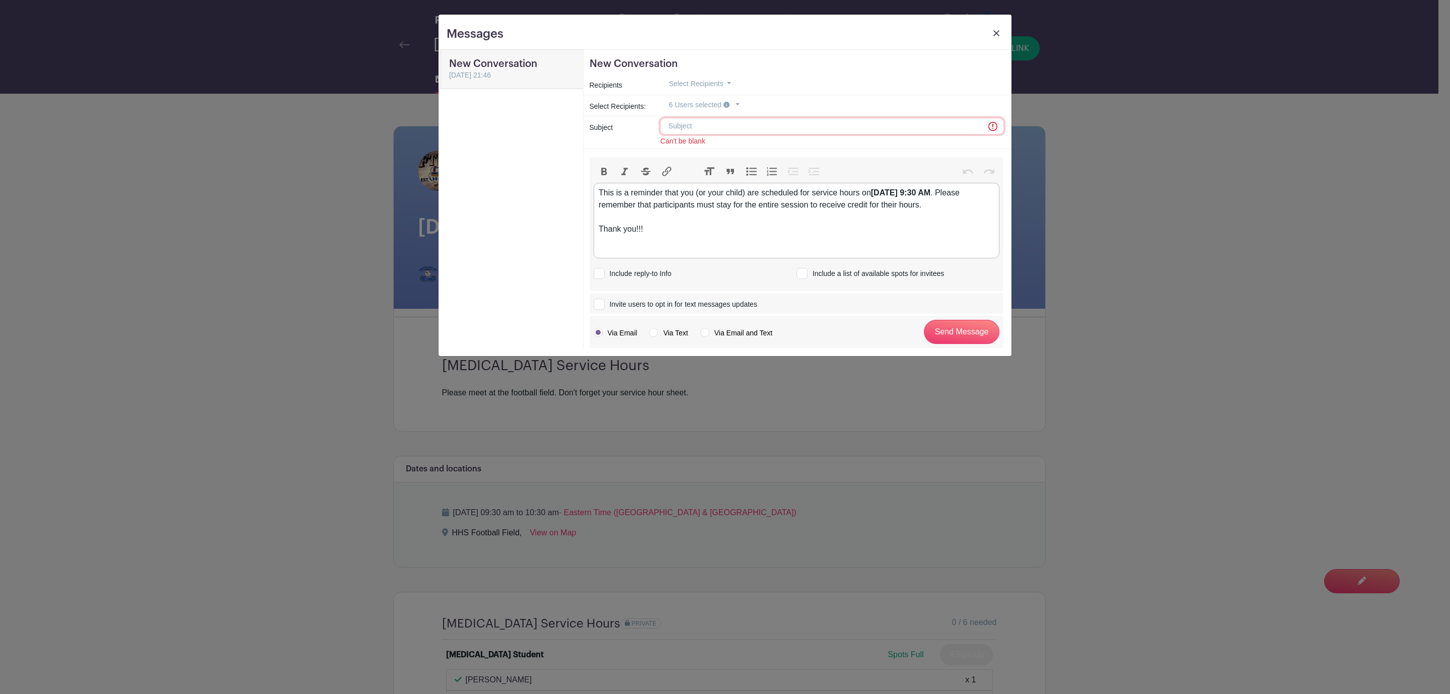
click at [697, 127] on input "text" at bounding box center [832, 126] width 343 height 16
type input "Service Hour Reminder - October 19th"
click at [955, 331] on input "Send Message" at bounding box center [962, 332] width 76 height 24
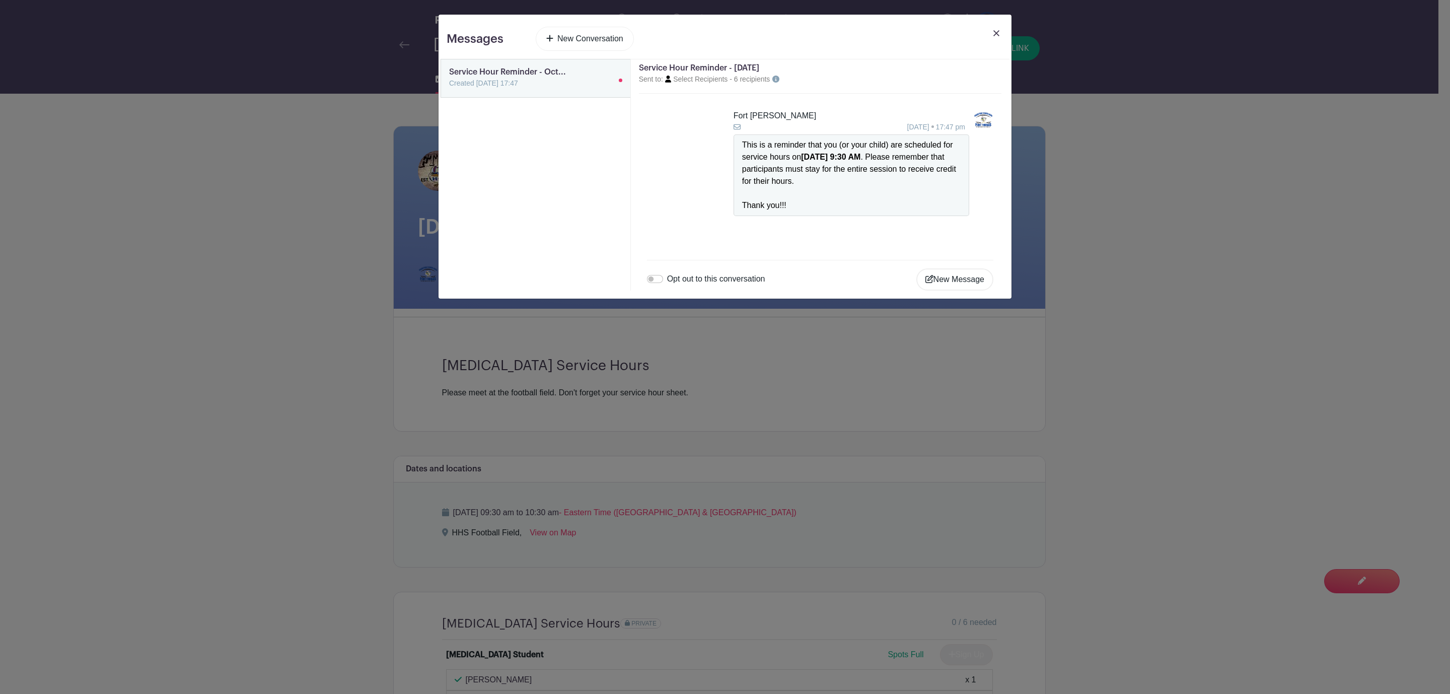
click at [998, 32] on img at bounding box center [997, 33] width 6 height 6
